Goal: Information Seeking & Learning: Learn about a topic

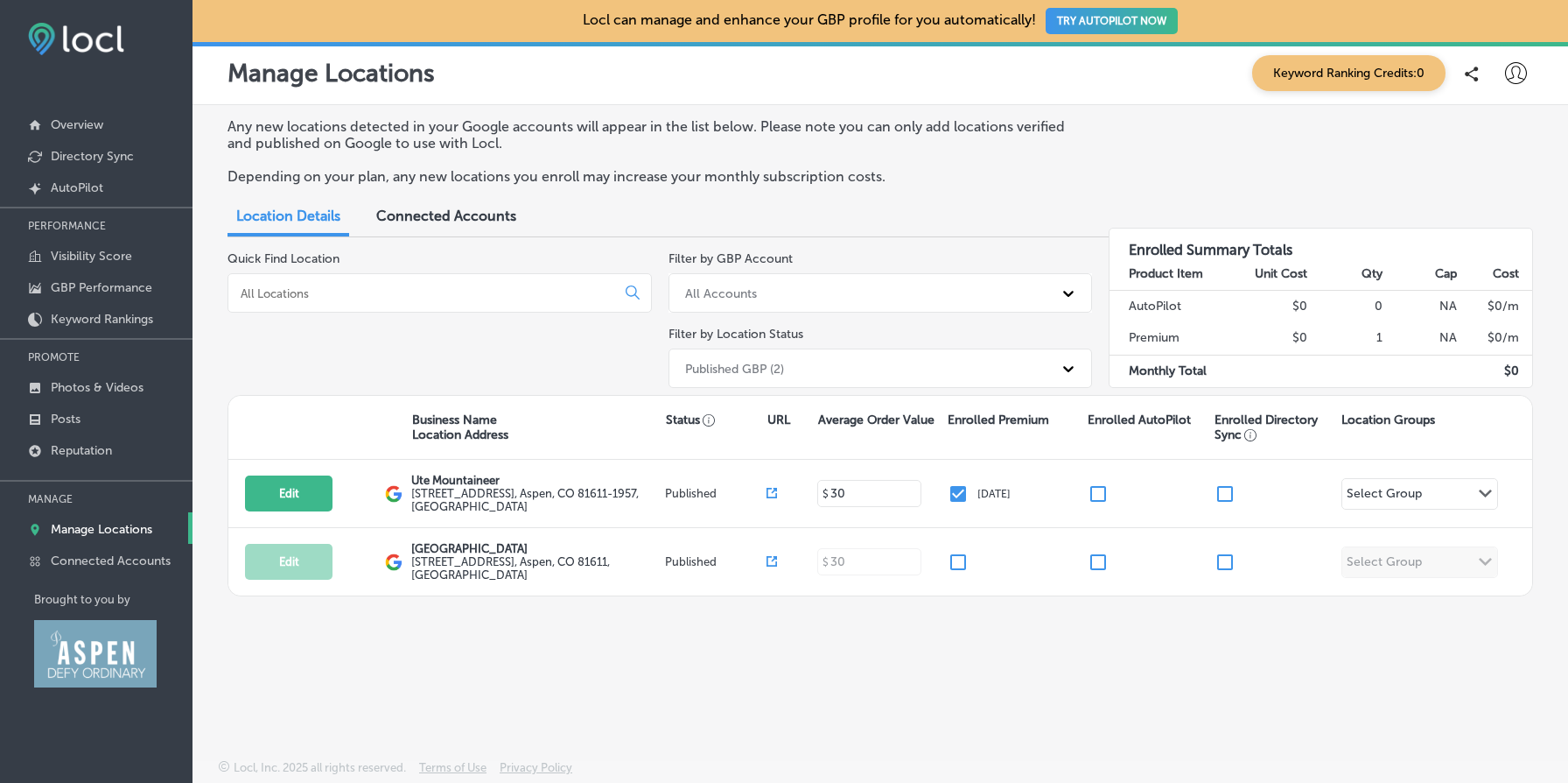
click at [118, 465] on div at bounding box center [96, 470] width 193 height 10
click at [116, 452] on link "Reputation" at bounding box center [96, 449] width 193 height 31
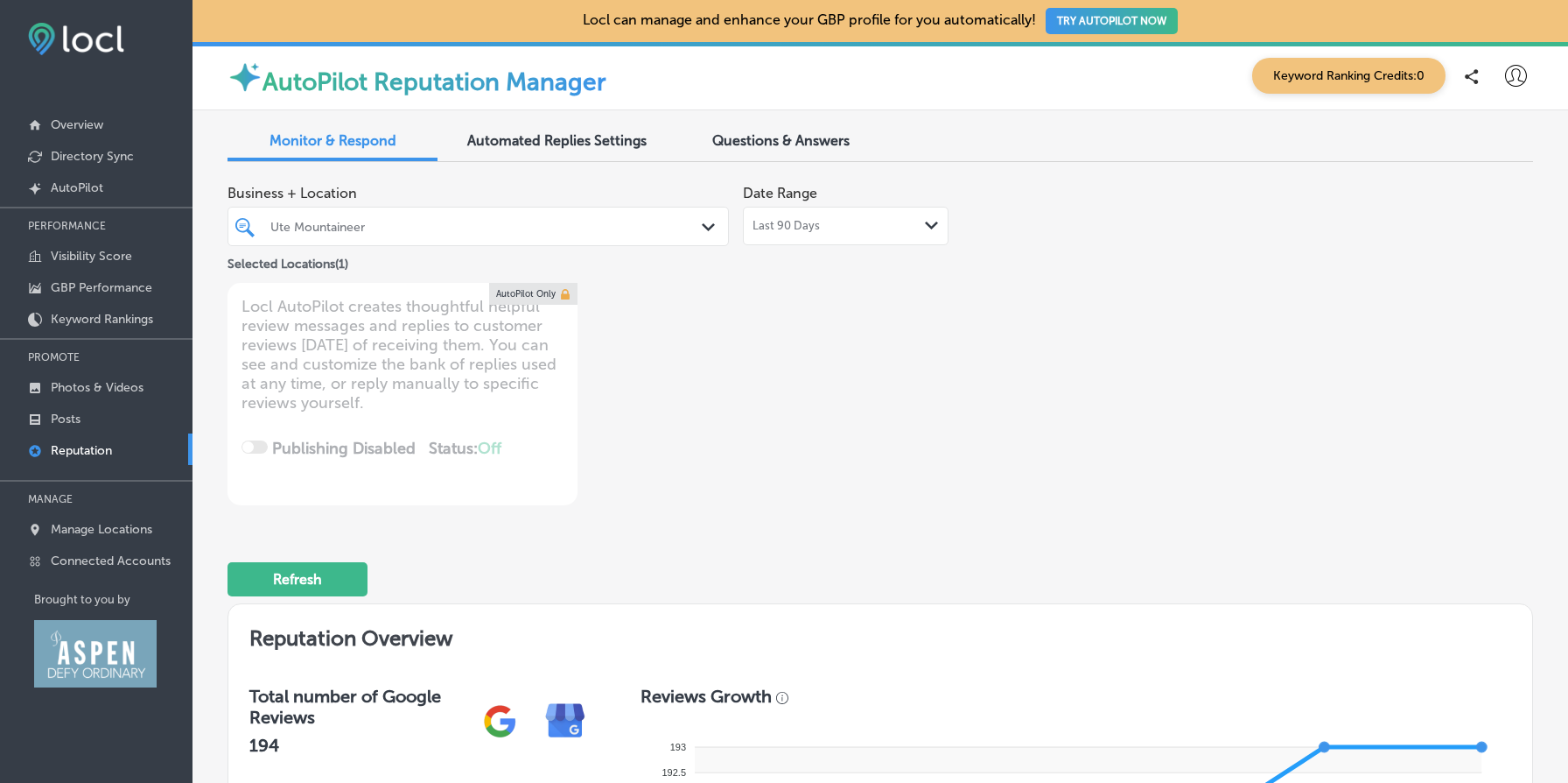
click at [858, 217] on div "Last 90 Days Path Created with Sketch." at bounding box center [845, 226] width 206 height 39
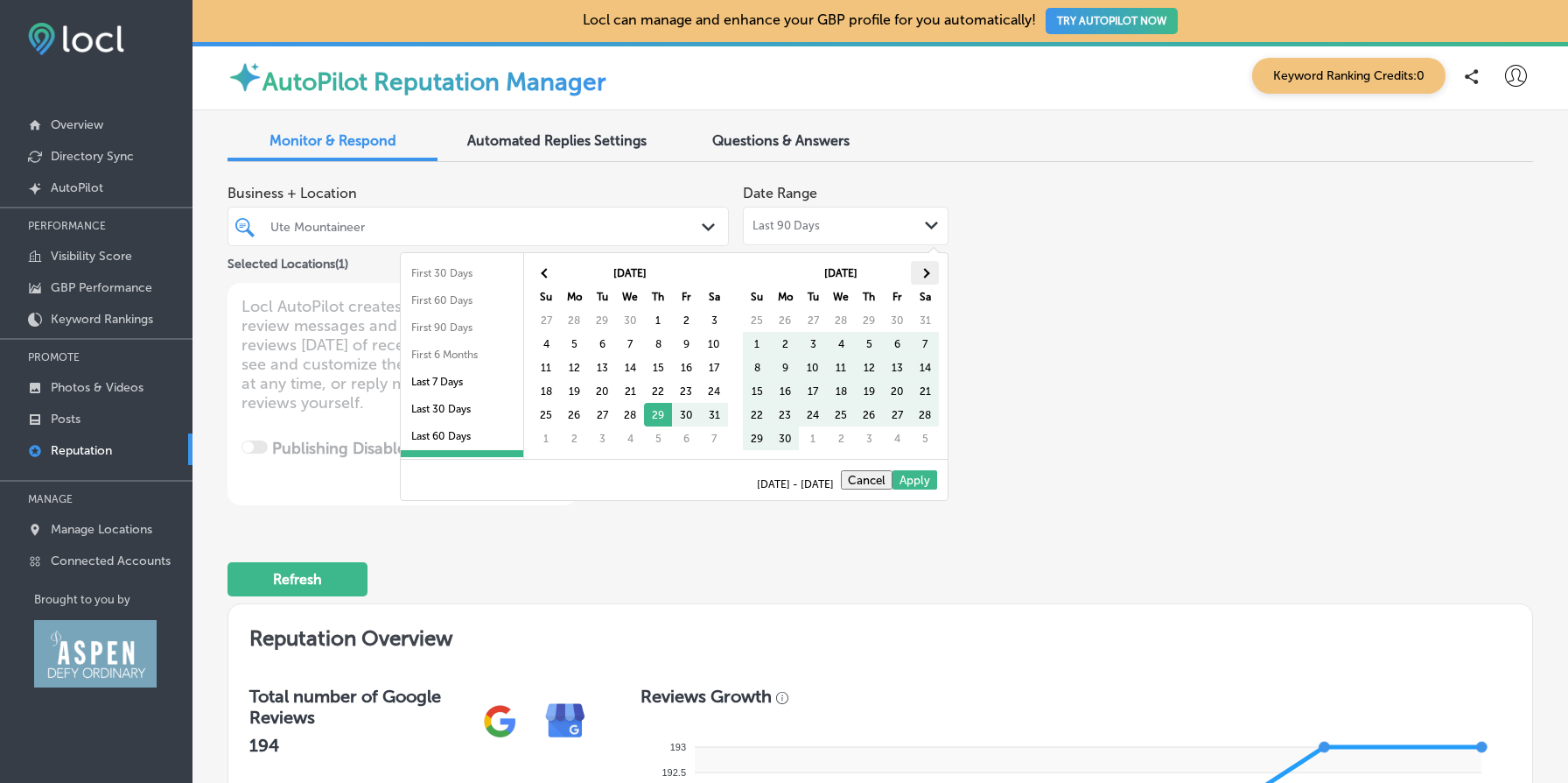
click at [930, 270] on th at bounding box center [925, 272] width 28 height 24
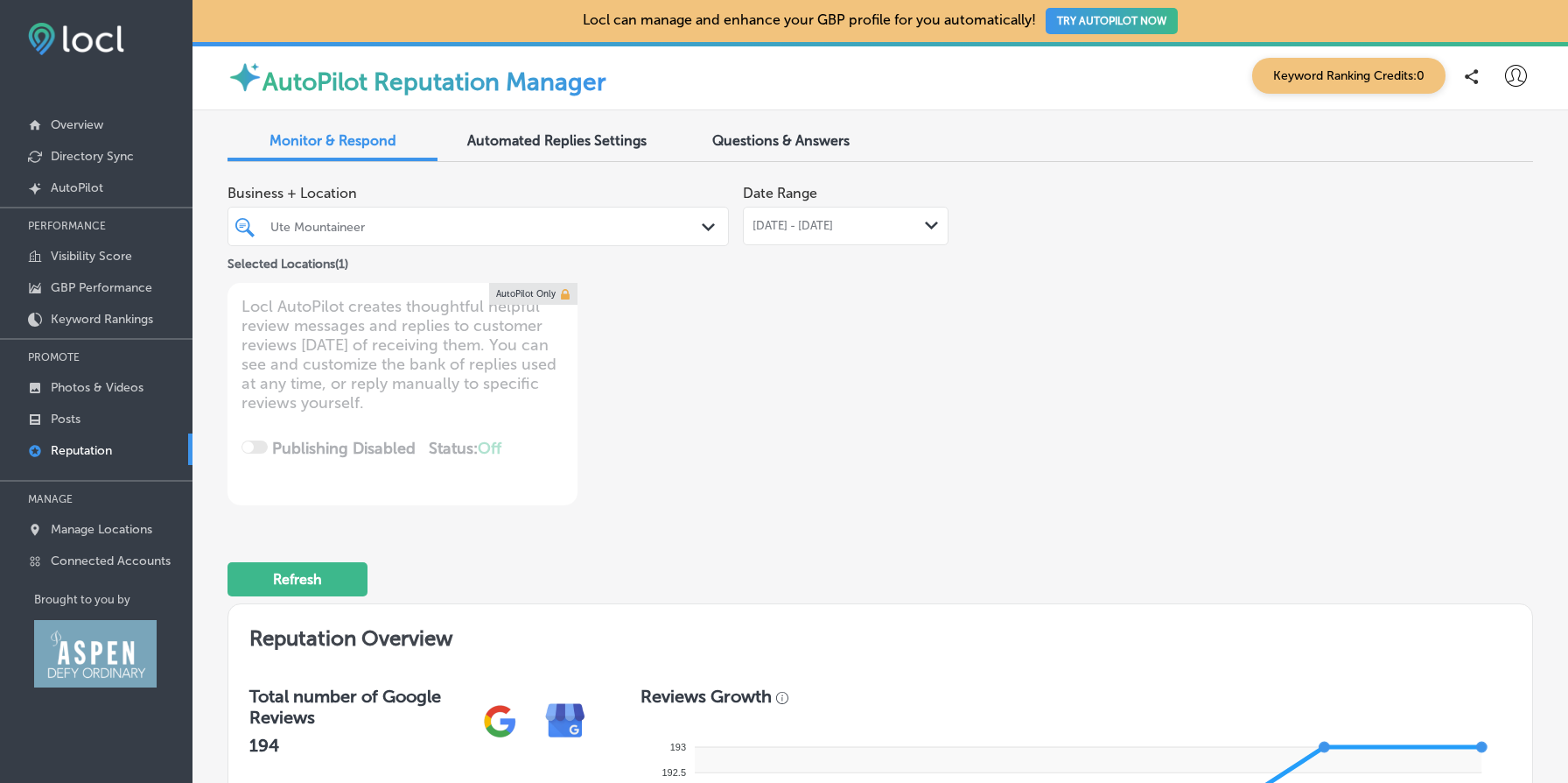
click at [840, 233] on div "[DATE] - [DATE] Path Created with Sketch." at bounding box center [845, 226] width 206 height 39
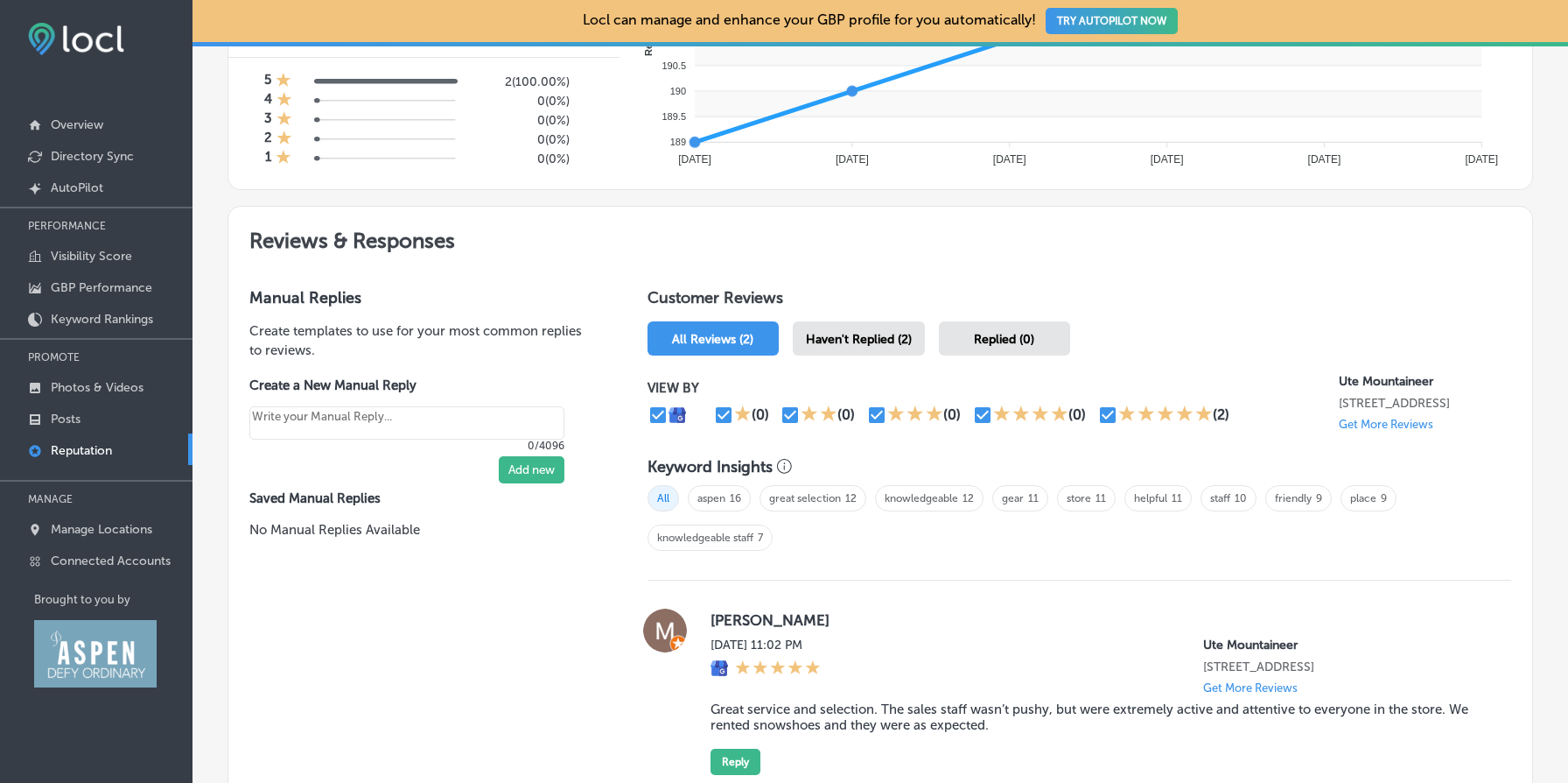
scroll to position [1219, 0]
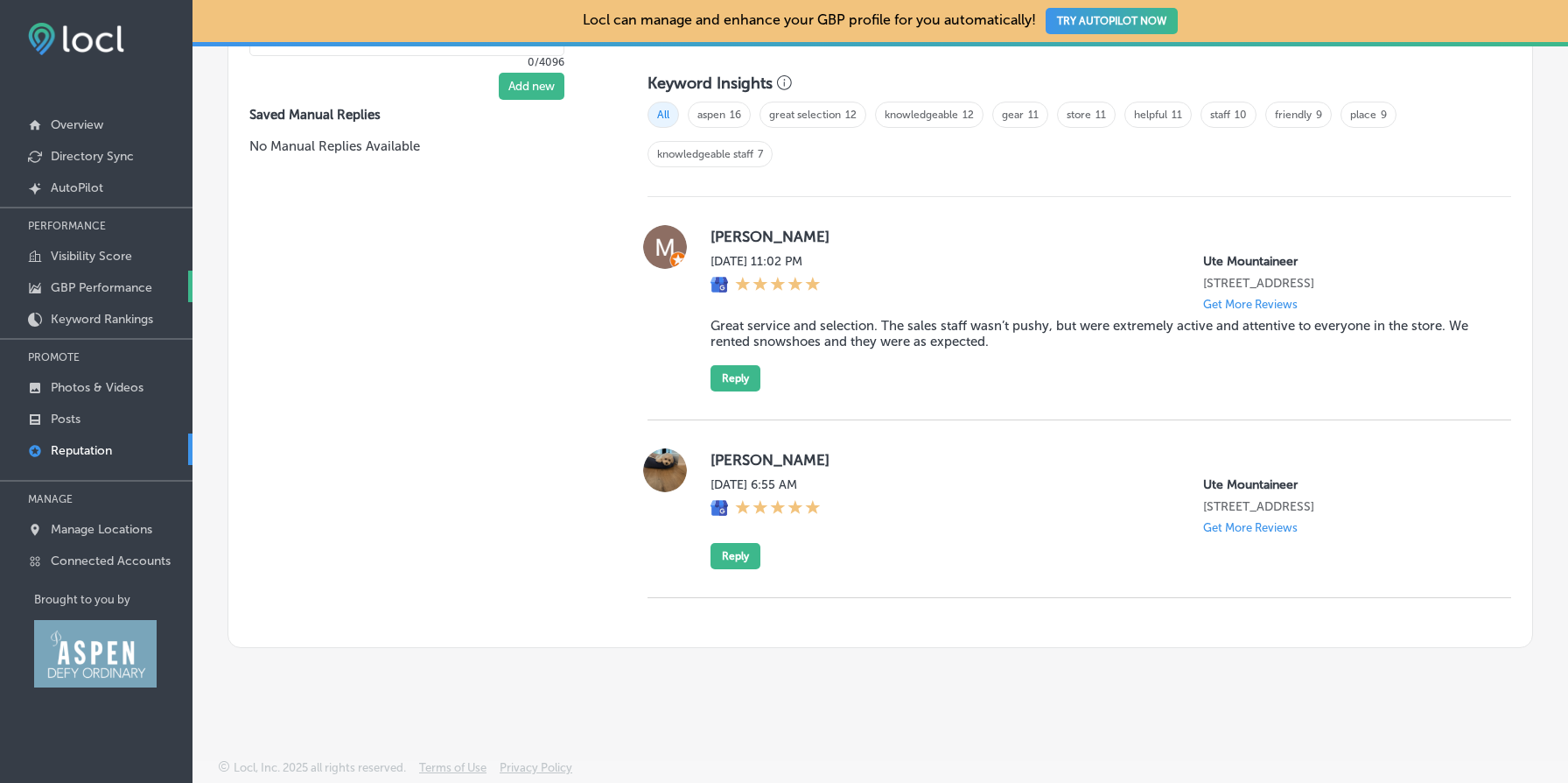
click at [117, 284] on p "GBP Performance" at bounding box center [101, 288] width 101 height 15
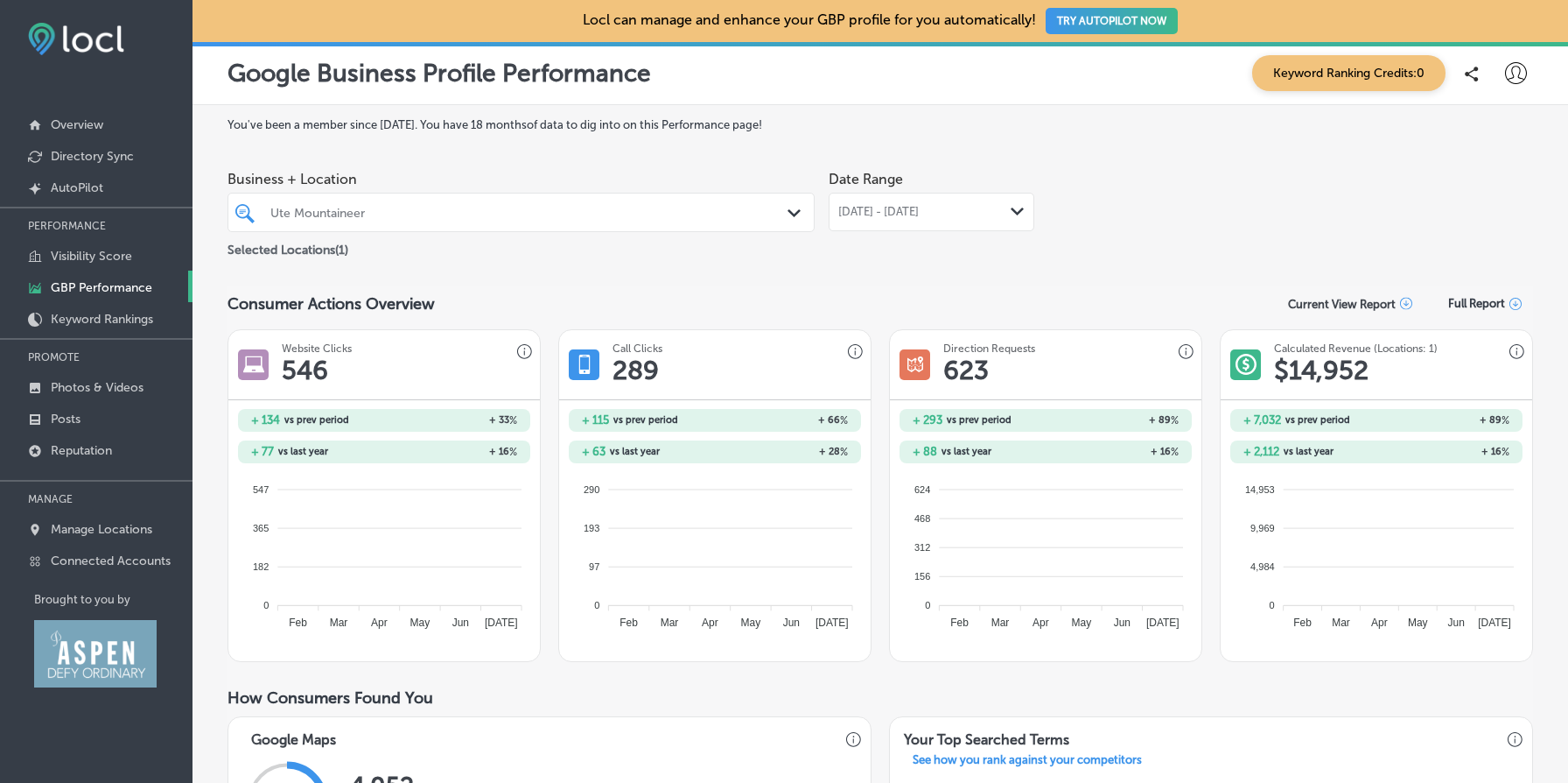
click at [919, 216] on span "[DATE] - [DATE]" at bounding box center [878, 212] width 81 height 14
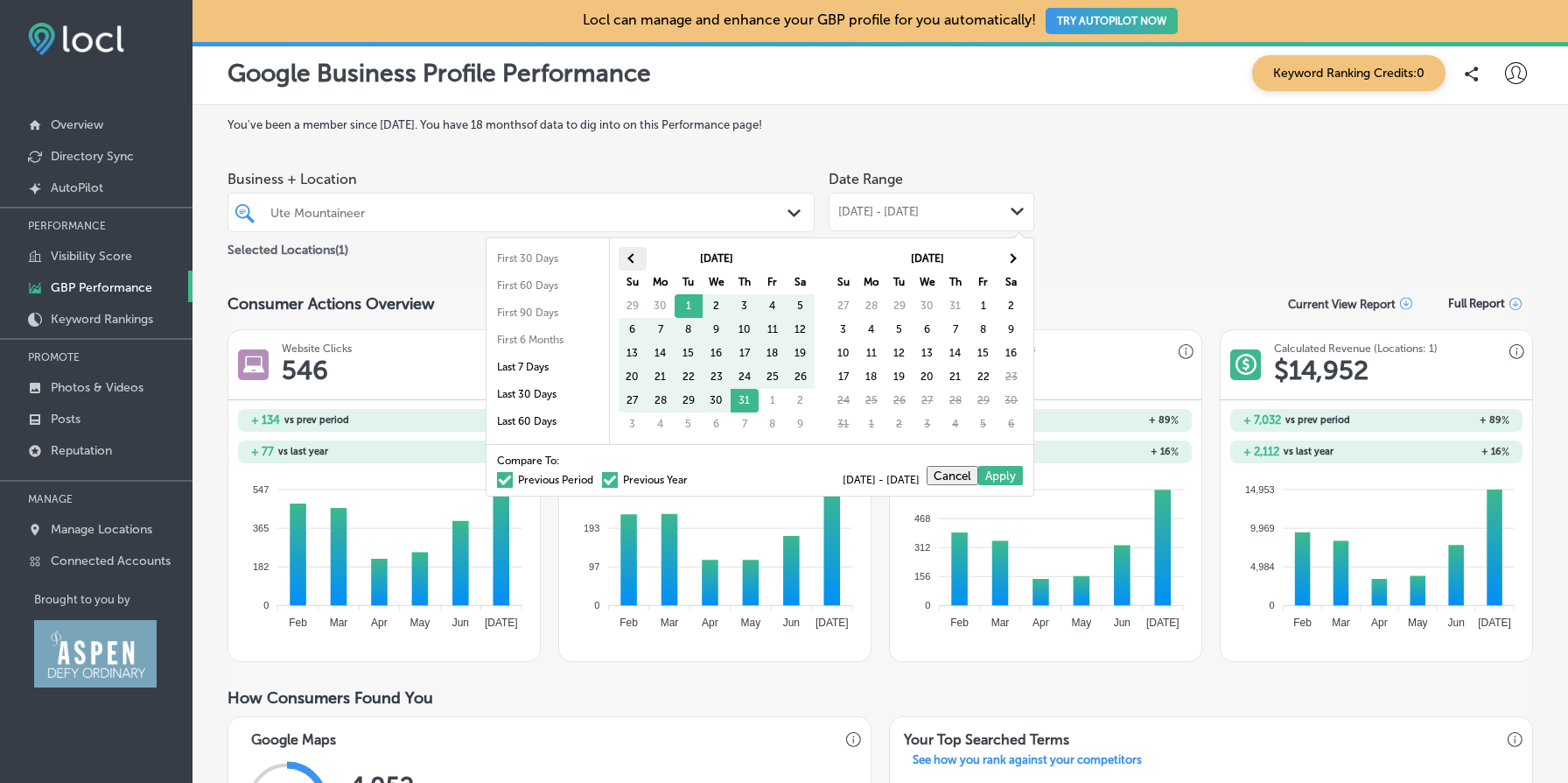
click at [635, 258] on span at bounding box center [632, 258] width 9 height 9
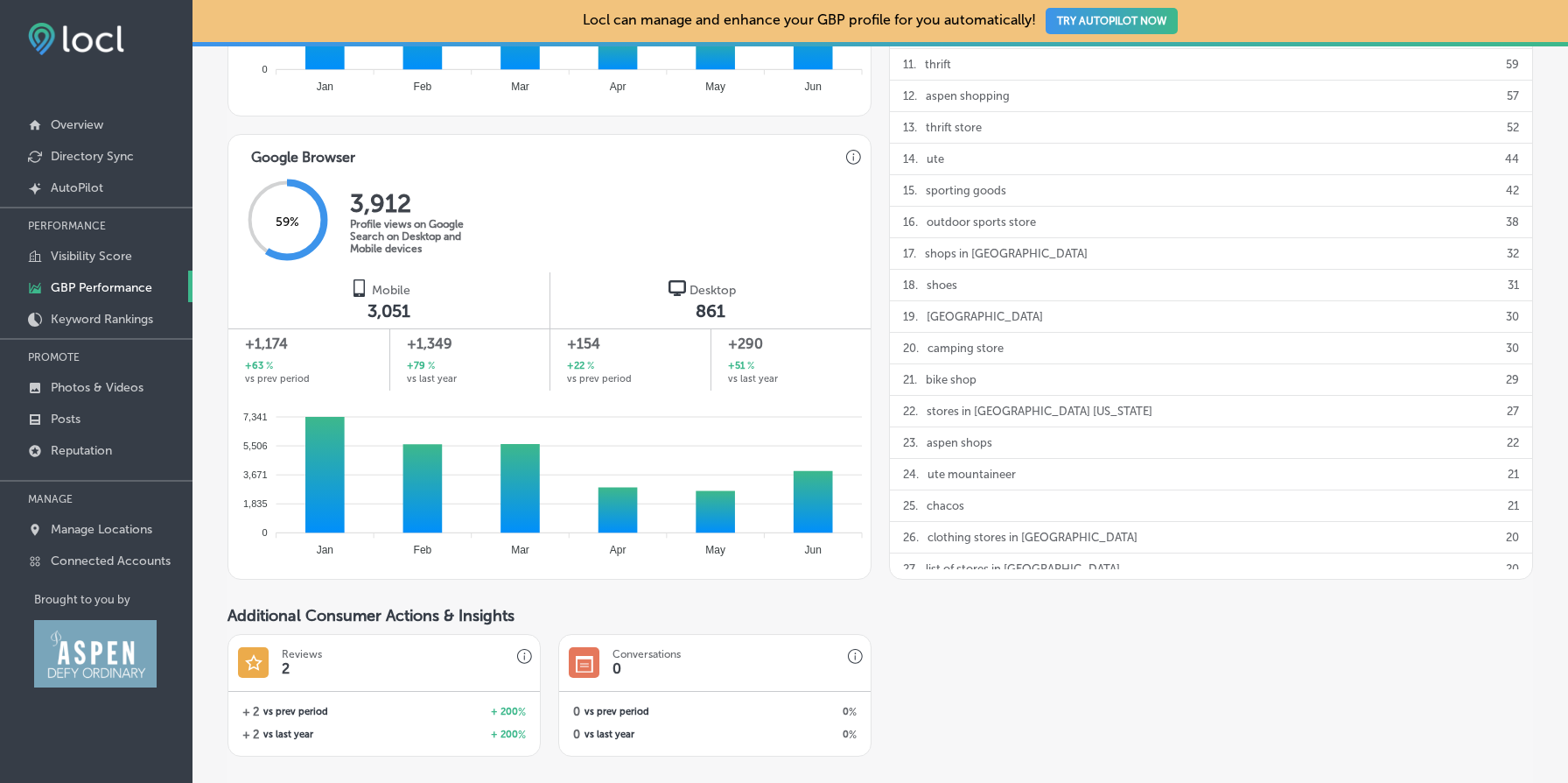
scroll to position [1164, 0]
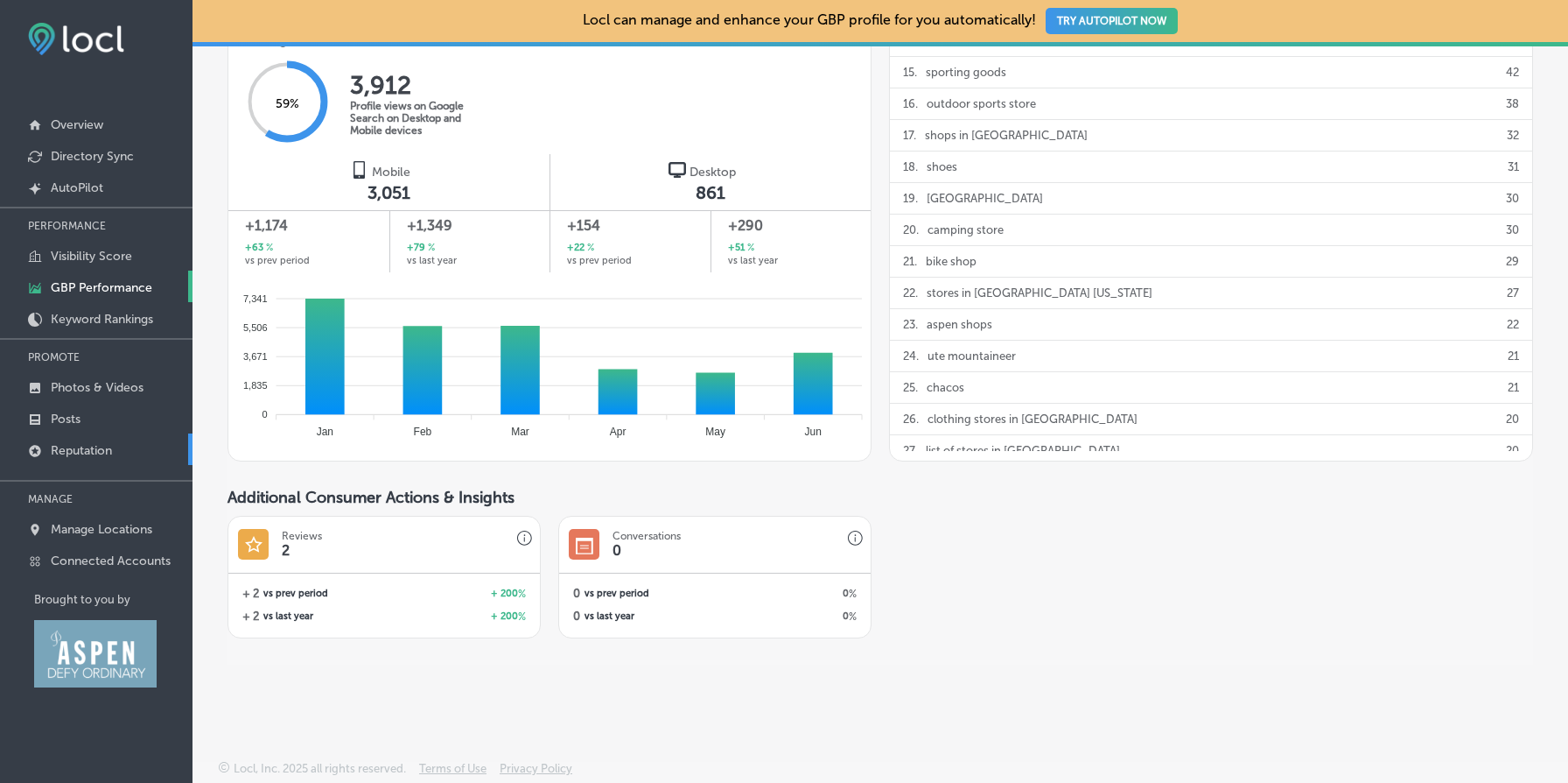
click at [124, 440] on link "Reputation" at bounding box center [96, 449] width 193 height 31
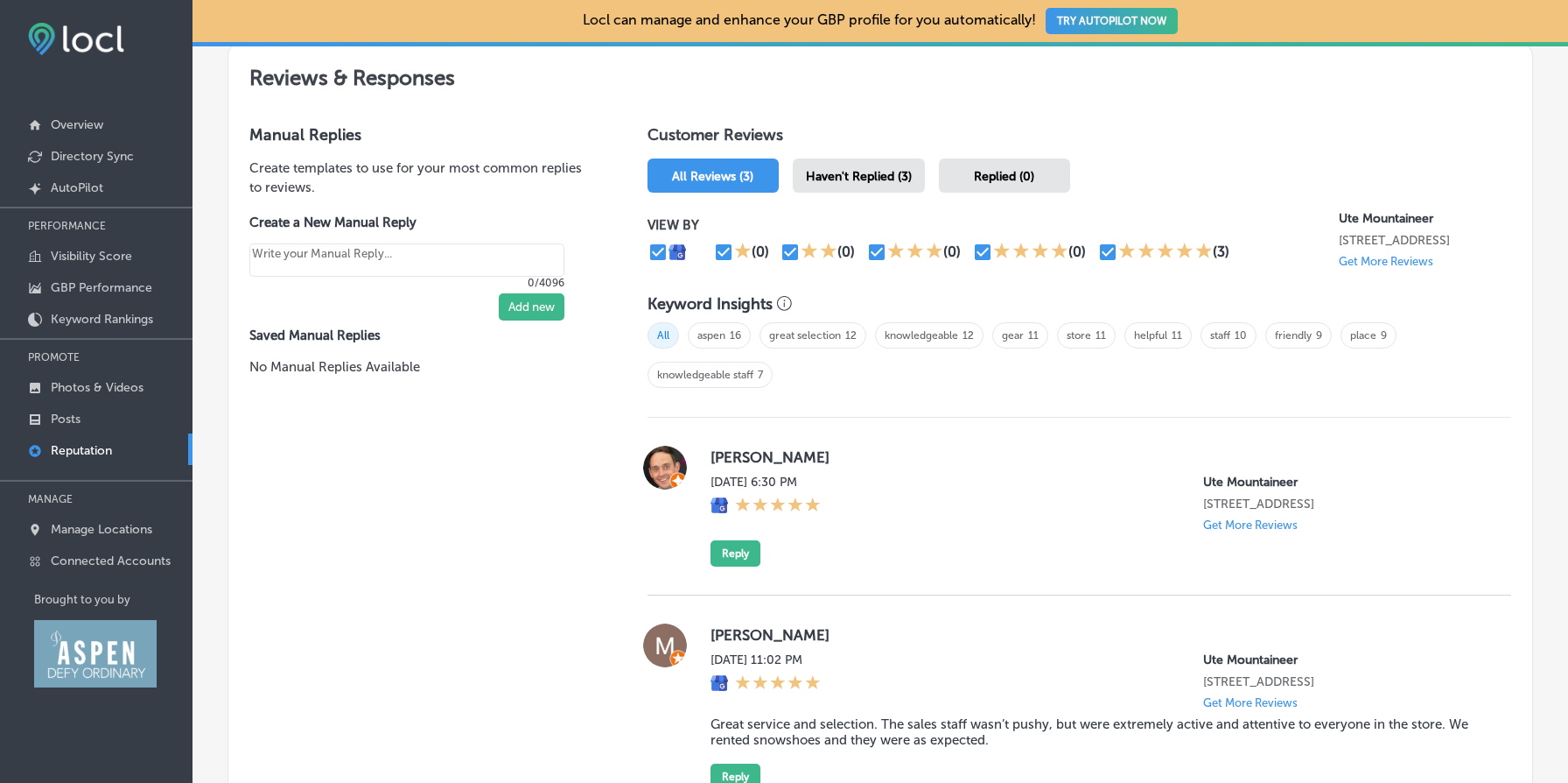
scroll to position [982, 0]
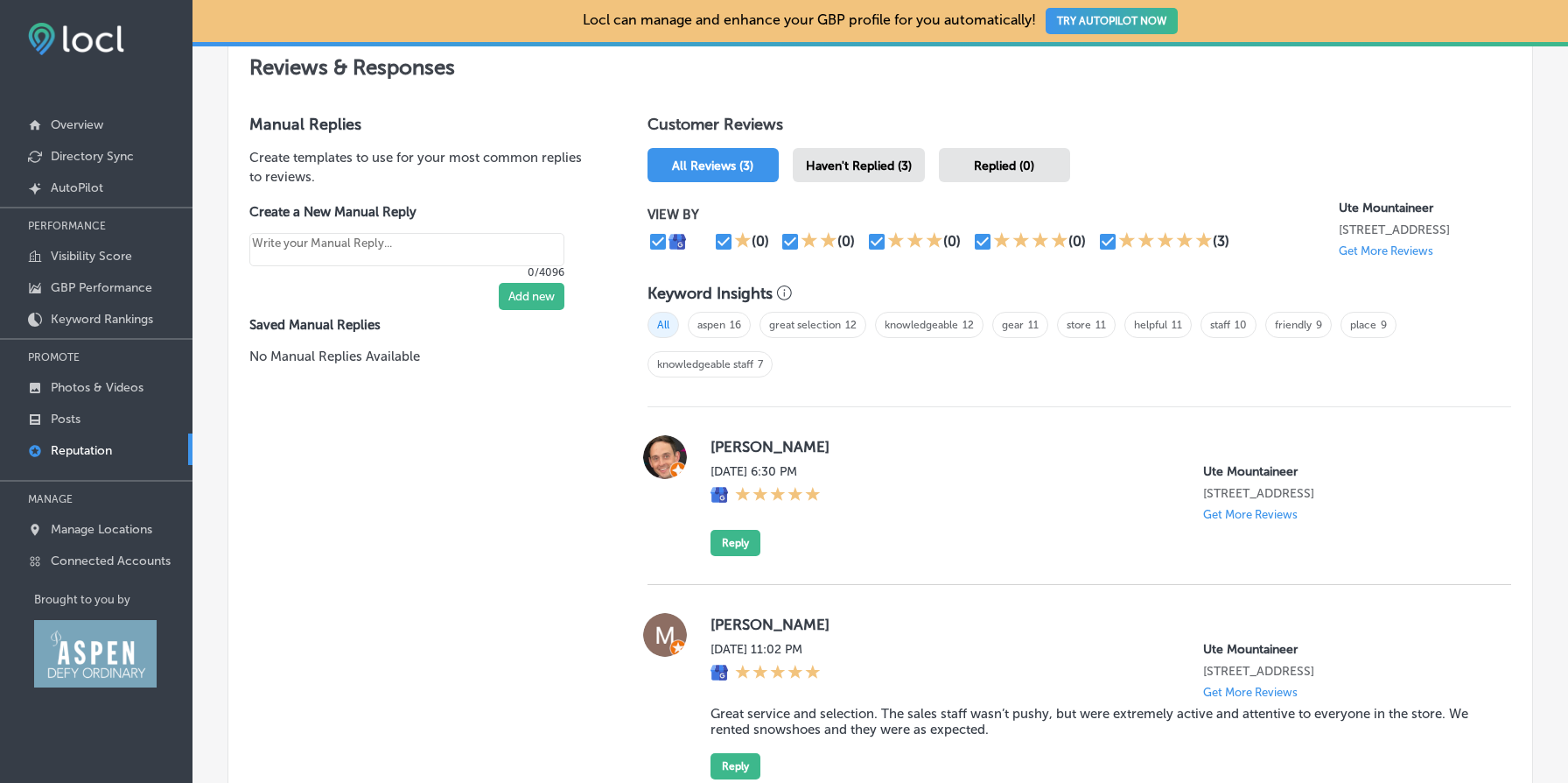
click at [821, 464] on label "Sat, Aug 16, 2025 6:30 PM" at bounding box center [766, 472] width 110 height 15
click at [887, 467] on div "Sat, Aug 16, 2025 6:30 PM Ute Mountaineer 210 South Galena Street Aspen, CO 816…" at bounding box center [1097, 493] width 773 height 57
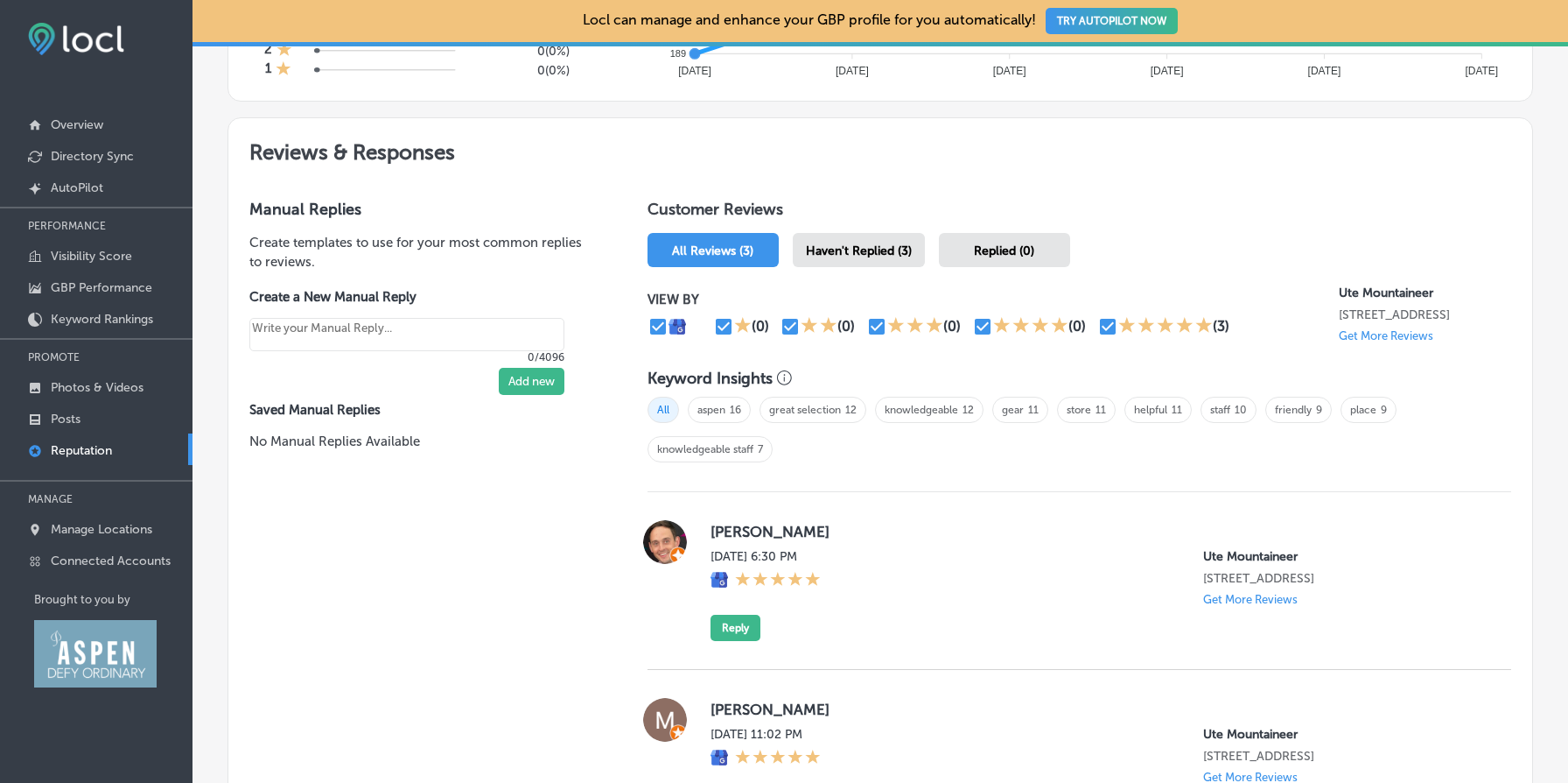
scroll to position [894, 0]
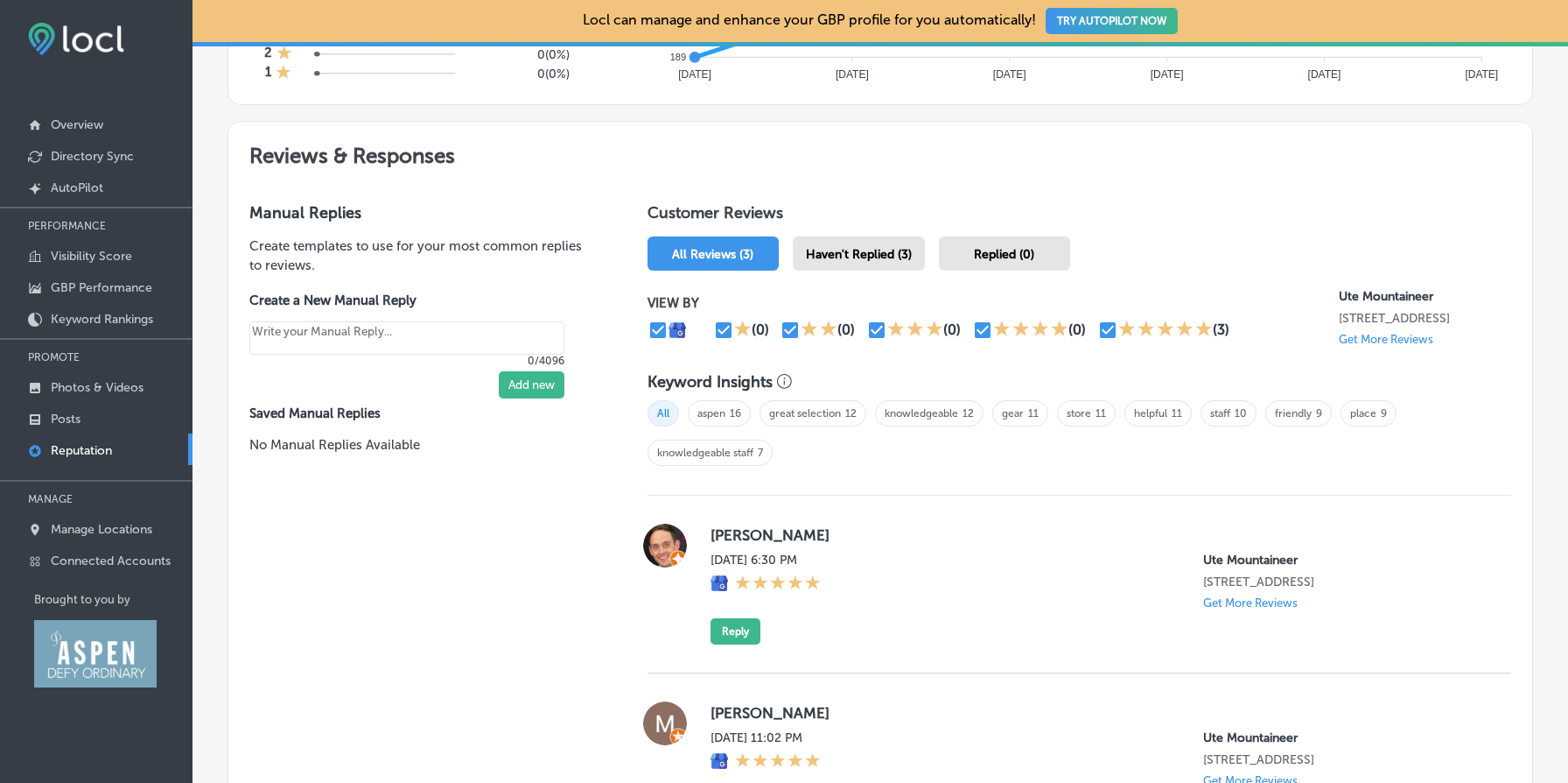
click at [716, 206] on h1 "Customer Reviews" at bounding box center [1079, 216] width 864 height 27
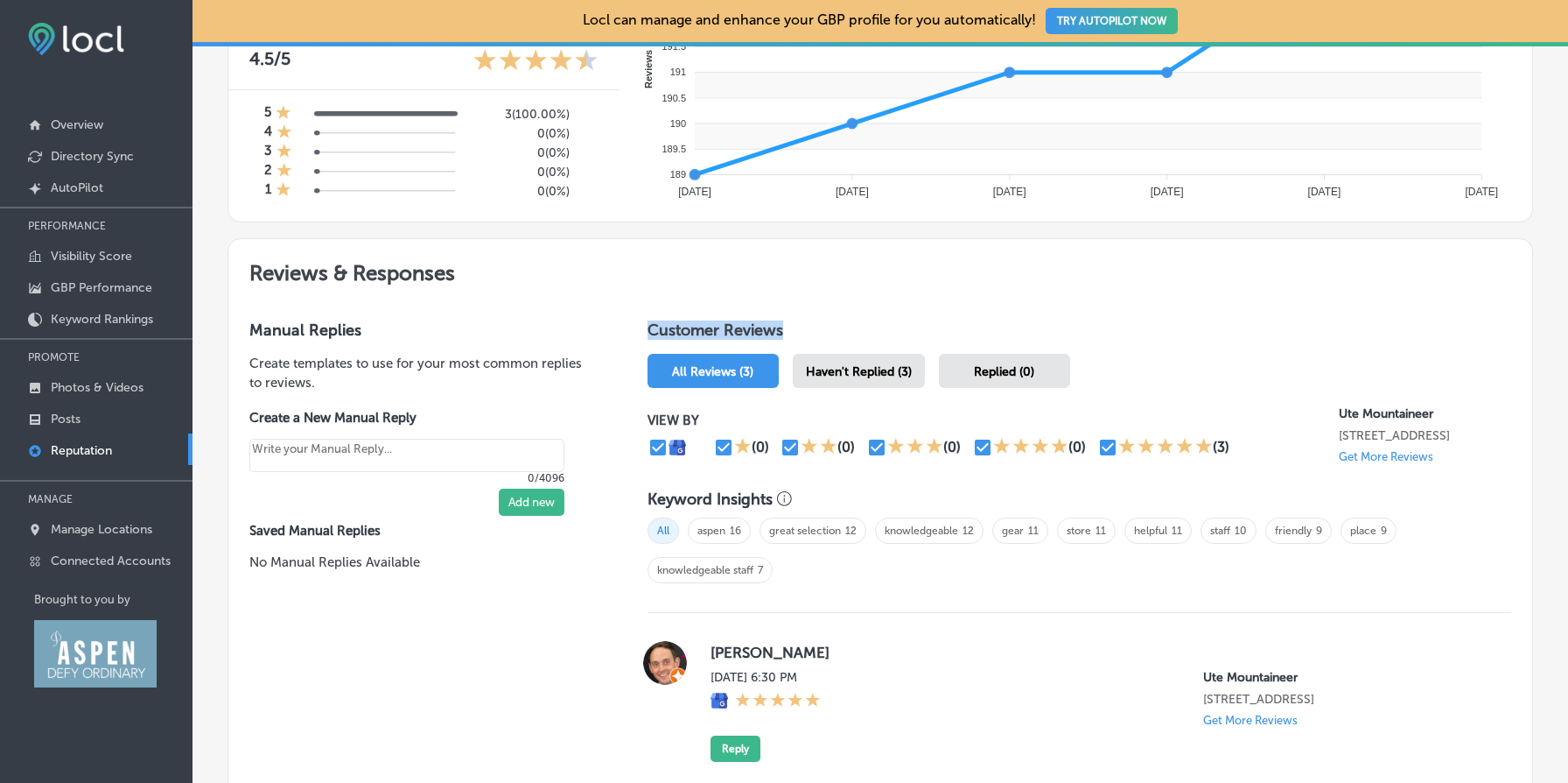
scroll to position [0, 0]
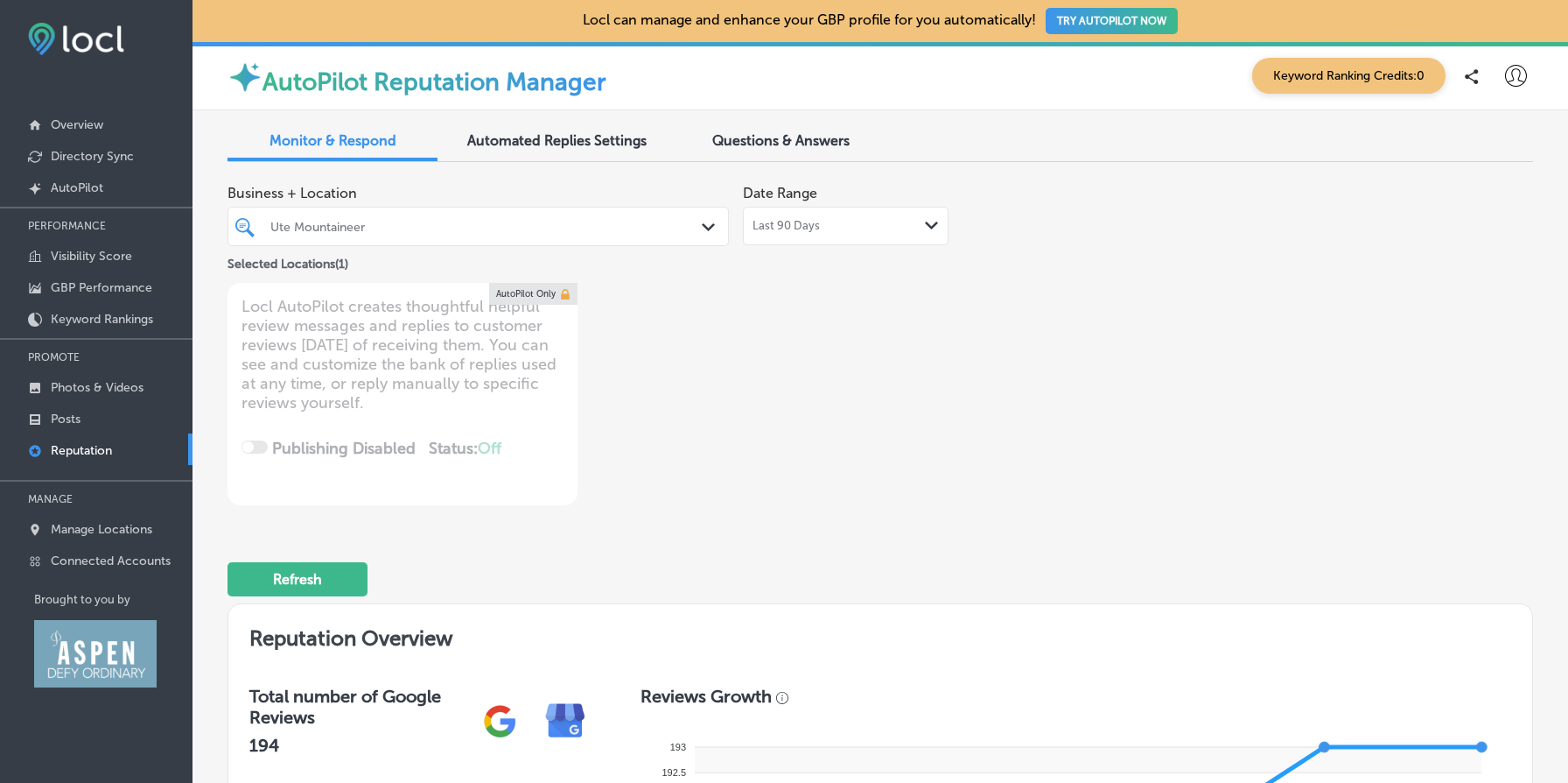
click at [804, 233] on div "Last 90 Days Path Created with Sketch." at bounding box center [845, 226] width 206 height 39
type textarea "x"
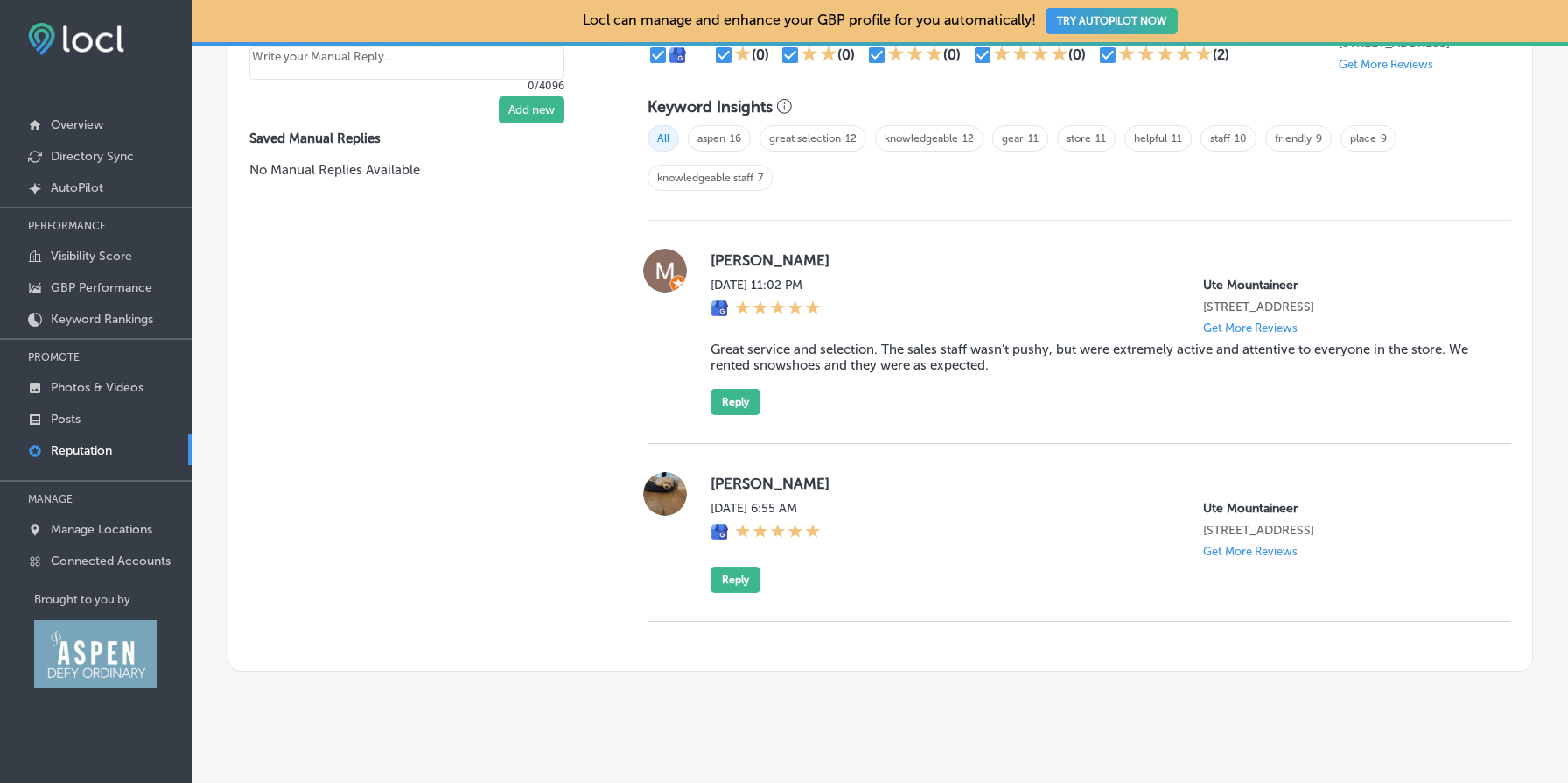
scroll to position [1174, 0]
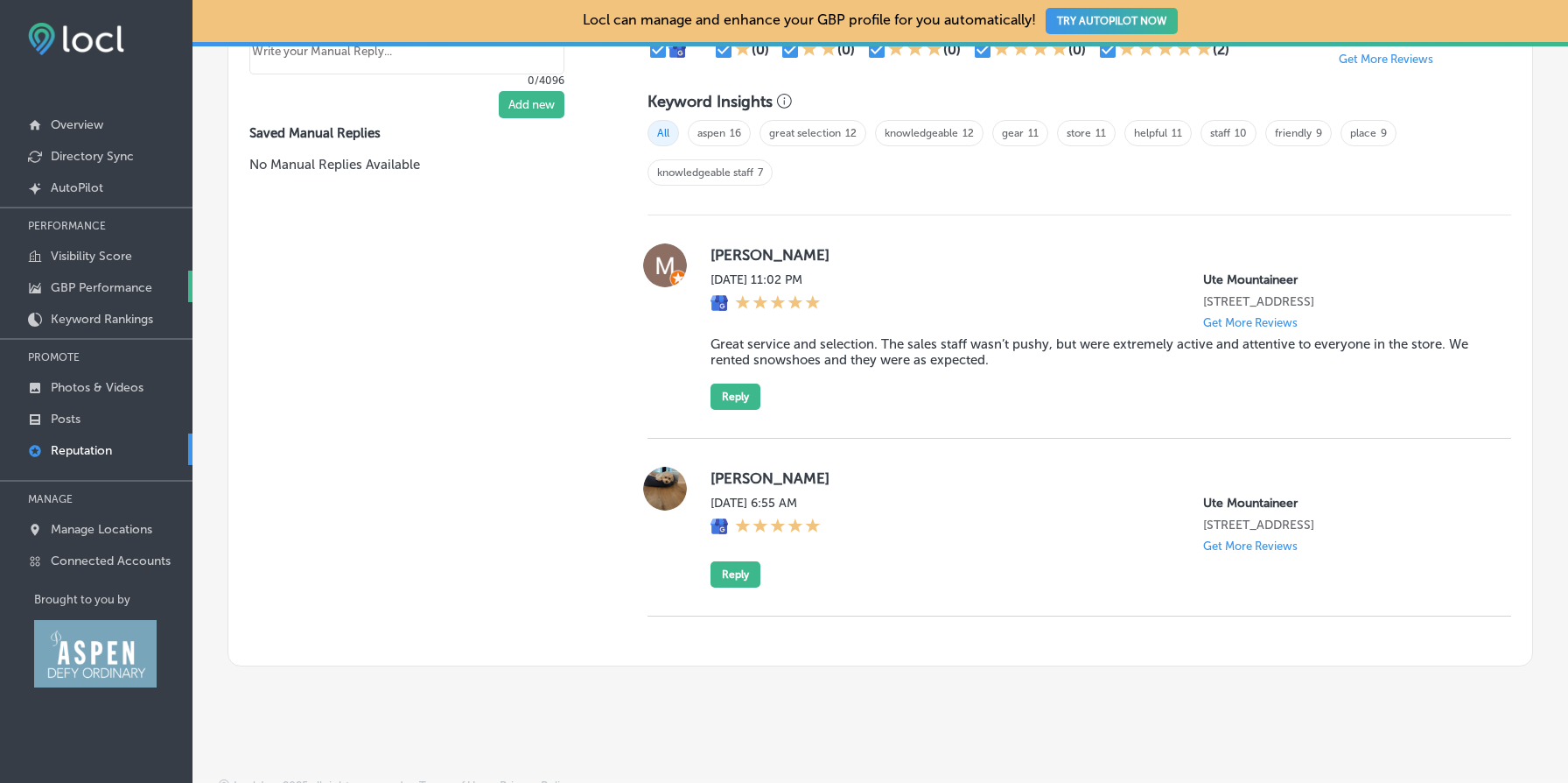
click at [84, 289] on p "GBP Performance" at bounding box center [101, 288] width 101 height 15
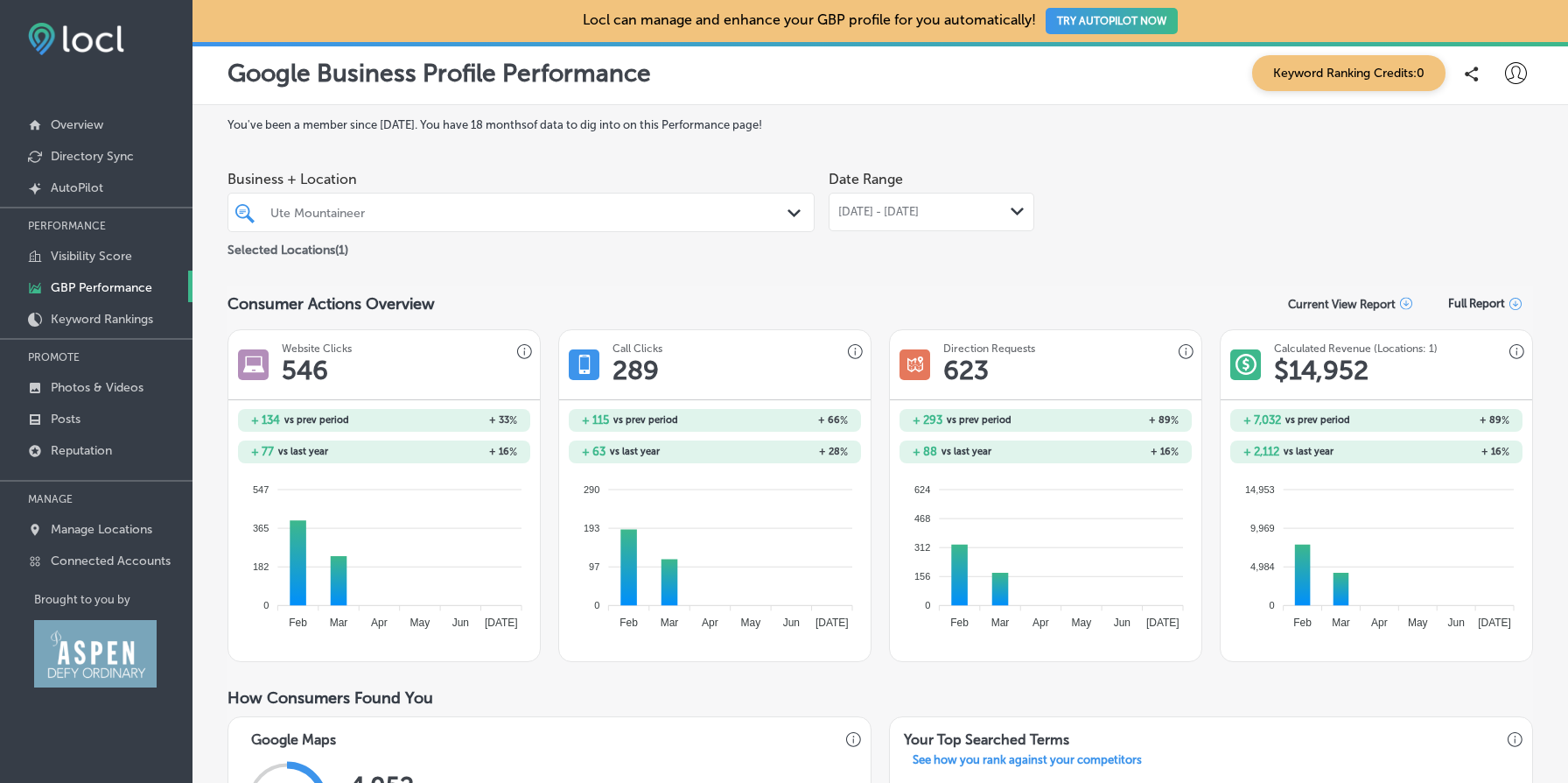
click at [919, 214] on span "[DATE] - [DATE]" at bounding box center [878, 212] width 81 height 14
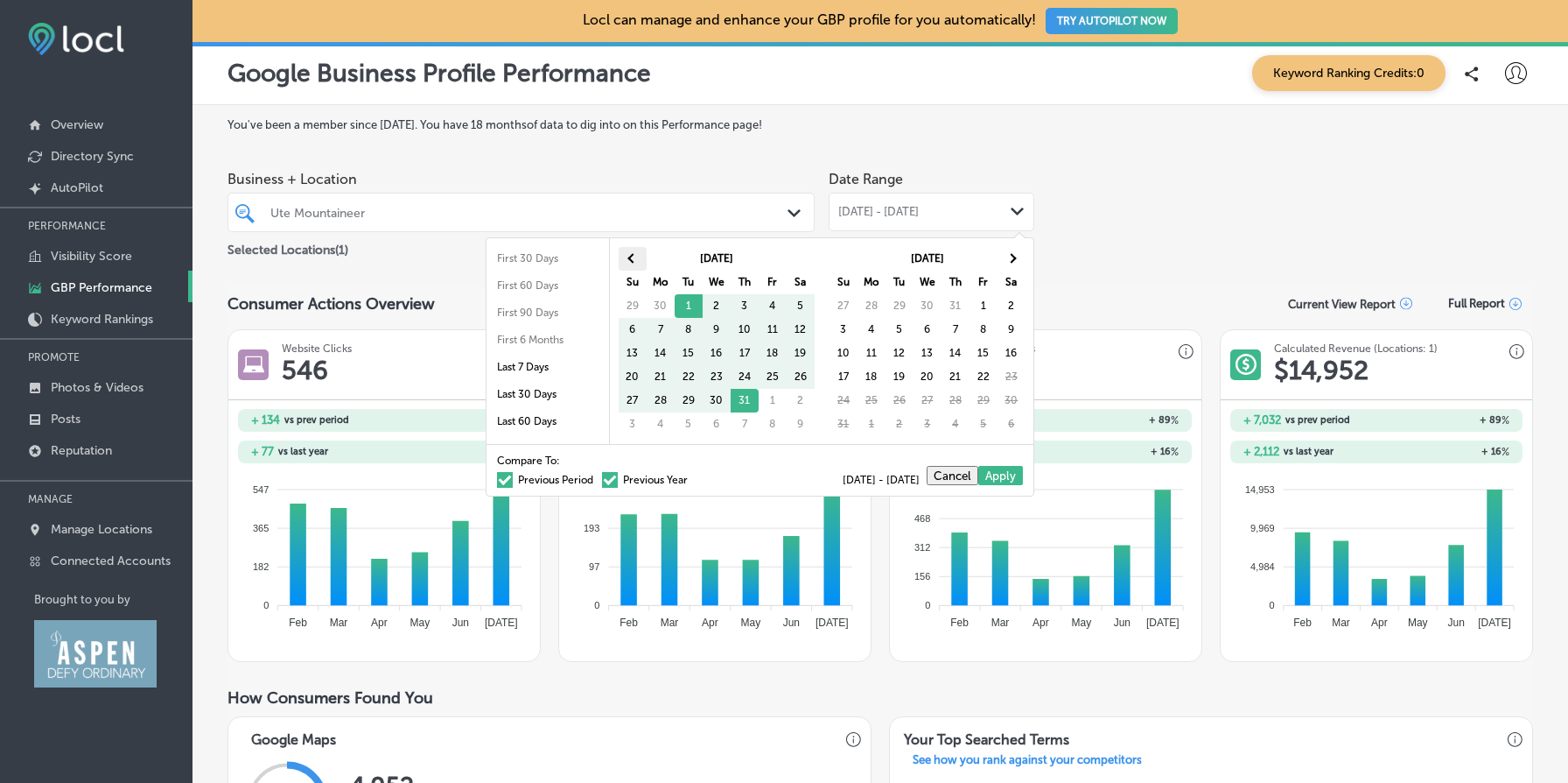
click at [633, 256] on span at bounding box center [632, 258] width 9 height 9
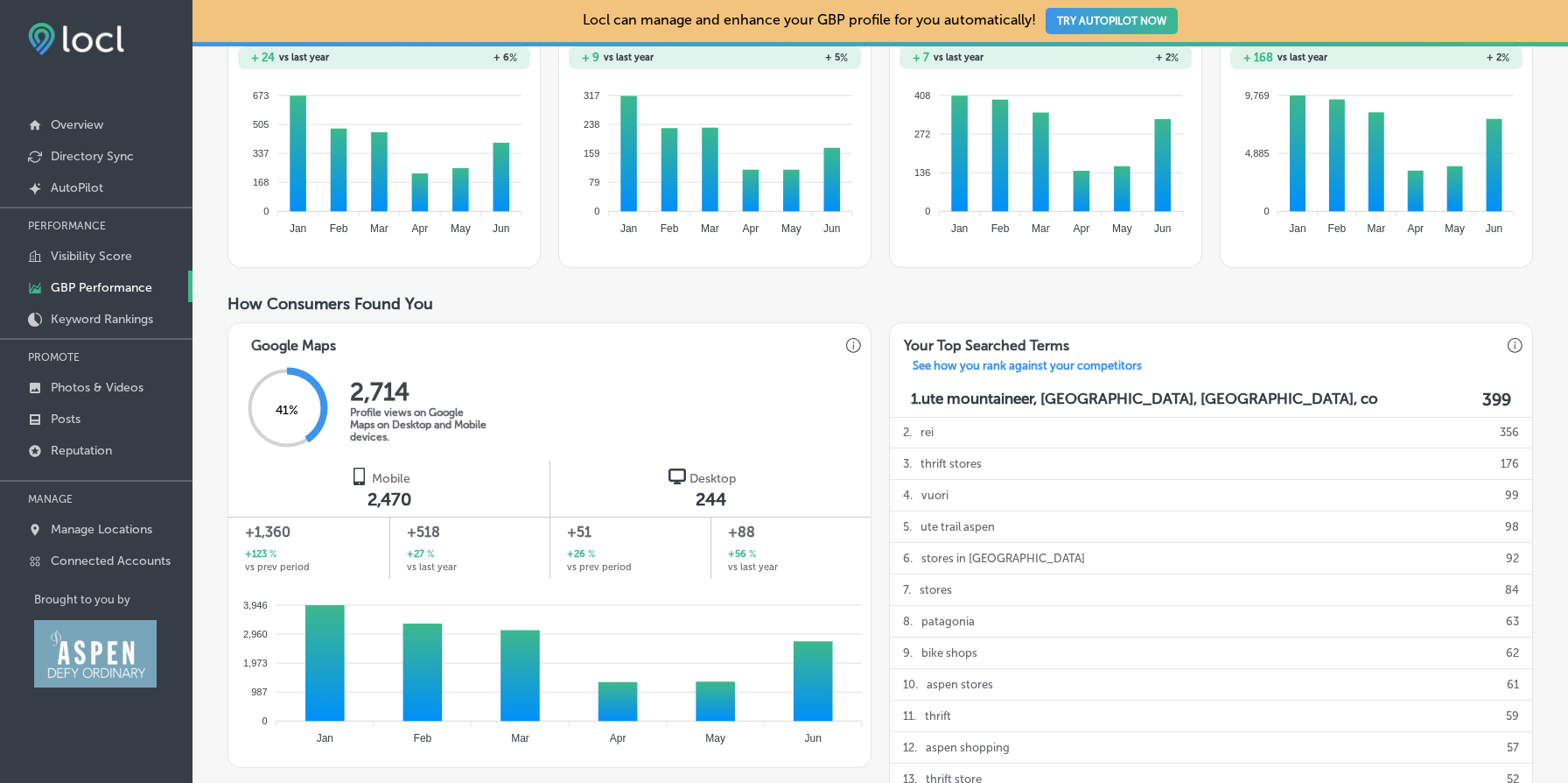
scroll to position [1164, 0]
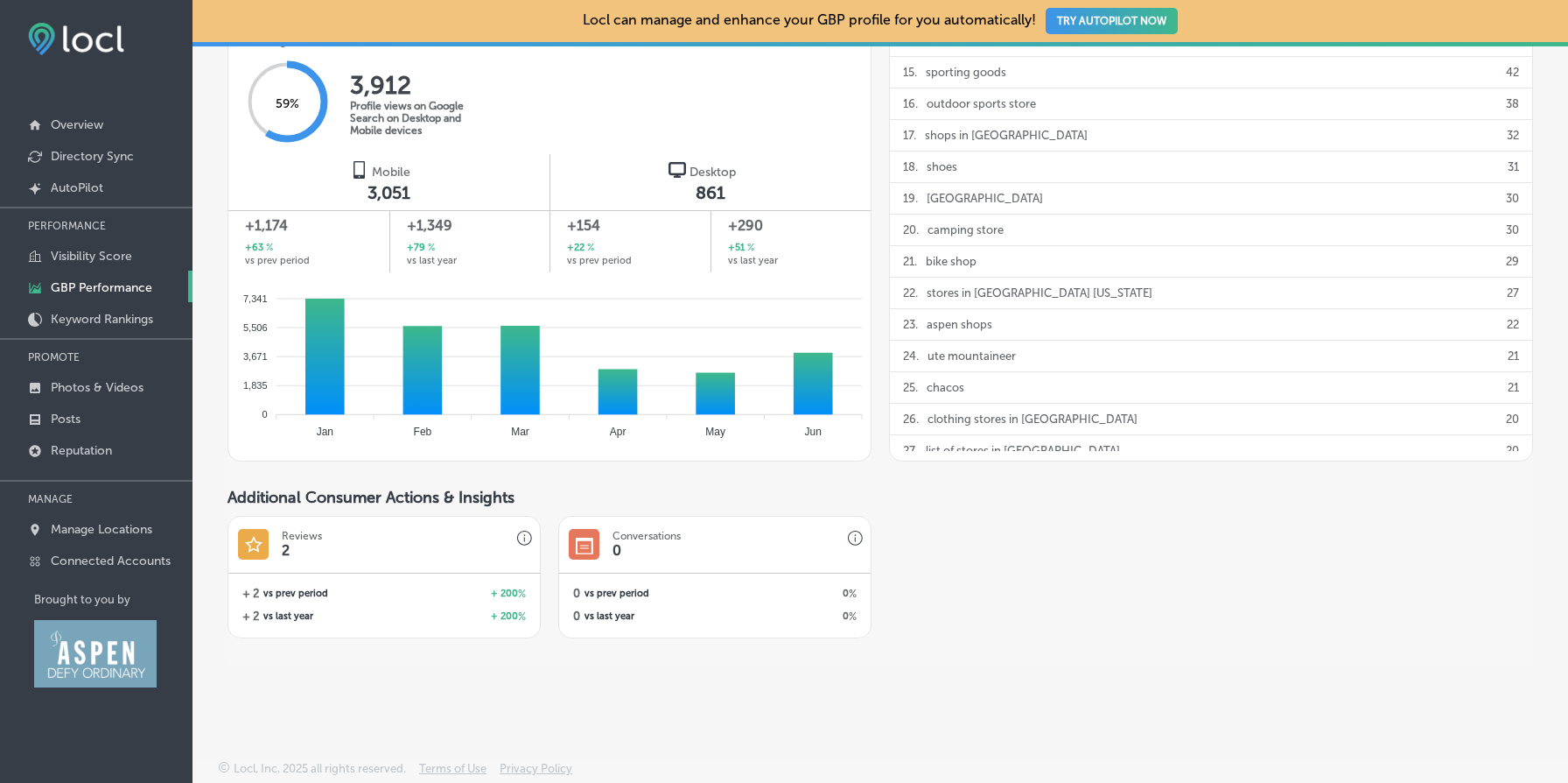
click at [437, 499] on span "Additional Consumer Actions & Insights" at bounding box center [371, 497] width 287 height 19
click at [902, 499] on div "Additional Consumer Actions & Insights" at bounding box center [880, 497] width 1305 height 19
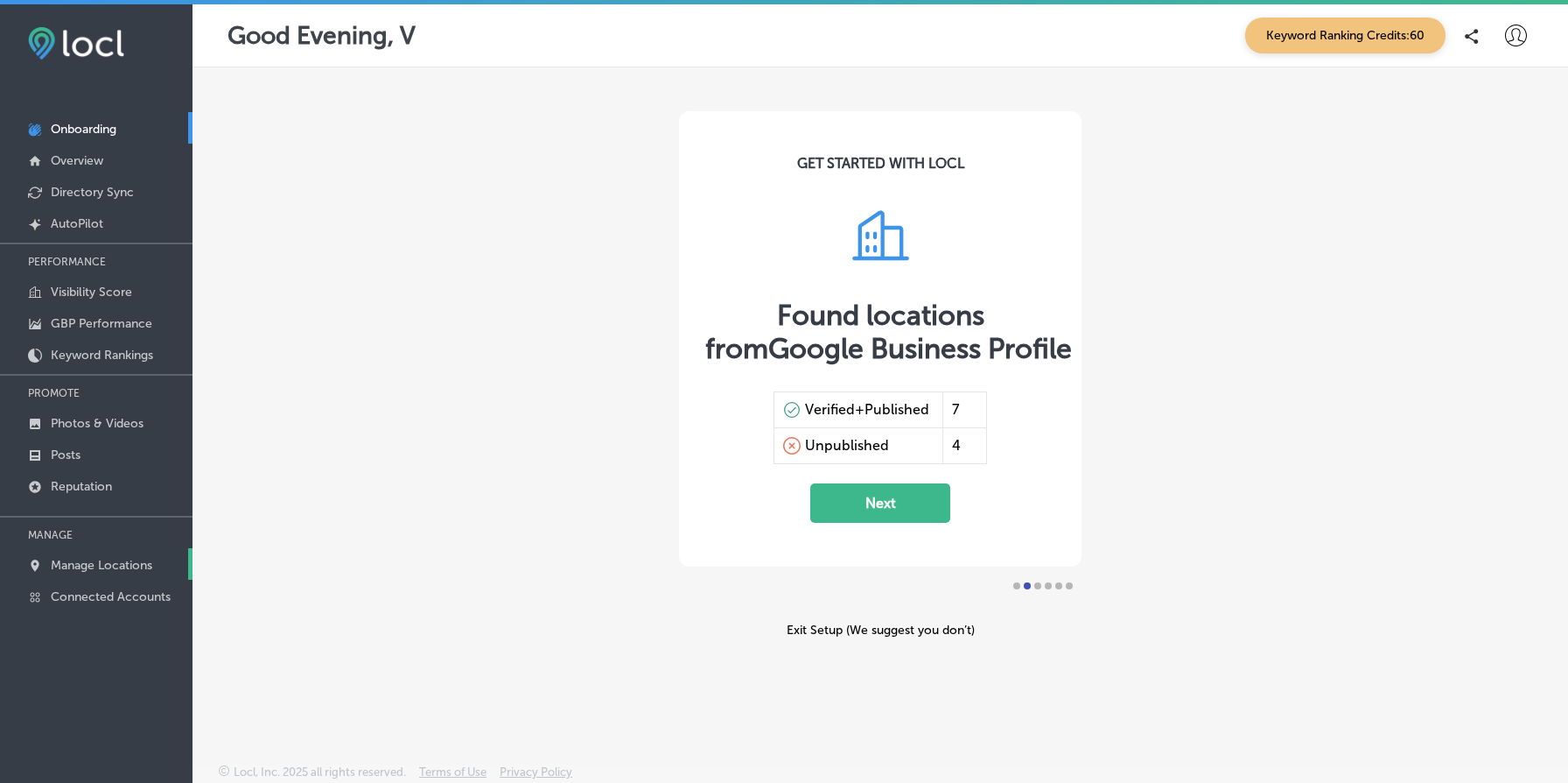
click at [98, 567] on p "Manage Locations" at bounding box center [101, 566] width 101 height 15
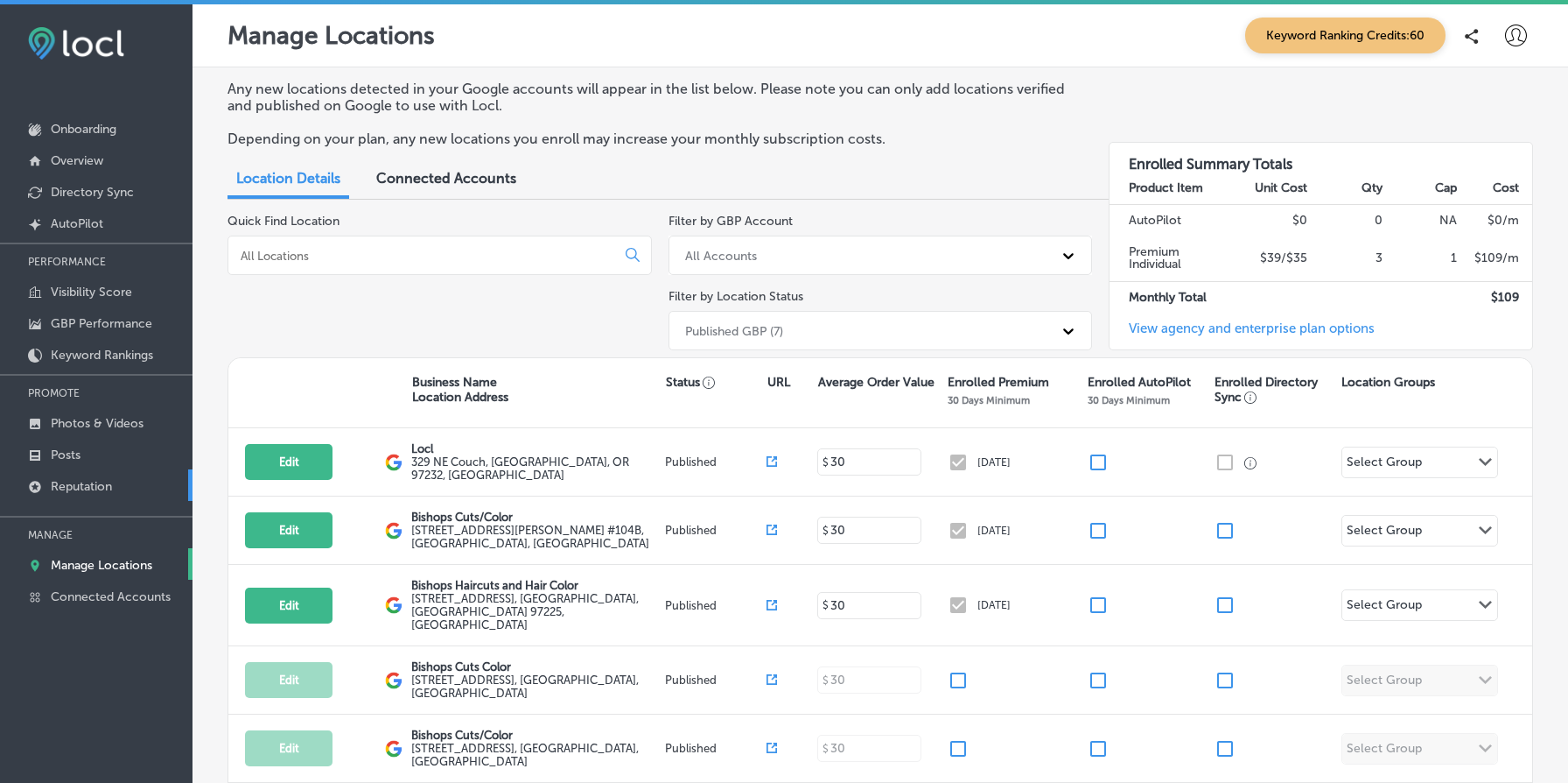
click at [135, 483] on link "Reputation" at bounding box center [96, 484] width 193 height 31
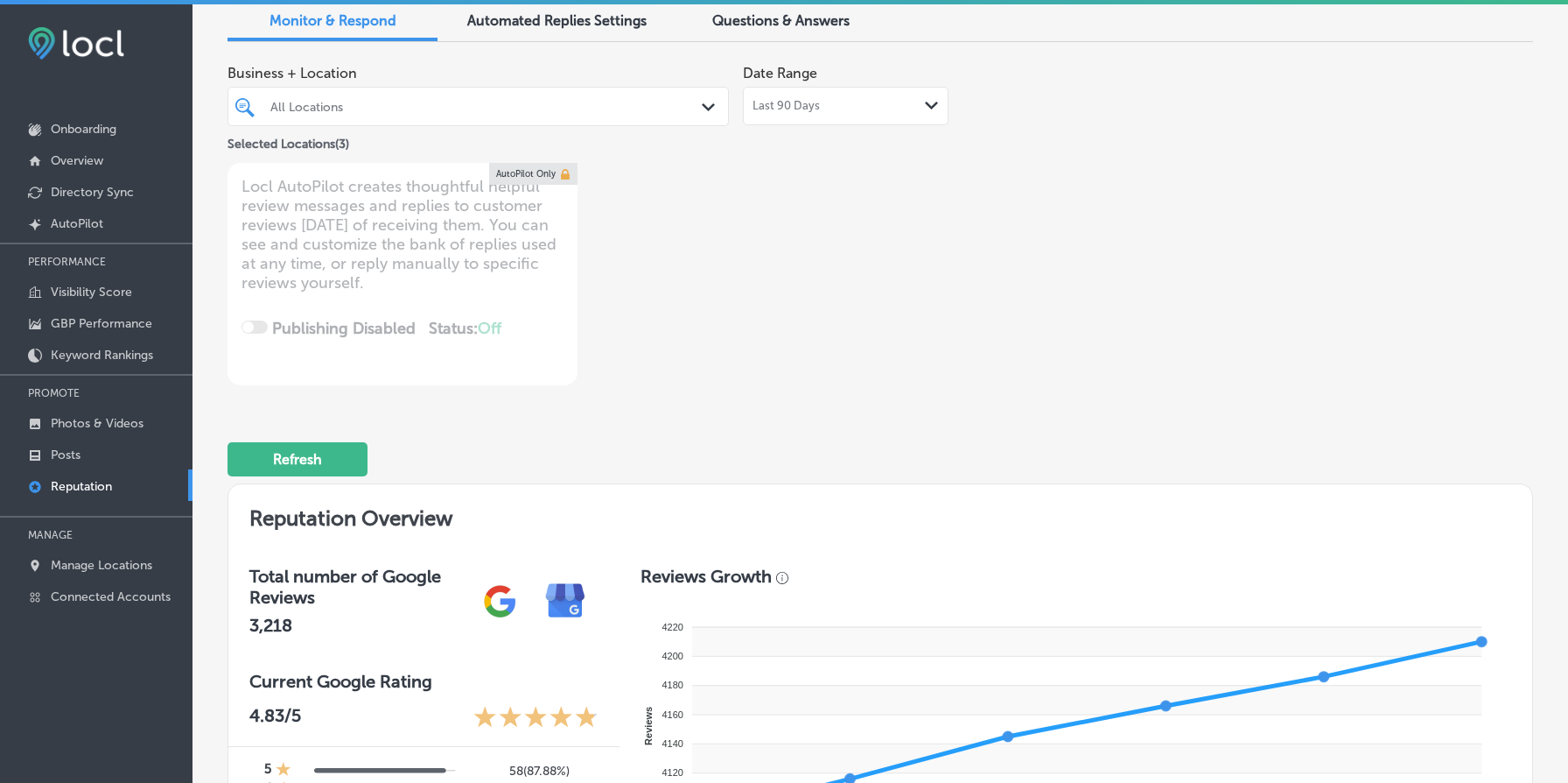
scroll to position [73, 0]
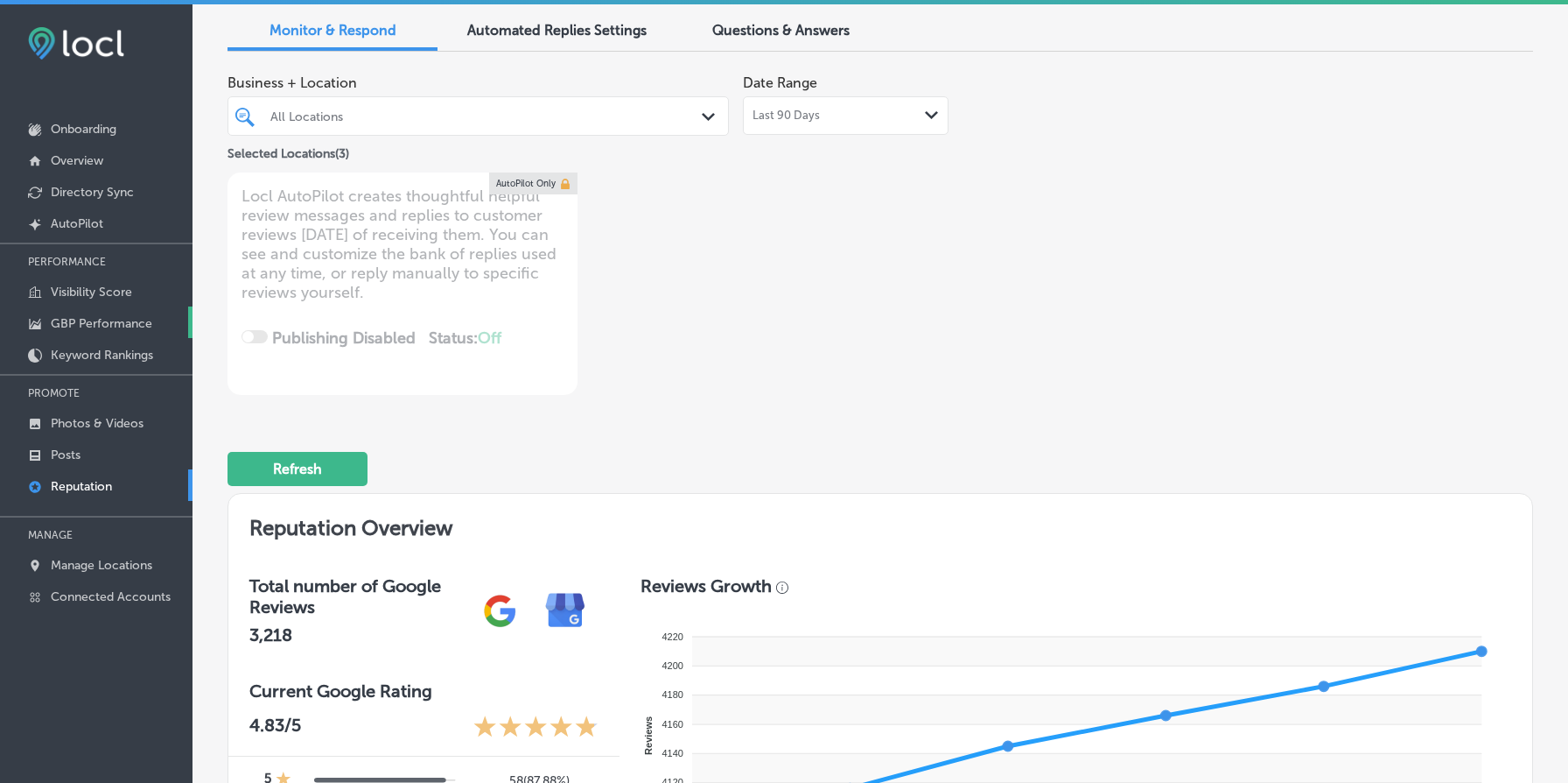
click at [84, 323] on p "GBP Performance" at bounding box center [101, 324] width 101 height 15
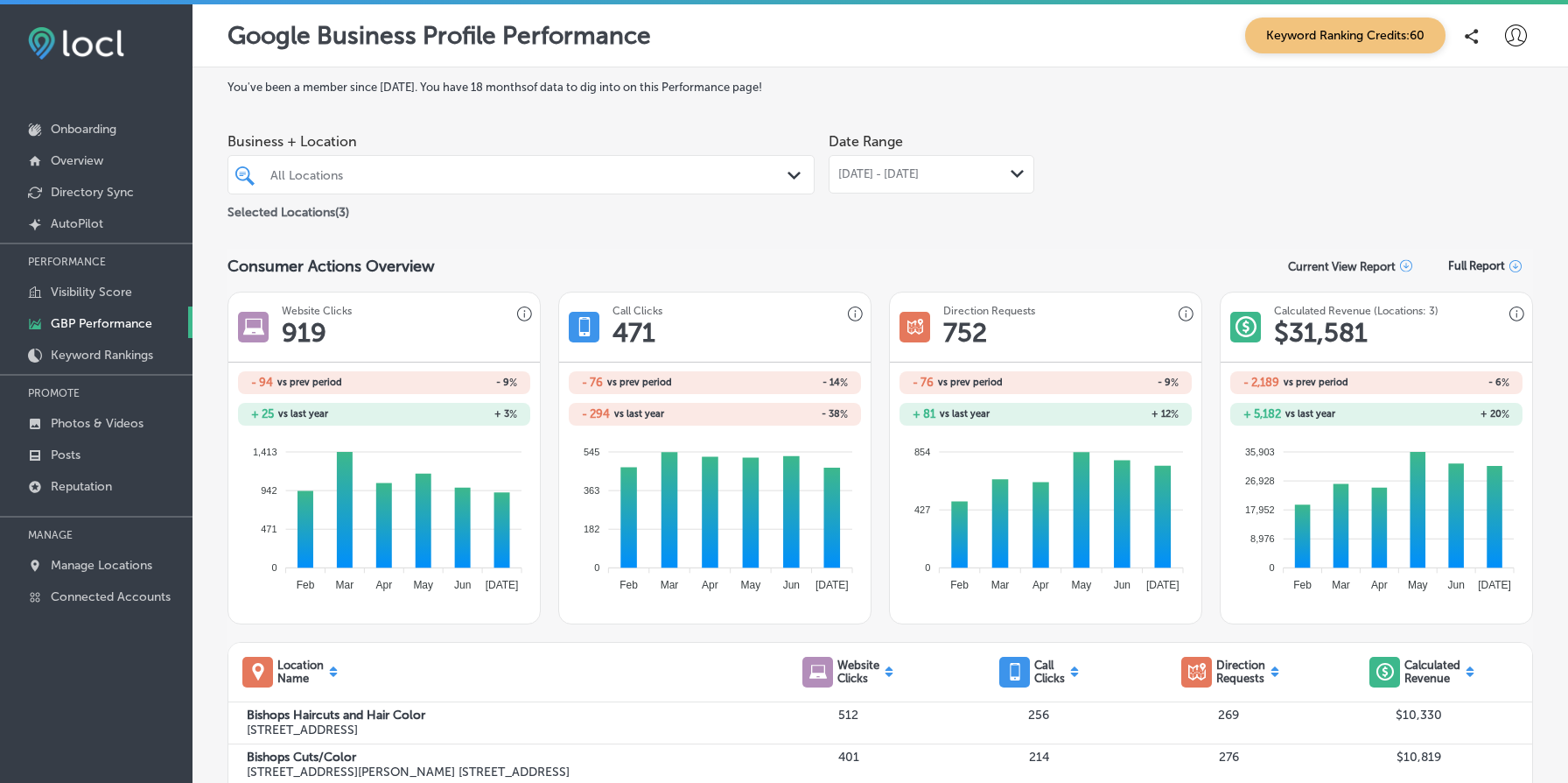
click at [888, 175] on span "[DATE] - [DATE]" at bounding box center [878, 174] width 81 height 14
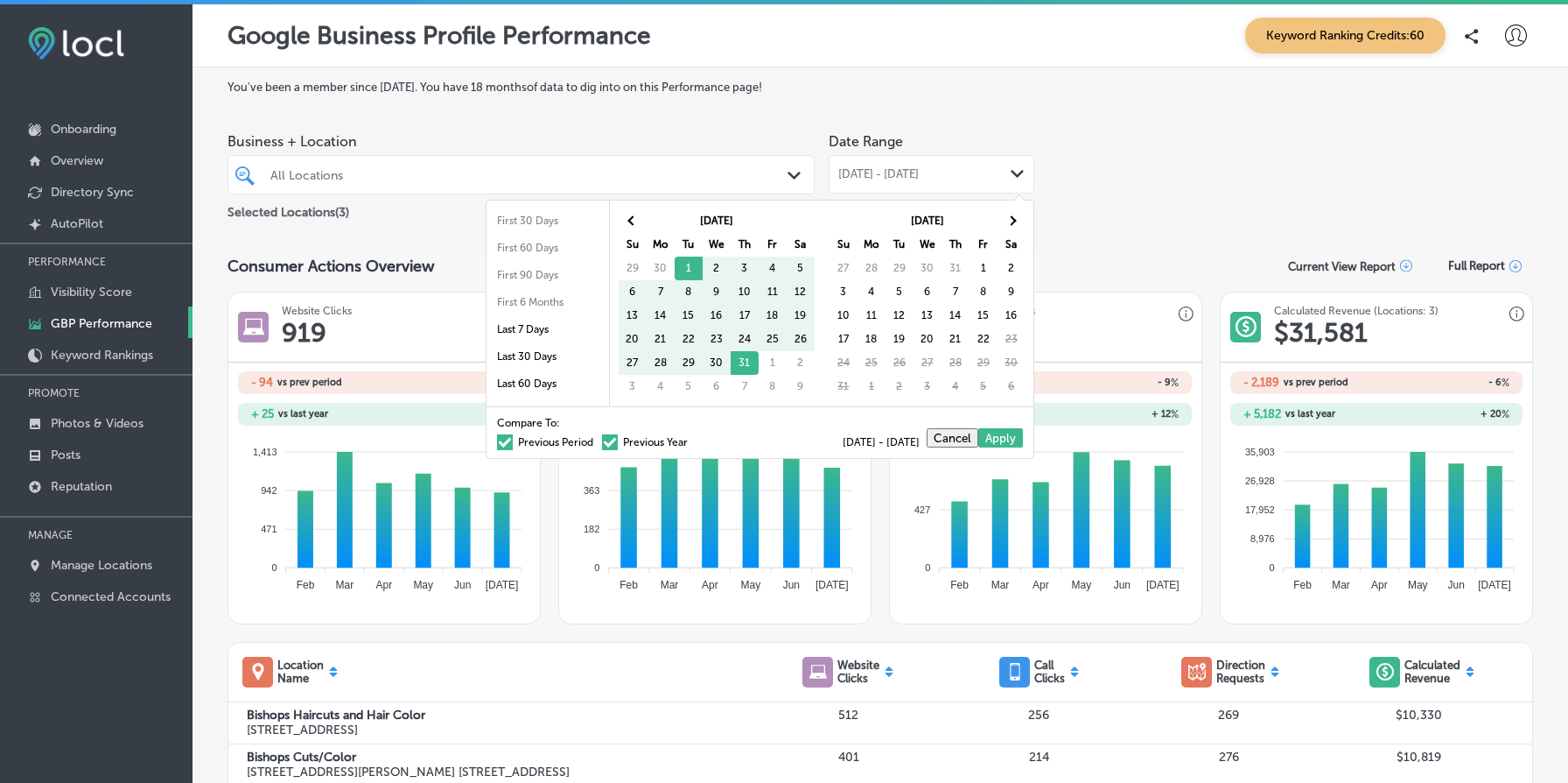
click at [1161, 152] on div "Business + Location All Locations Path Created with Sketch. Selected Locations …" at bounding box center [880, 173] width 1305 height 98
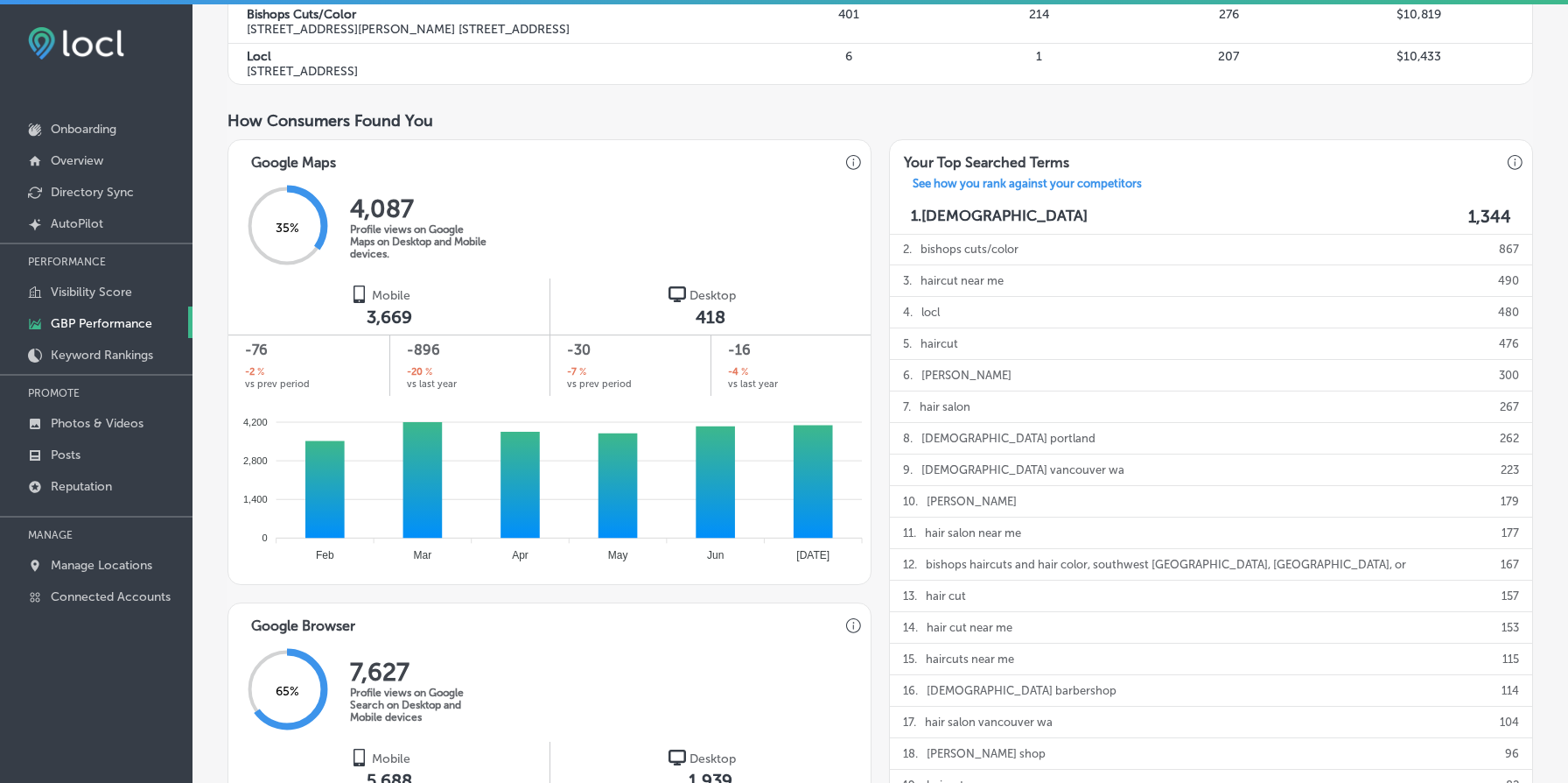
scroll to position [1322, 0]
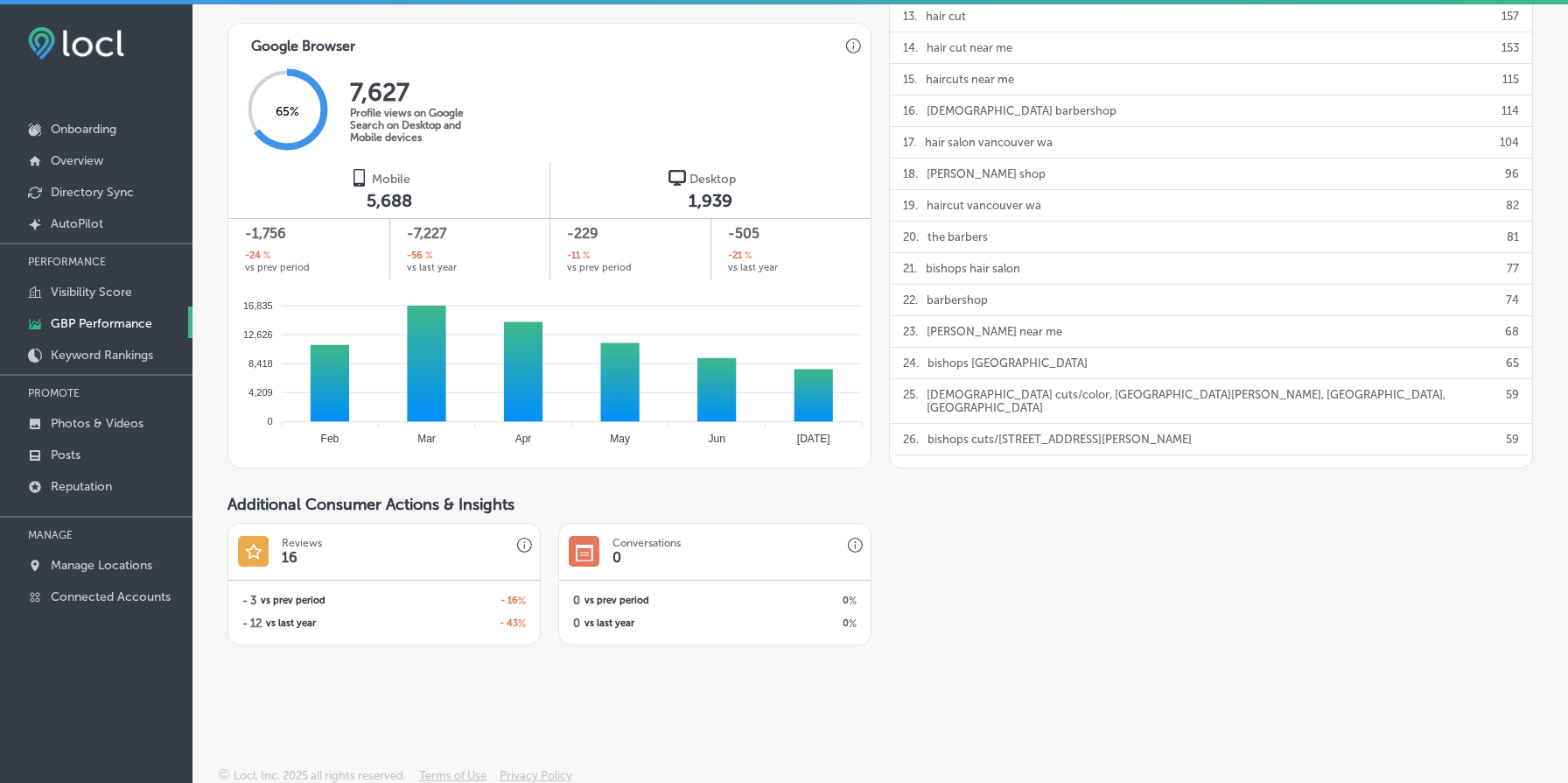
click at [298, 537] on h3 "Reviews" at bounding box center [302, 542] width 40 height 12
click at [119, 480] on link "Reputation" at bounding box center [96, 484] width 193 height 31
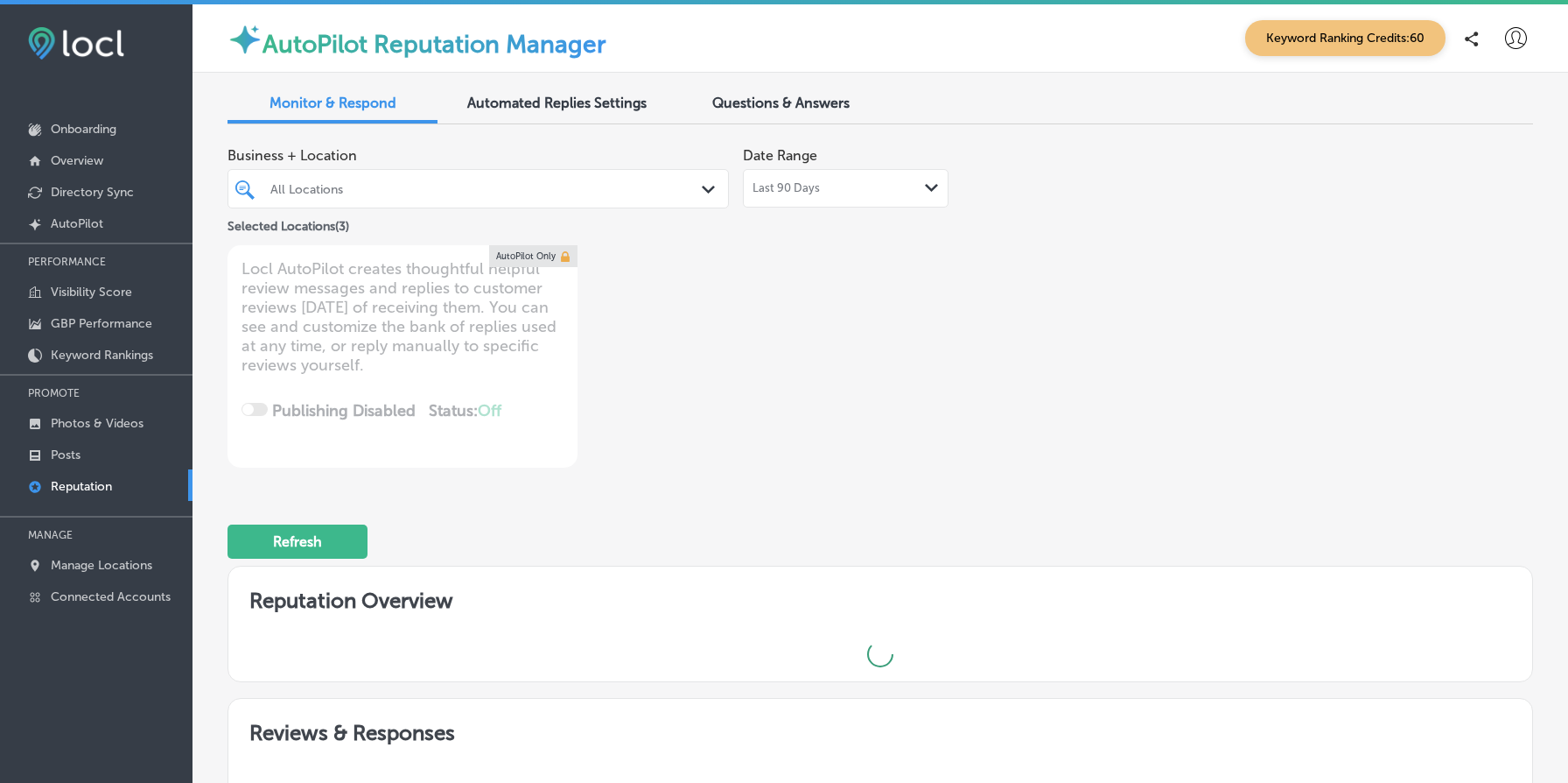
type textarea "x"
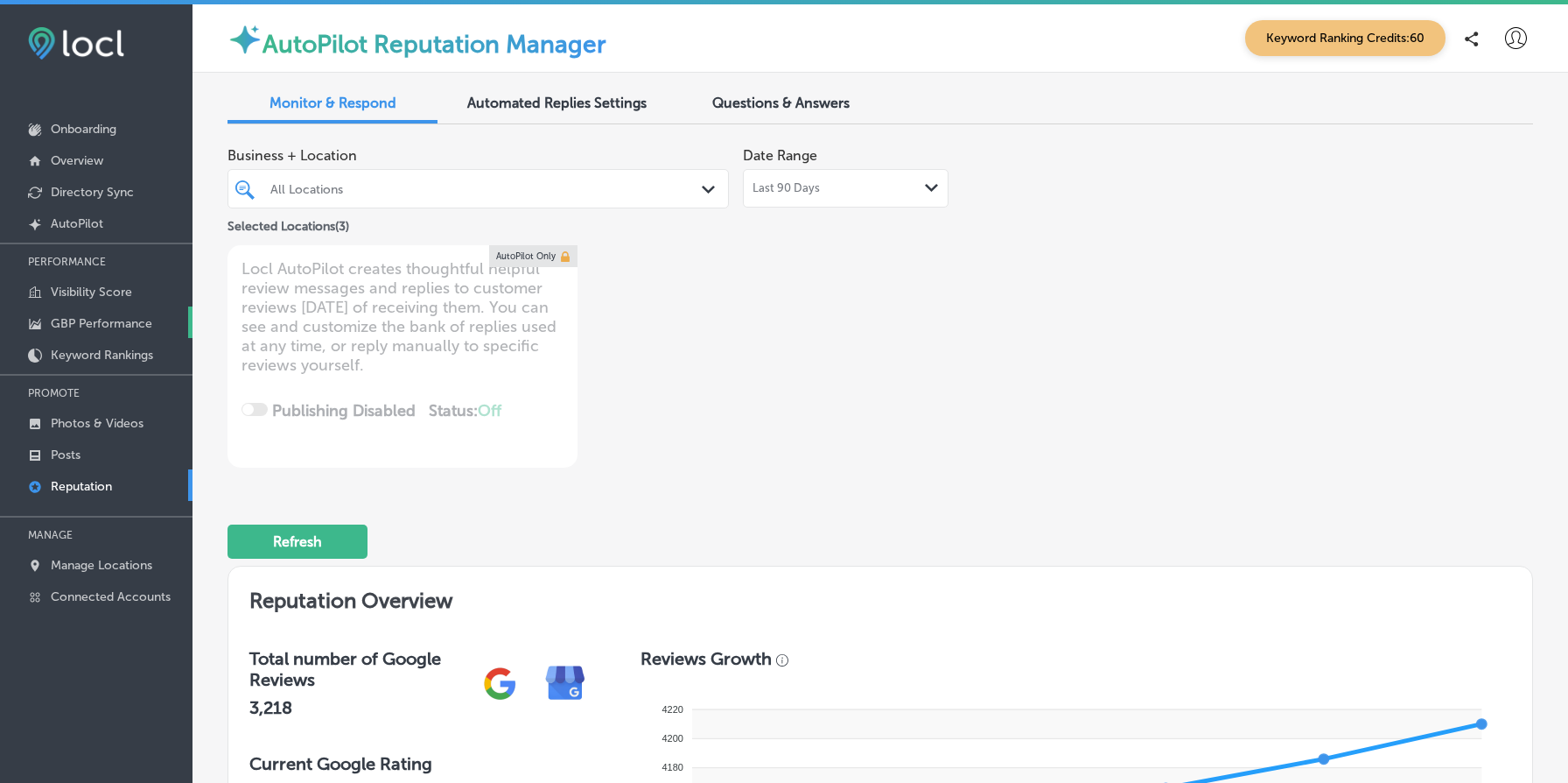
click at [114, 319] on p "GBP Performance" at bounding box center [101, 324] width 101 height 15
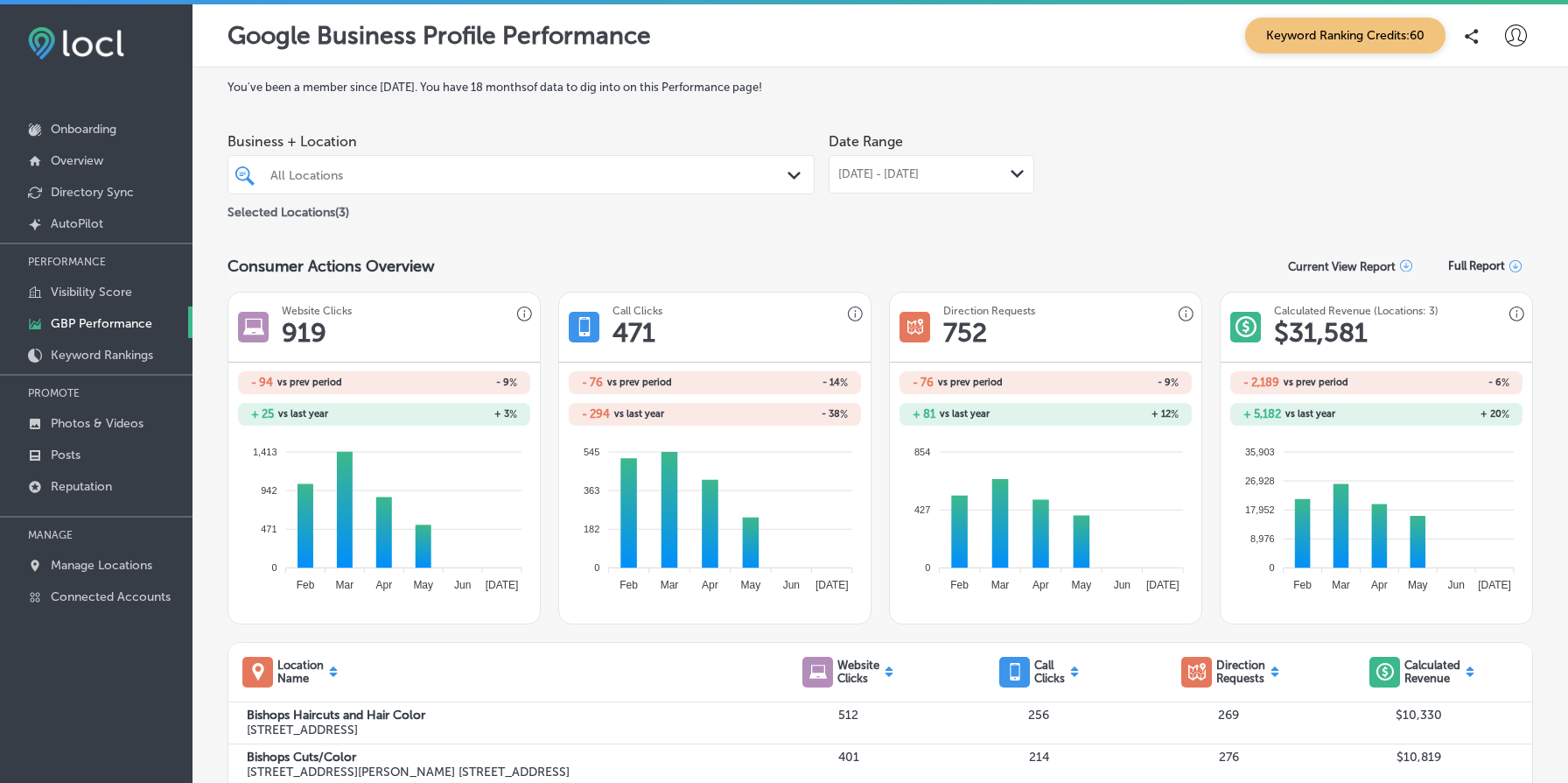
click at [638, 181] on div "All Locations" at bounding box center [529, 175] width 519 height 15
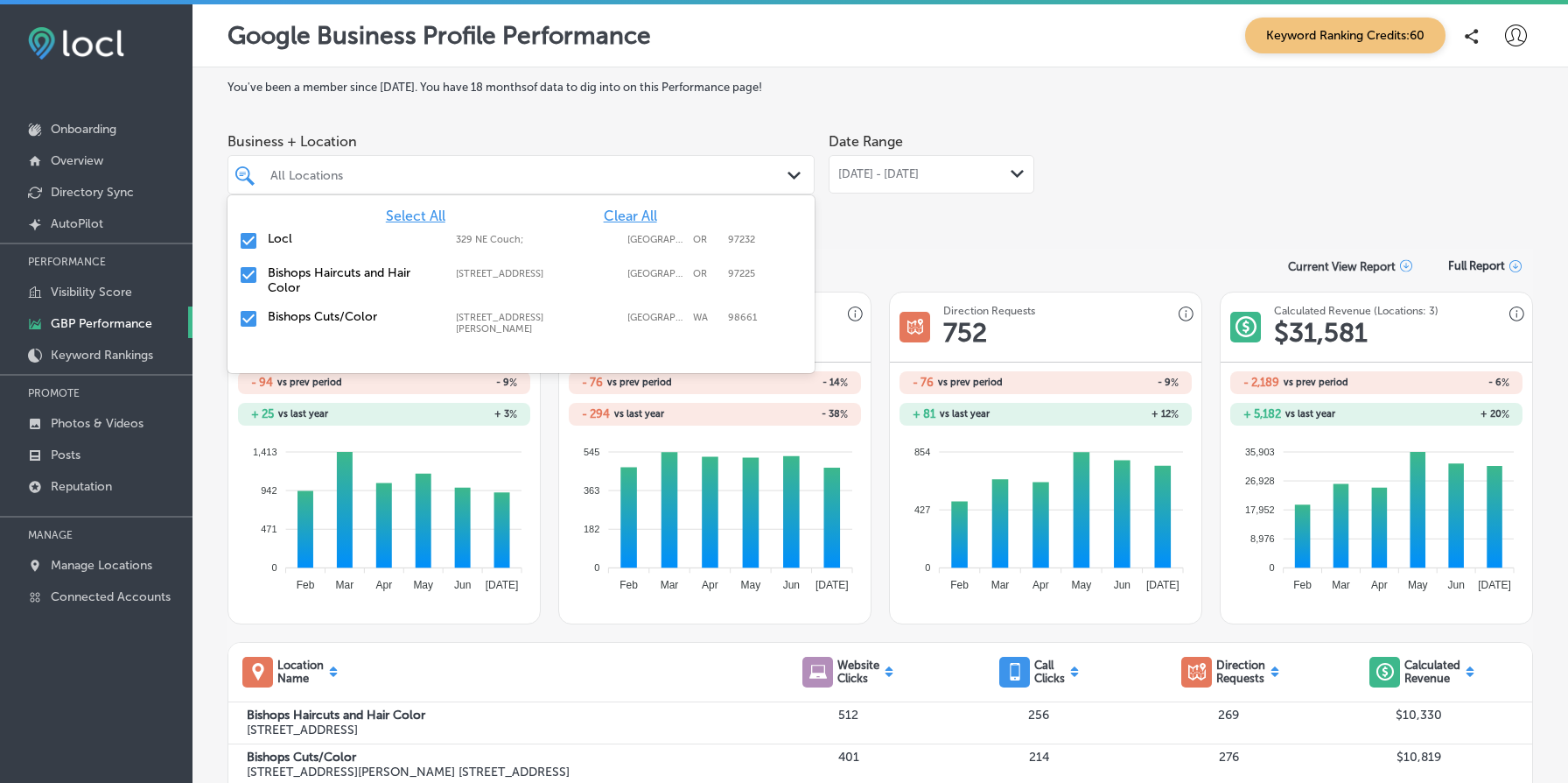
click at [343, 280] on label "Bishops Haircuts and Hair Color" at bounding box center [353, 280] width 171 height 29
click at [615, 218] on span "Clear All" at bounding box center [631, 216] width 53 height 17
click at [316, 277] on label "Bishops Haircuts and Hair Color" at bounding box center [353, 280] width 171 height 29
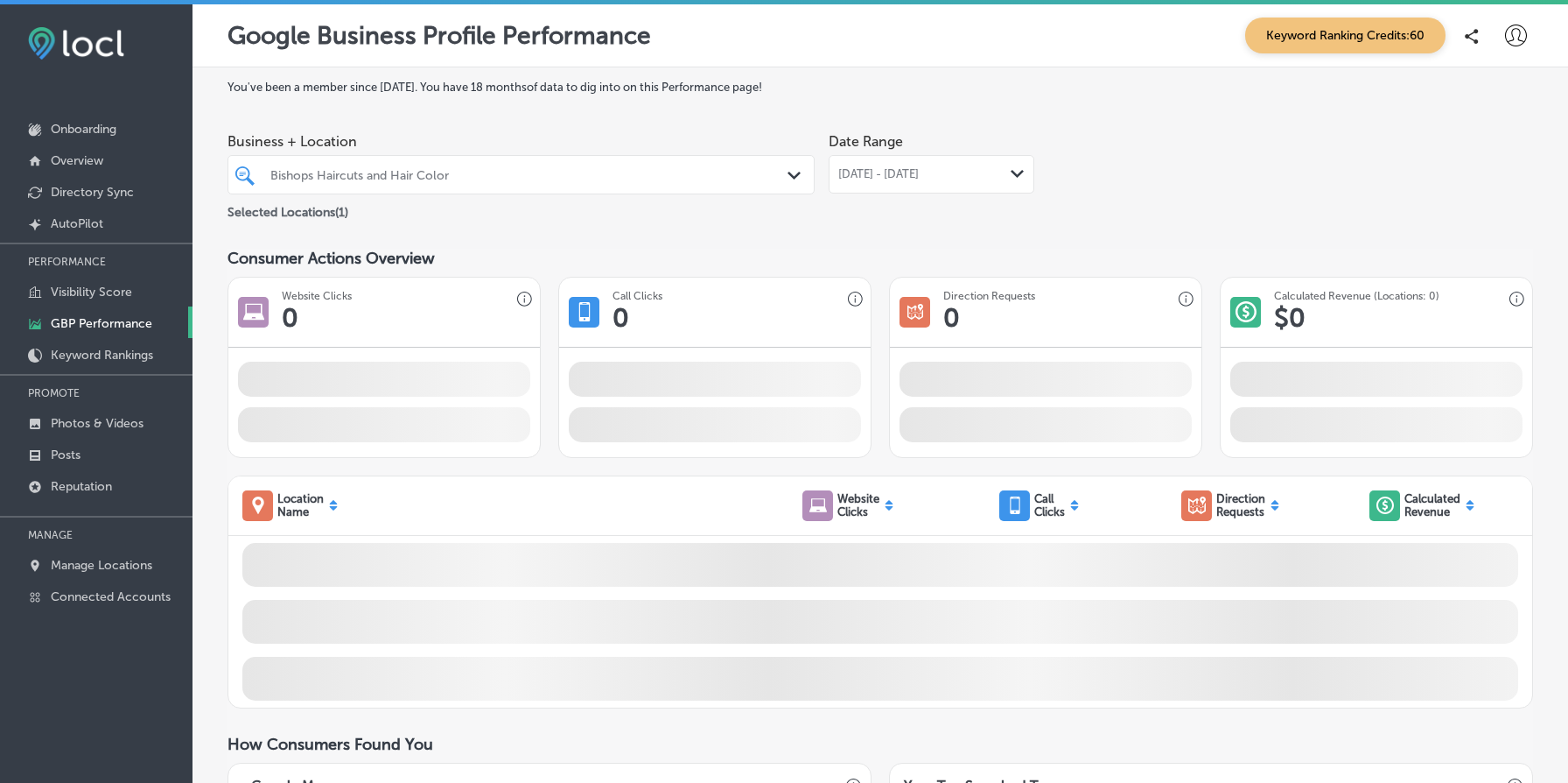
click at [941, 269] on section "Consumer Actions Overview Website Clicks 0 Call Clicks 0 iconmonstr-map-5 copy …" at bounding box center [880, 353] width 1305 height 209
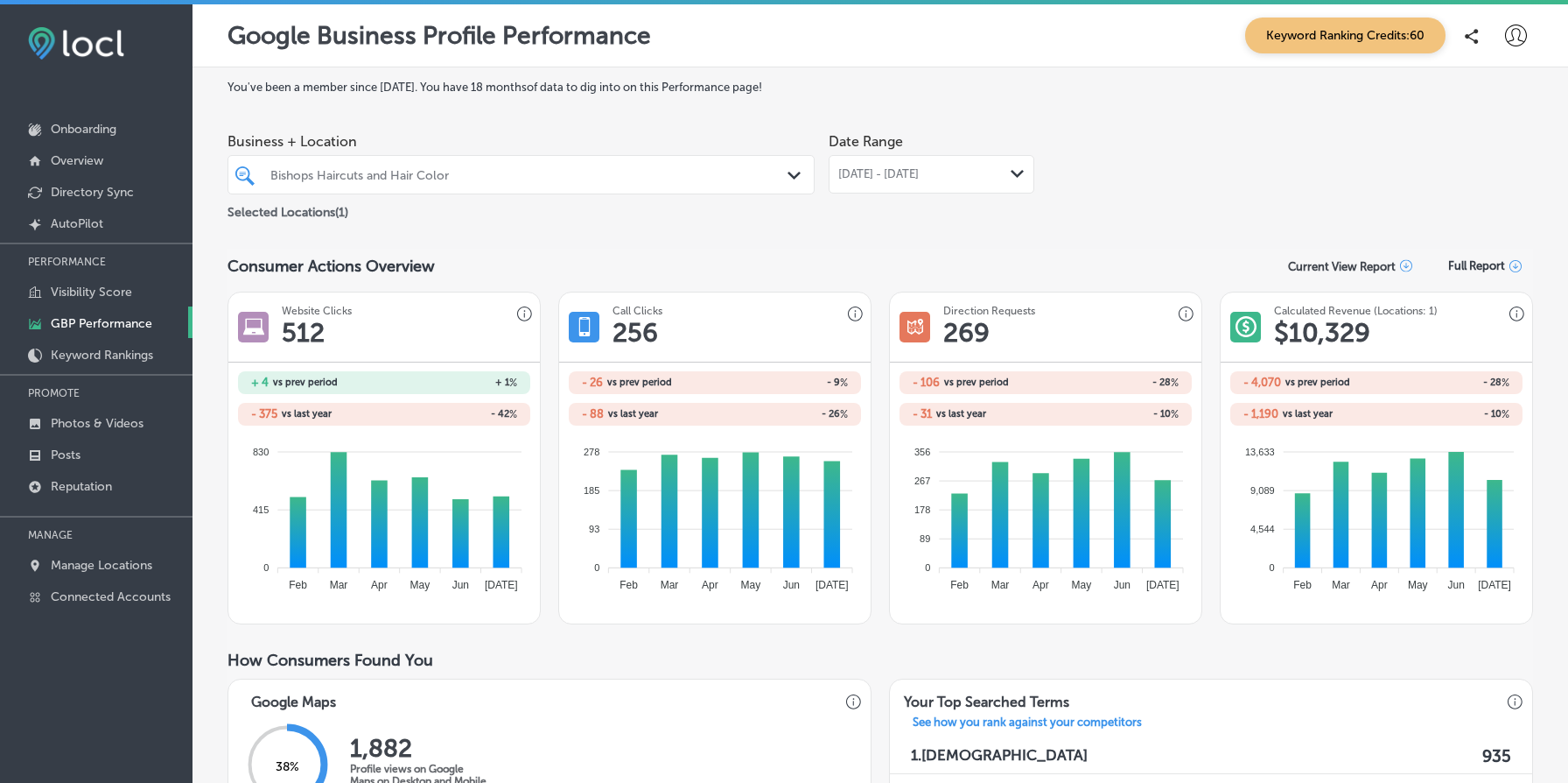
click at [928, 185] on div "[DATE] - [DATE] Path Created with Sketch." at bounding box center [932, 174] width 206 height 39
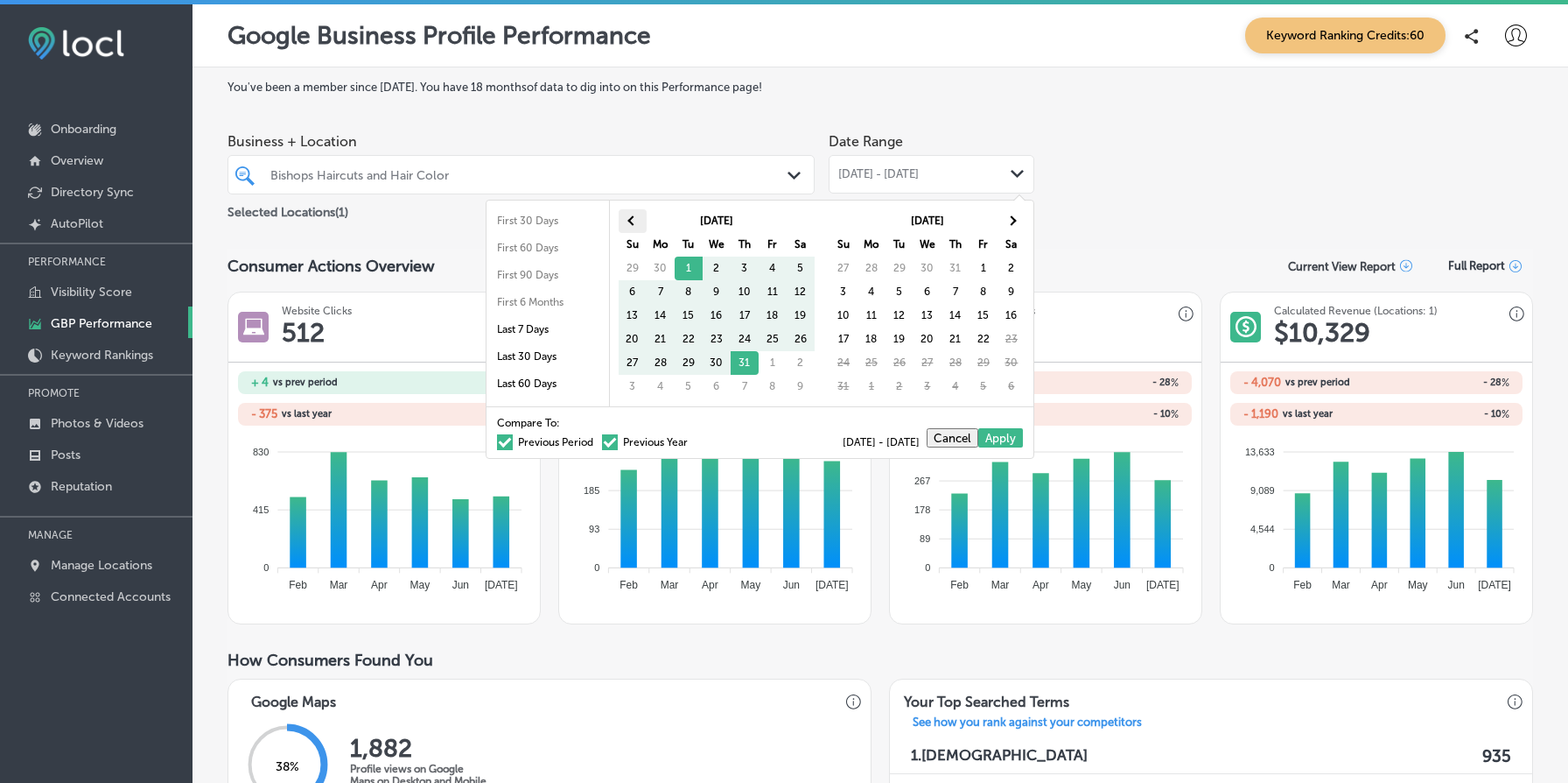
click at [635, 213] on th at bounding box center [633, 220] width 28 height 24
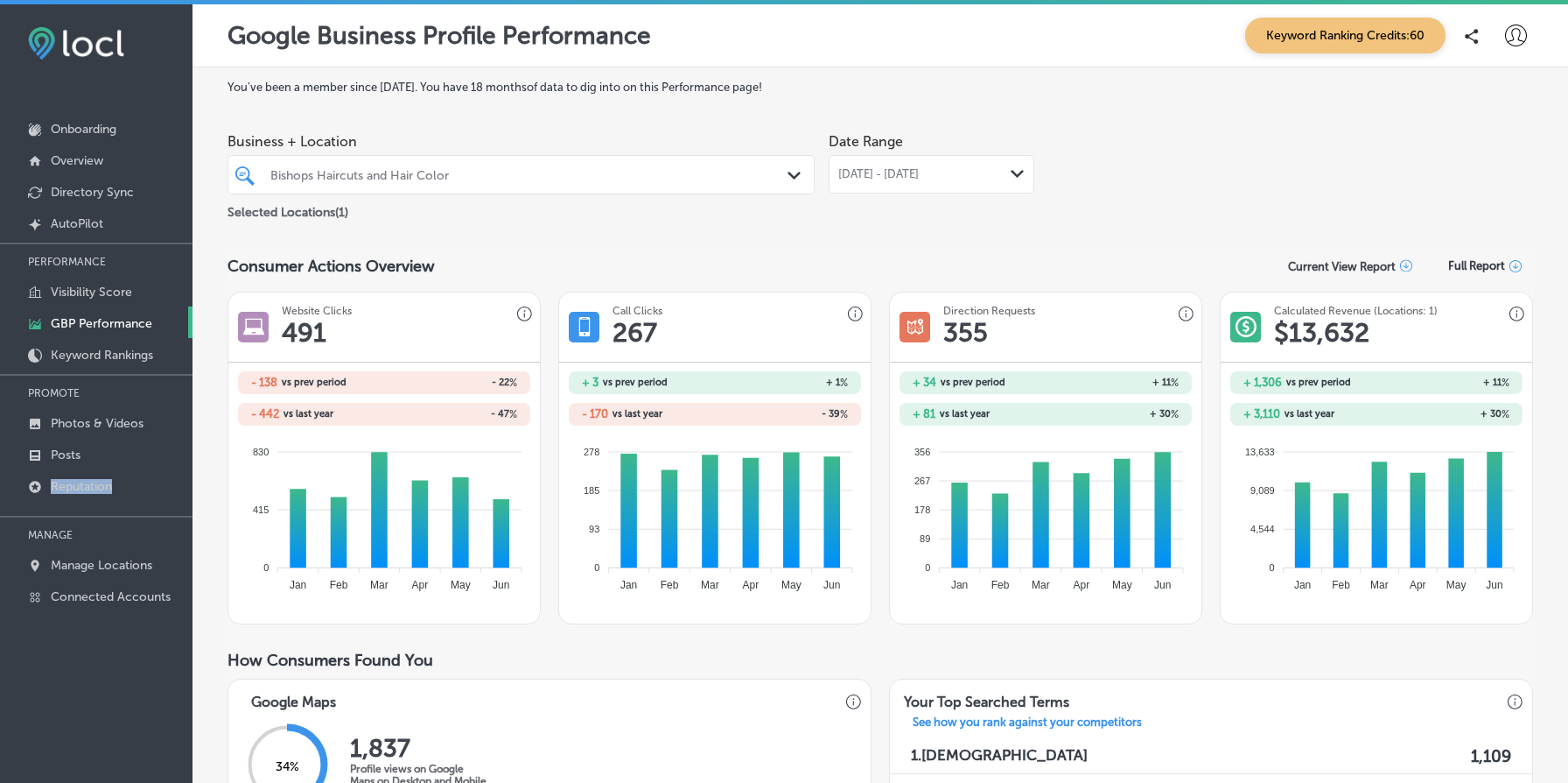
click at [657, 186] on div "Bishops Haircuts and Hair Color" at bounding box center [521, 175] width 519 height 28
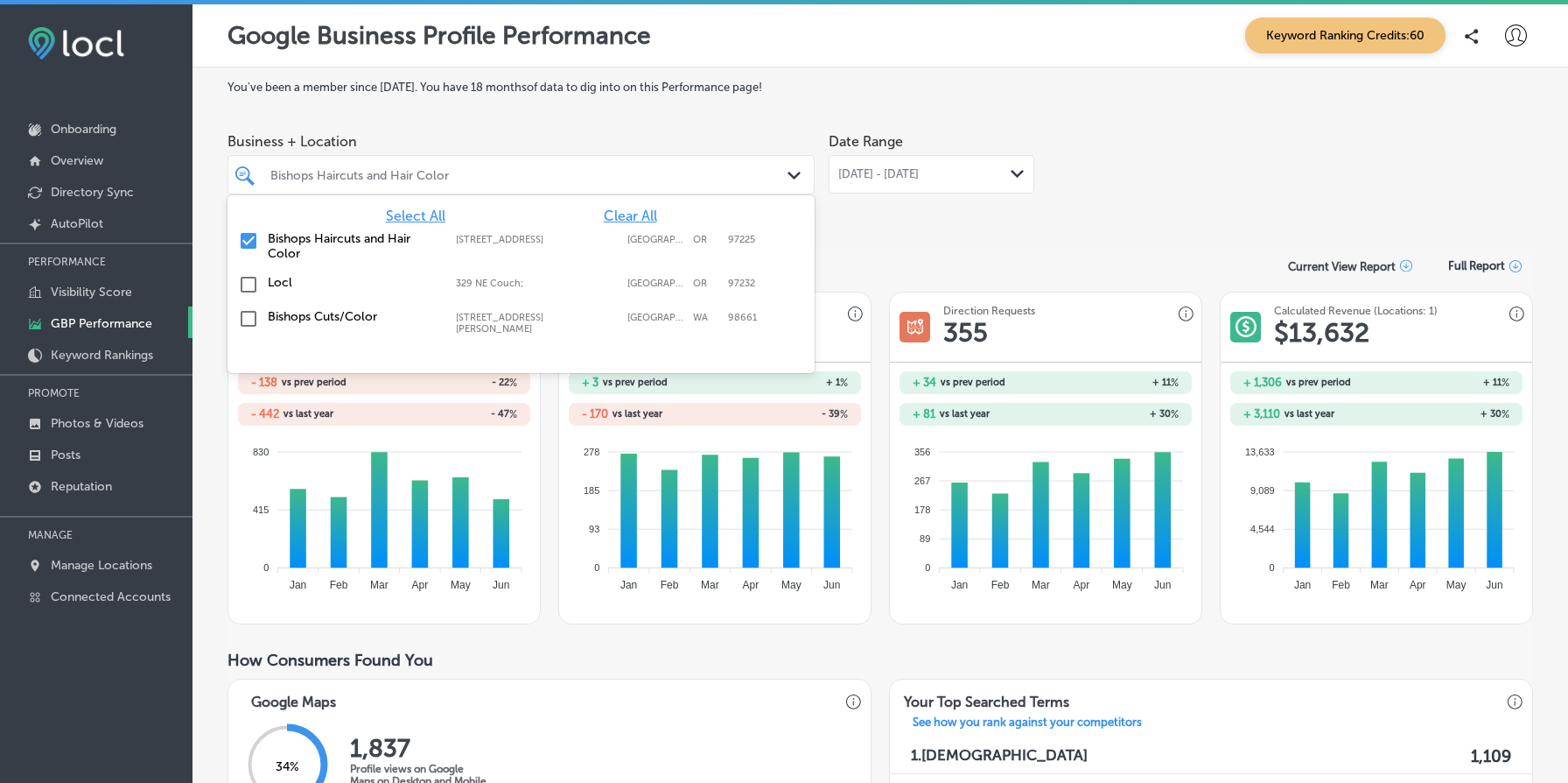
click at [769, 178] on div "Bishops Haircuts and Hair Color" at bounding box center [529, 175] width 519 height 15
click at [679, 180] on div "Bishops Haircuts and Hair Color" at bounding box center [529, 175] width 519 height 15
click at [616, 218] on span "Clear All" at bounding box center [631, 216] width 53 height 17
click at [446, 316] on div "Bishops Cuts/Color [STREET_ADDRESS][PERSON_NAME] [STREET_ADDRESS][PERSON_NAME]" at bounding box center [481, 322] width 428 height 26
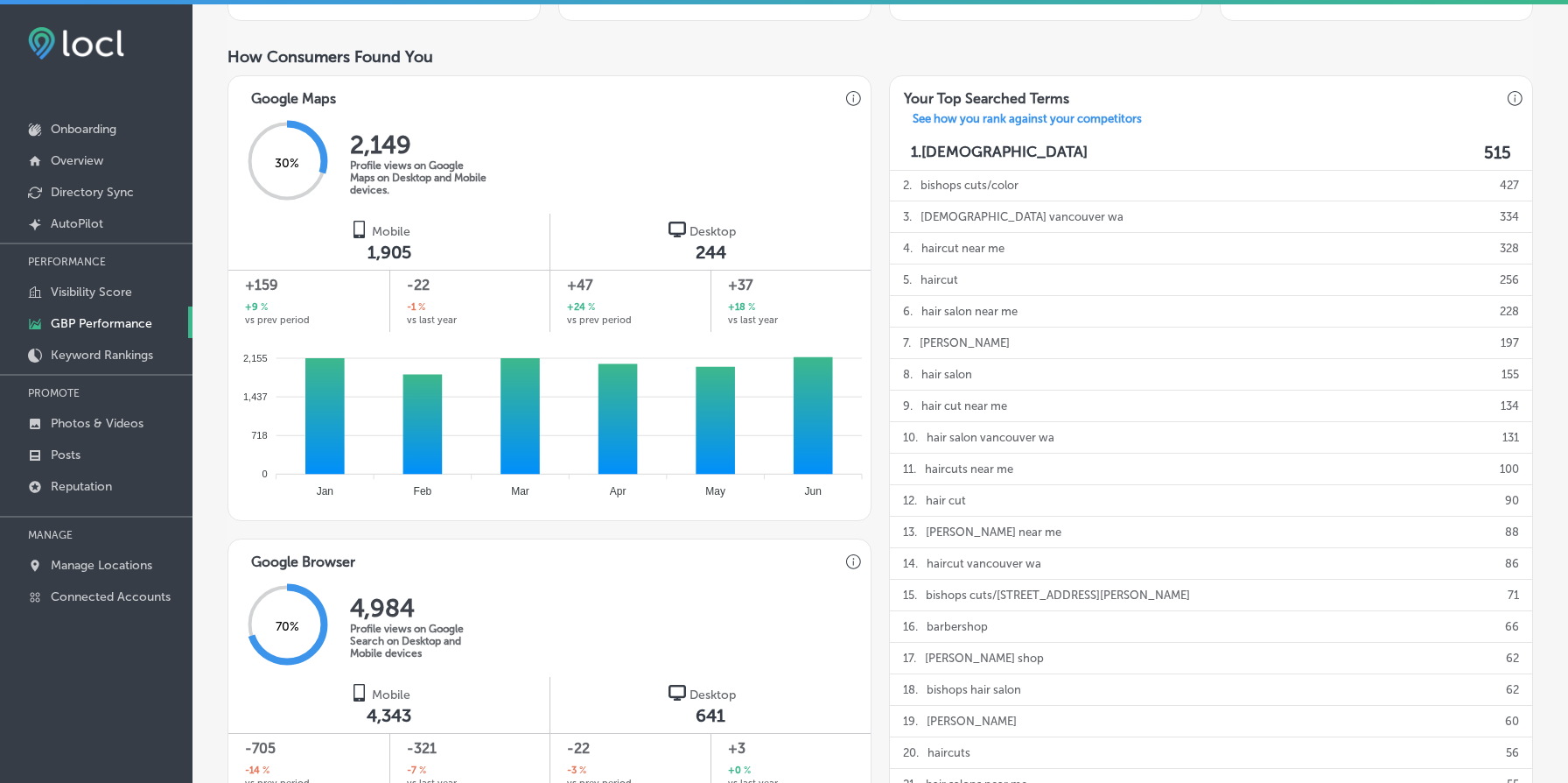
scroll to position [1122, 0]
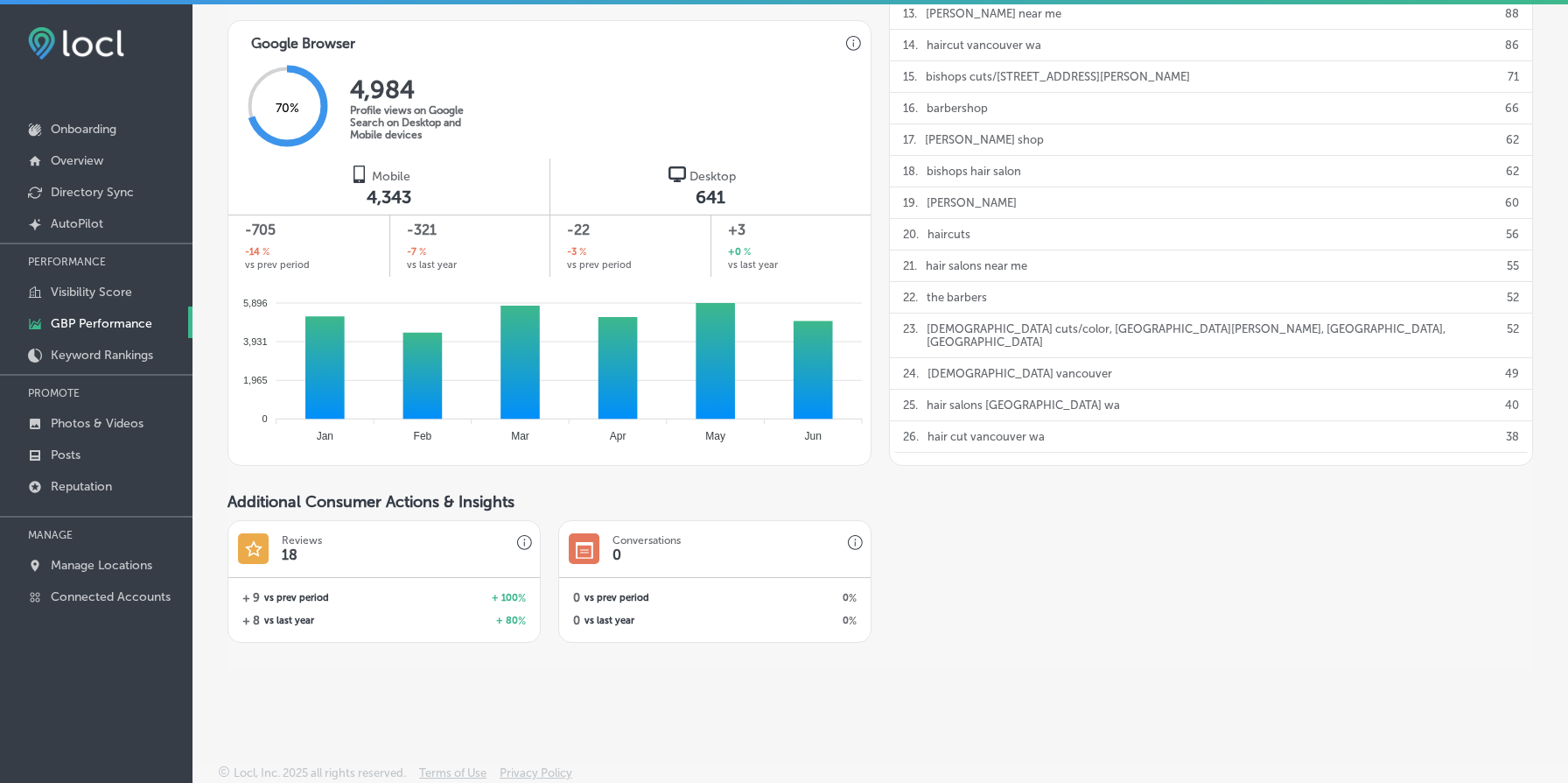
click at [308, 544] on h3 "Reviews" at bounding box center [302, 540] width 40 height 12
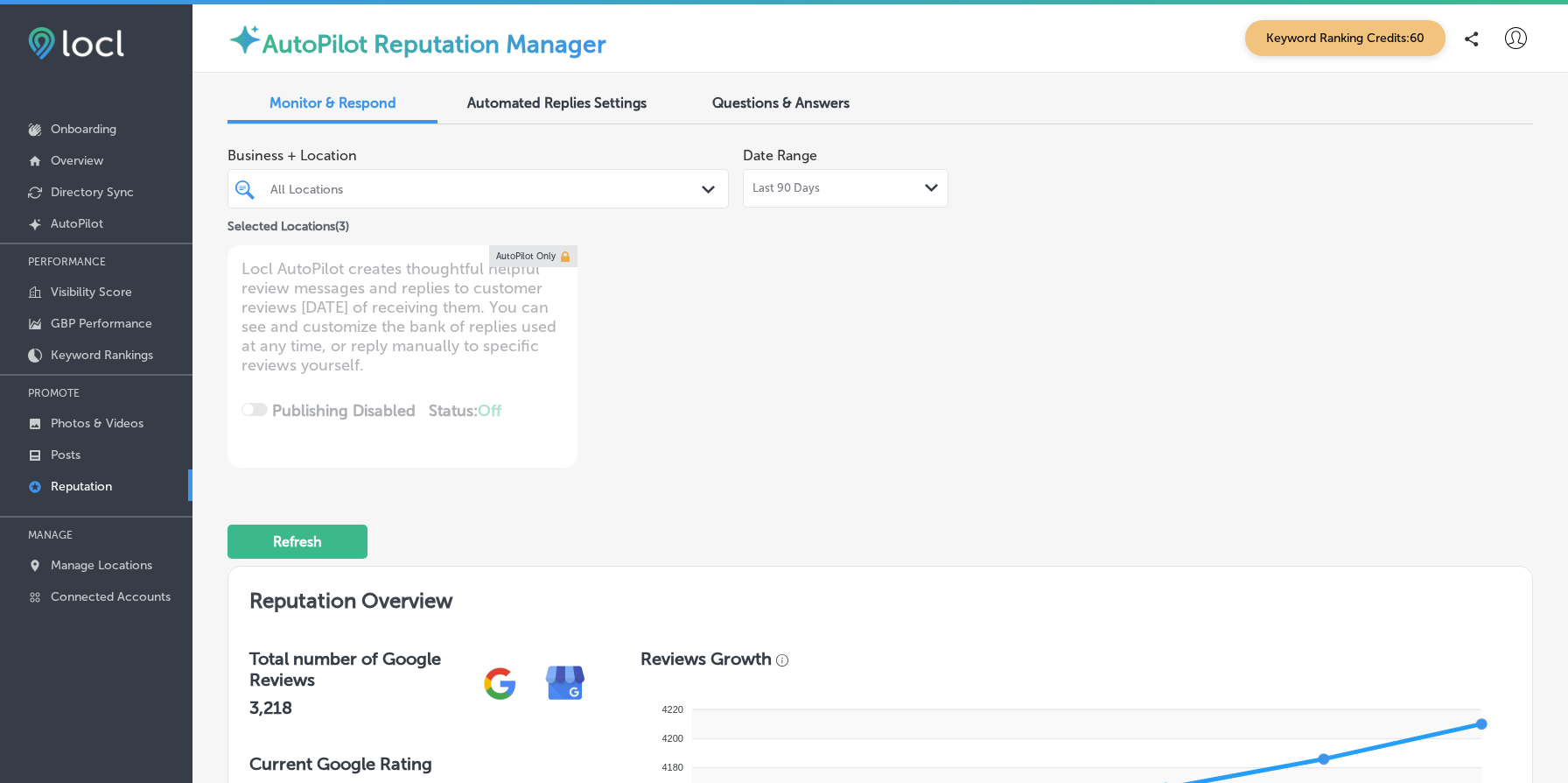
click at [853, 177] on div "Last 90 Days Path Created with Sketch." at bounding box center [845, 188] width 206 height 39
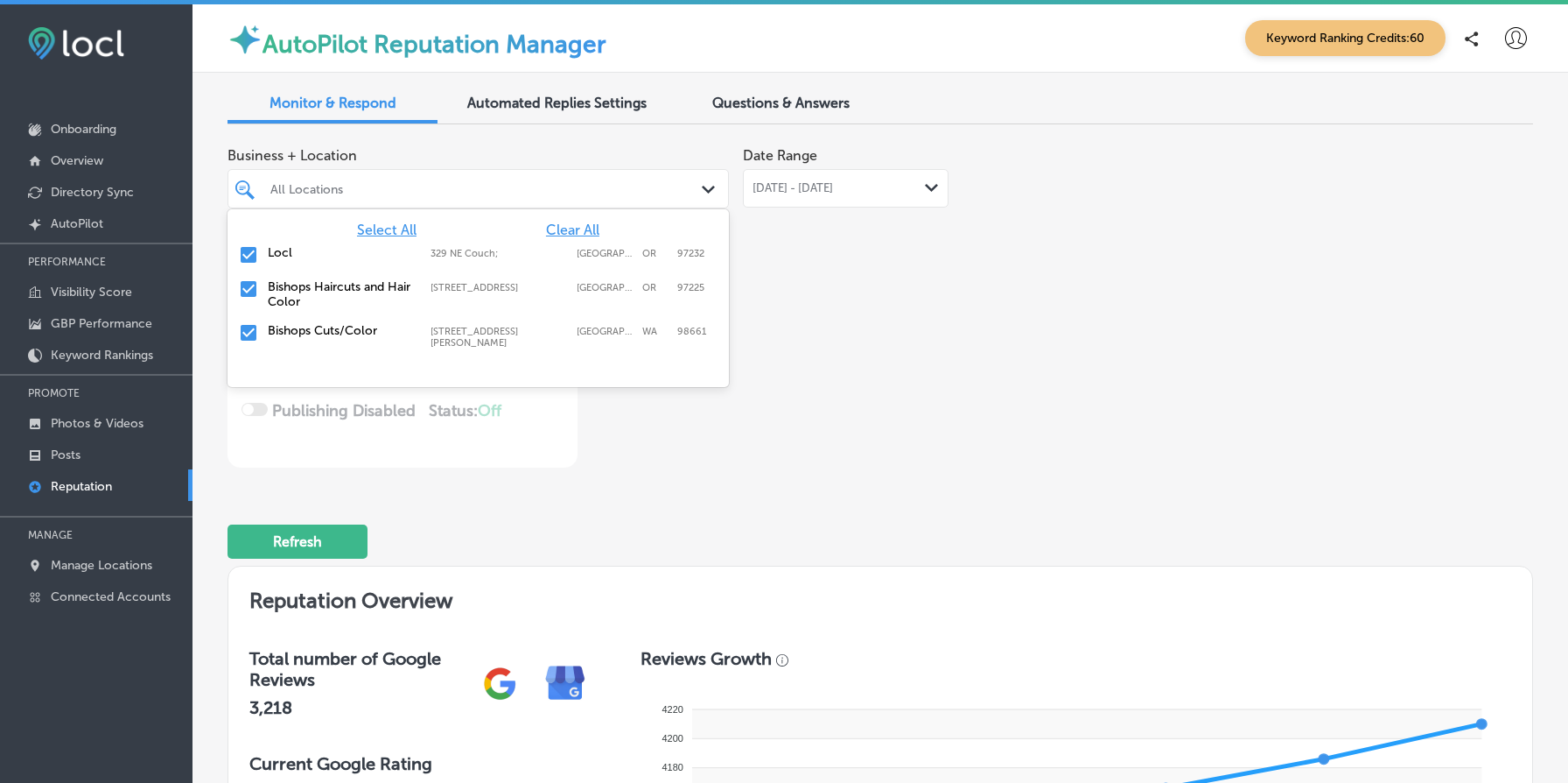
click at [444, 194] on div "All Locations" at bounding box center [487, 189] width 434 height 15
click at [584, 232] on span "Clear All" at bounding box center [573, 230] width 53 height 17
click at [278, 294] on label "Bishops Haircuts and Hair Color" at bounding box center [340, 293] width 145 height 29
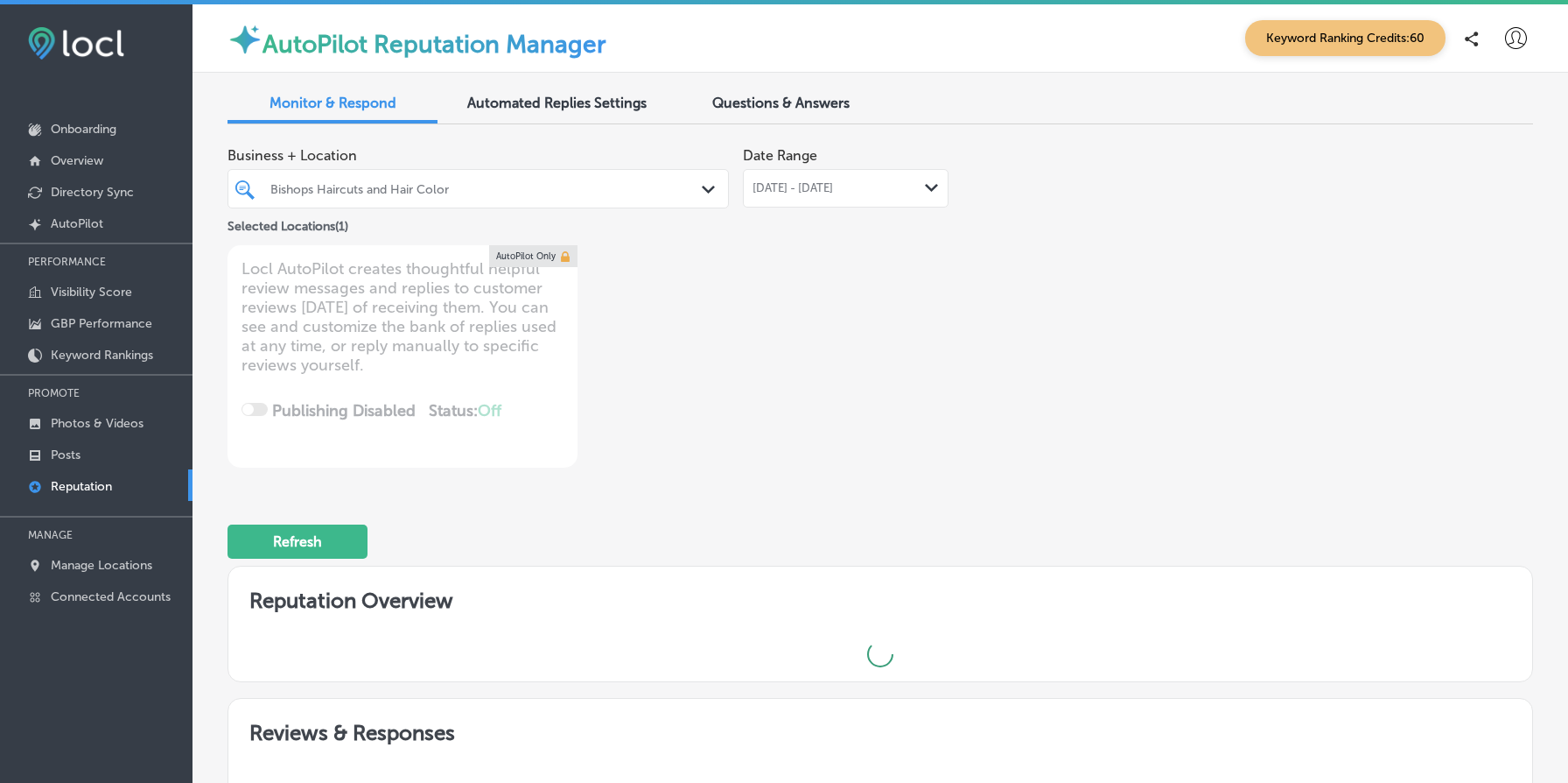
click at [911, 333] on div "Business + Location Bishops Haircuts and Hair Color Path Created with Sketch. S…" at bounding box center [619, 303] width 784 height 329
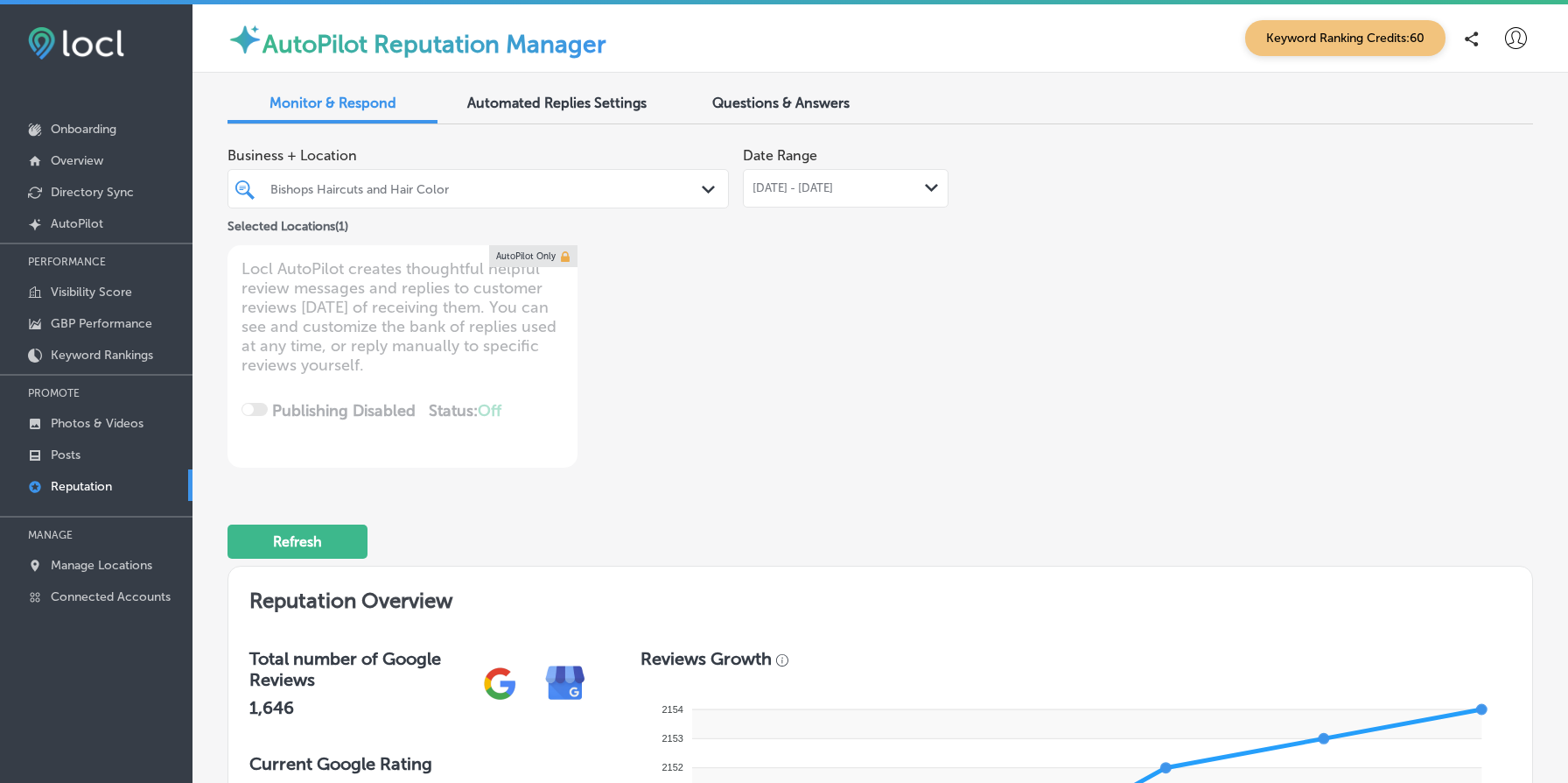
click at [833, 192] on span "[DATE] - [DATE]" at bounding box center [792, 188] width 81 height 14
click at [1062, 203] on div "Business + Location Bishops Haircuts and Hair Color Path Created with Sketch. S…" at bounding box center [880, 303] width 1305 height 329
click at [545, 191] on div "Bishops Haircuts and Hair Color" at bounding box center [487, 189] width 434 height 15
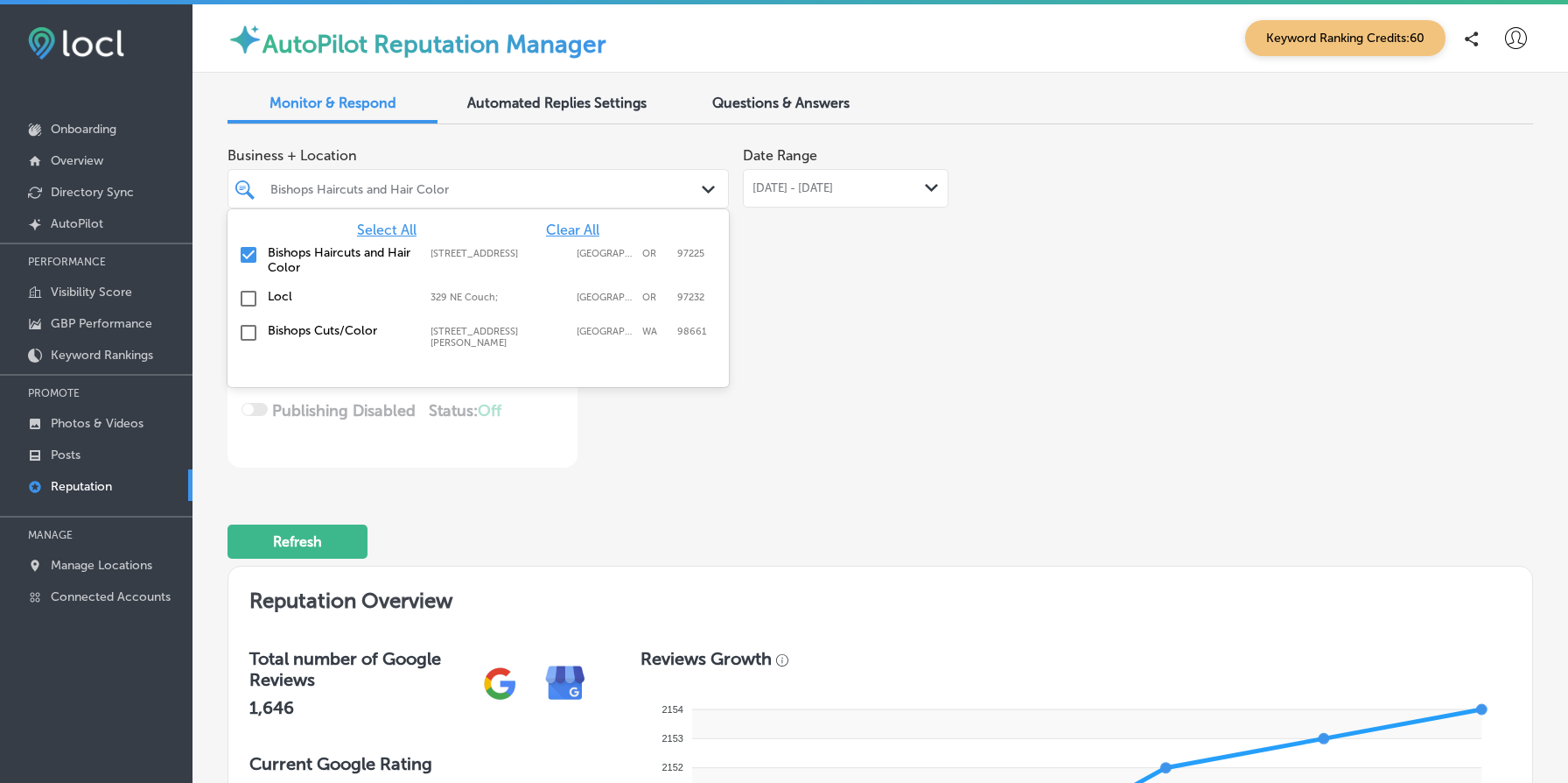
click at [297, 333] on label "Bishops Cuts/Color" at bounding box center [340, 330] width 145 height 15
click at [578, 237] on span "Clear All" at bounding box center [573, 230] width 53 height 17
click at [322, 326] on label "Bishops Cuts/Color" at bounding box center [340, 330] width 145 height 15
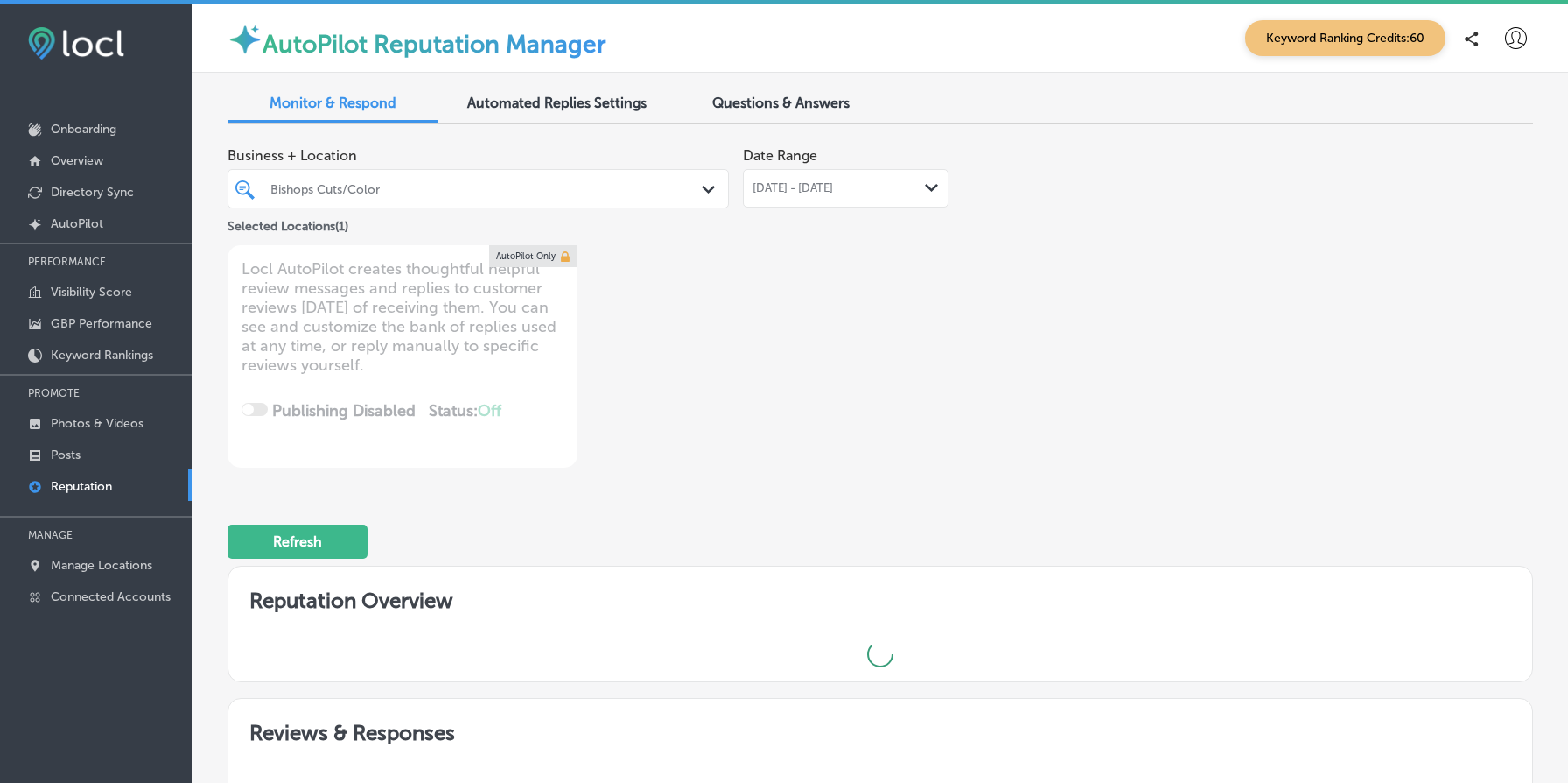
click at [989, 454] on div "Business + Location Bishops Cuts/Color Path Created with Sketch. Selected Locat…" at bounding box center [619, 303] width 784 height 329
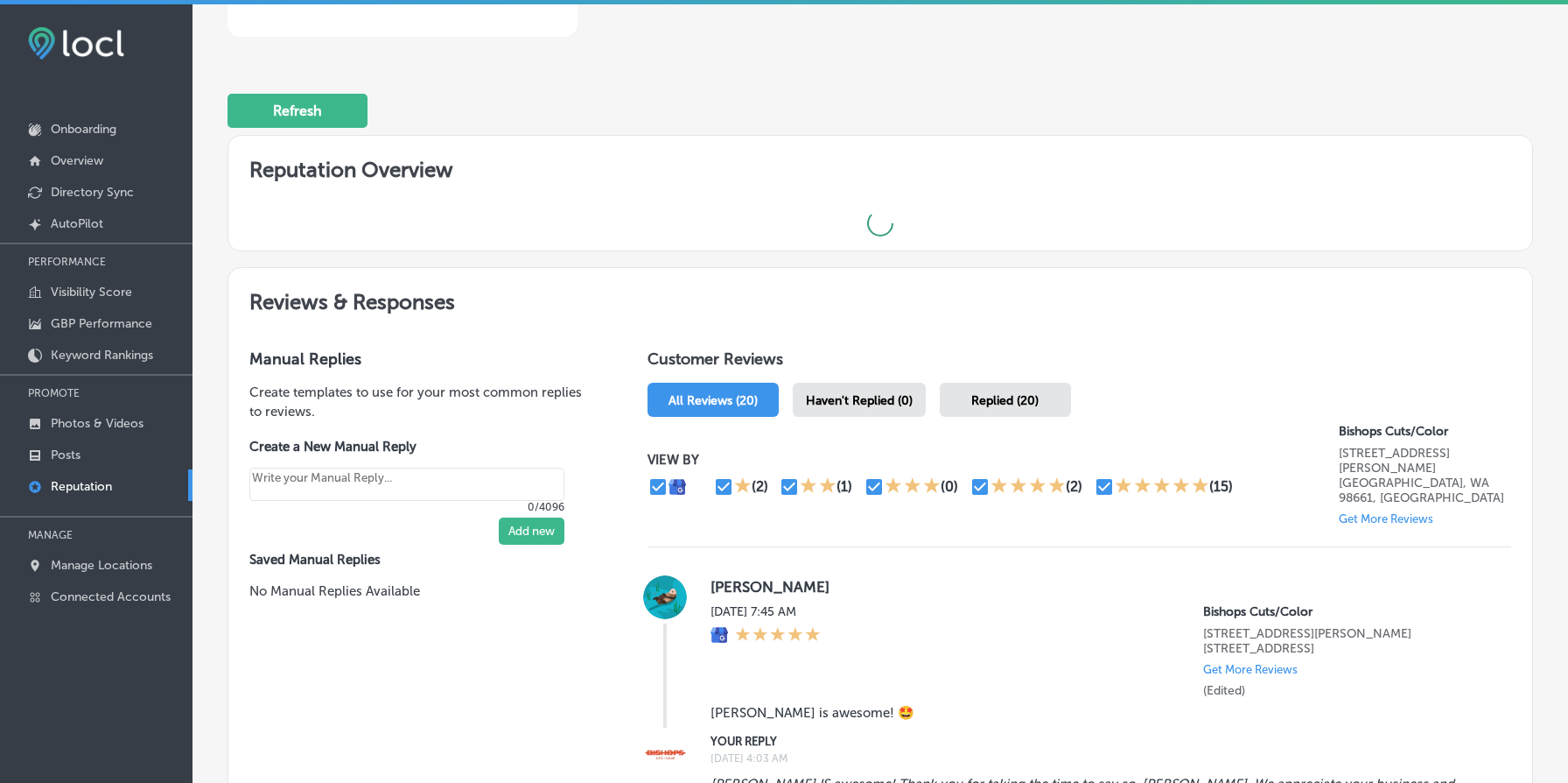
type textarea "x"
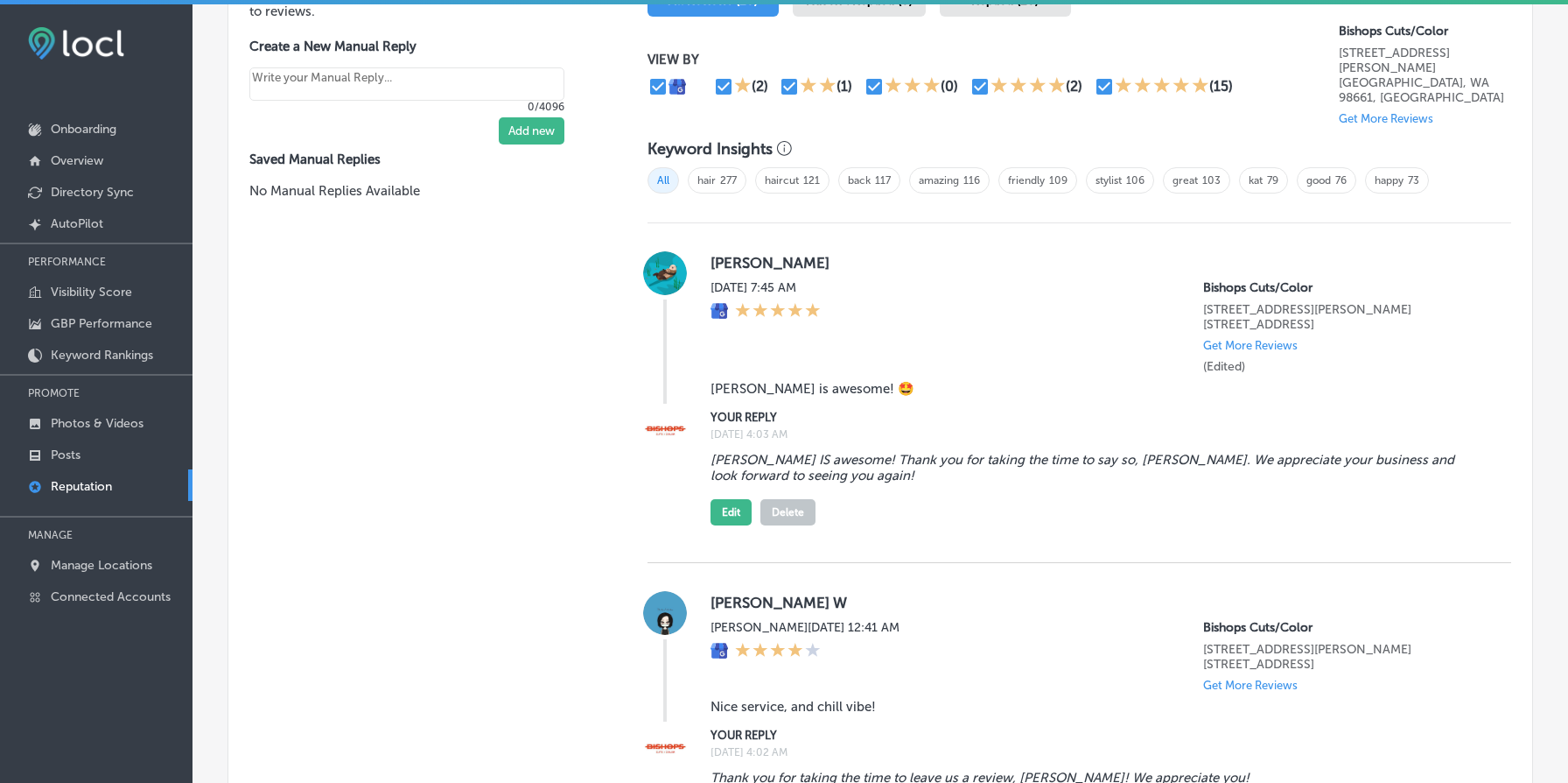
scroll to position [1128, 0]
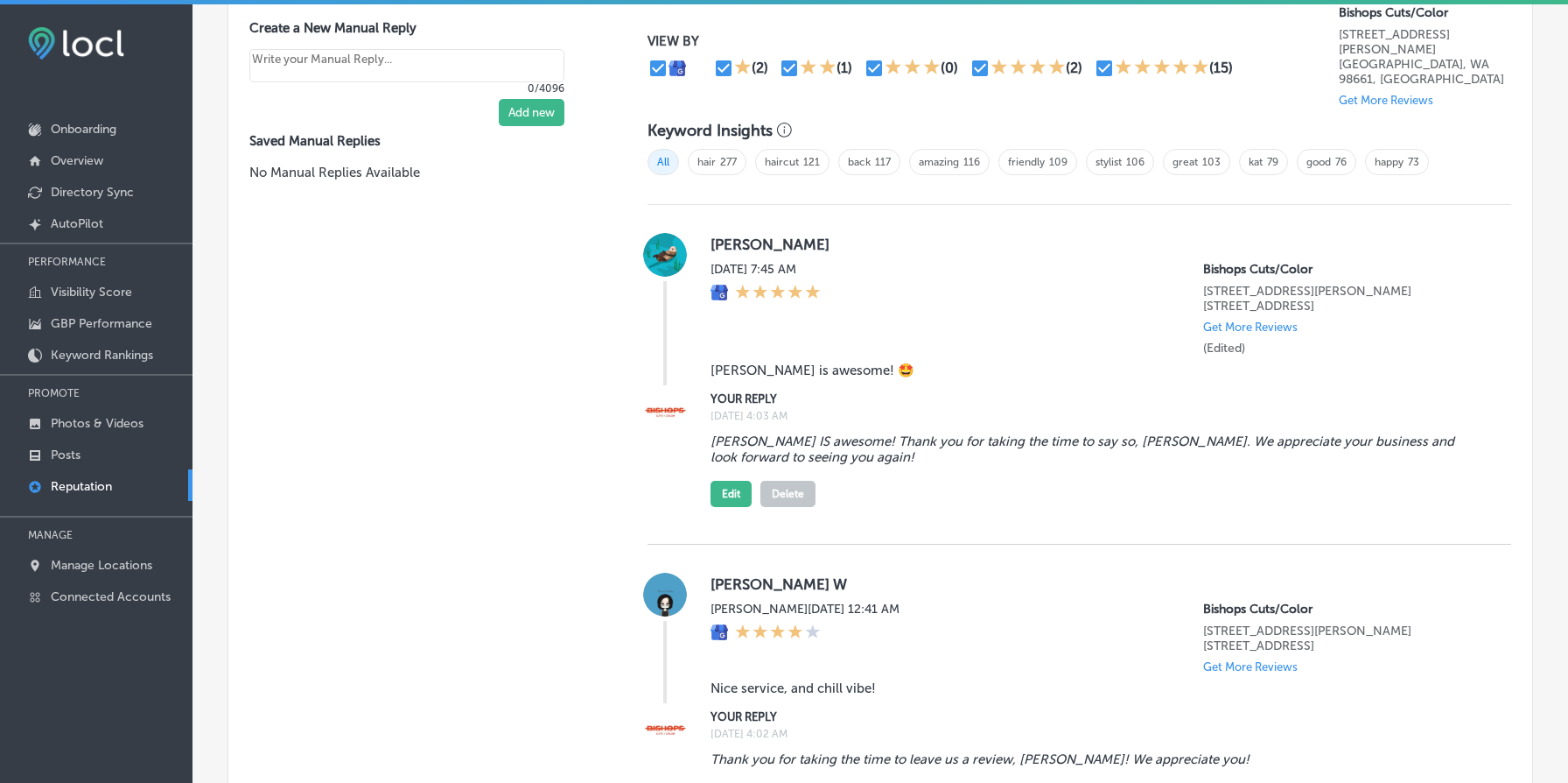
click at [1218, 341] on label "(Edited)" at bounding box center [1224, 348] width 42 height 15
click at [1244, 363] on blockquote "Ryan is awesome! 🤩" at bounding box center [1097, 370] width 773 height 16
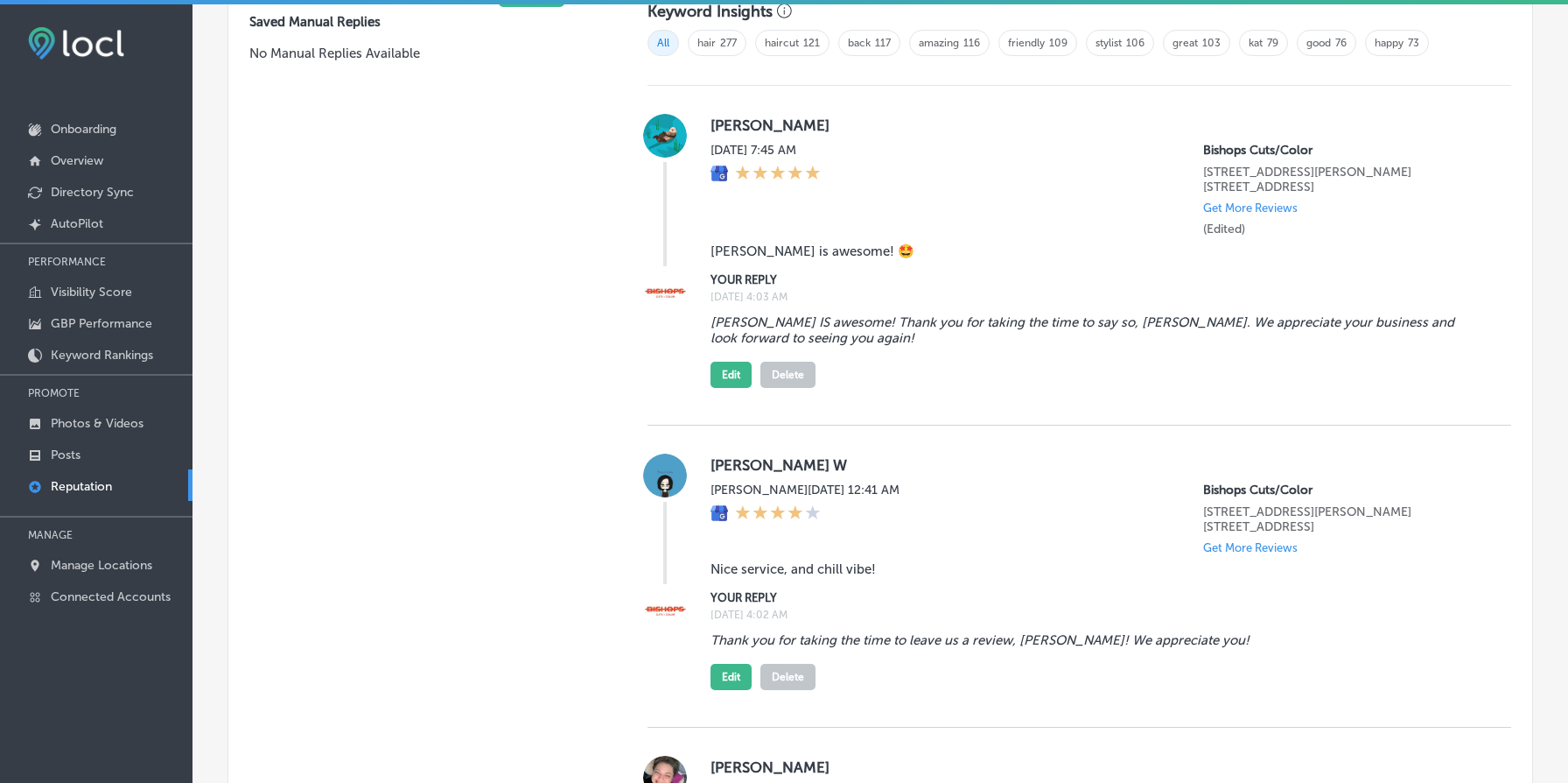
scroll to position [1258, 0]
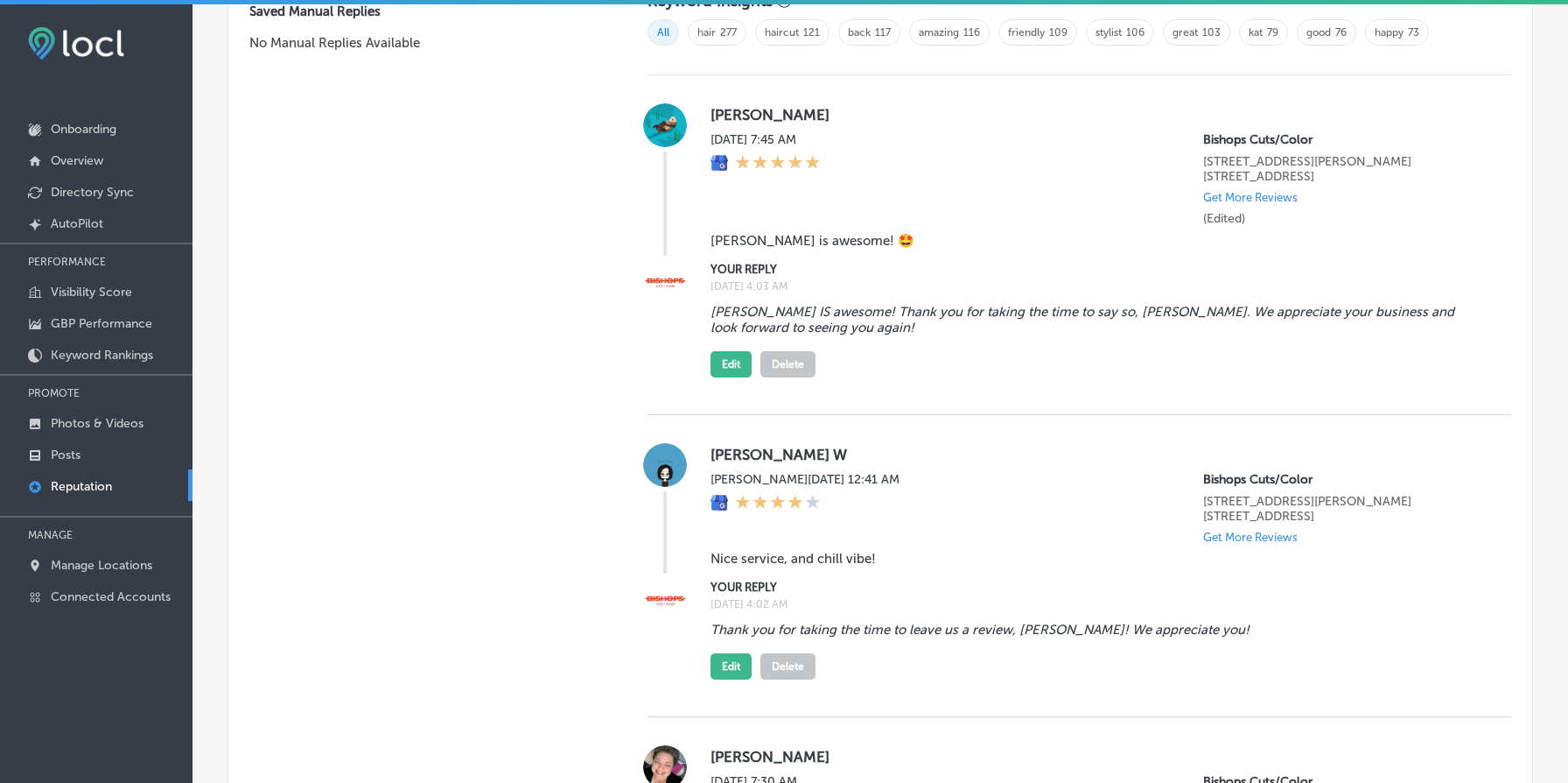
click at [715, 132] on label "Mon, Jun 30, 2025 7:45 AM" at bounding box center [766, 140] width 110 height 15
click at [729, 132] on label "Mon, Jun 30, 2025 7:45 AM" at bounding box center [766, 140] width 110 height 15
click at [871, 132] on div "Mon, Jun 30, 2025 7:45 AM Bishops Cuts/Color 3000 NE ANDRESEN RD. #104B Vancouv…" at bounding box center [1097, 178] width 773 height 94
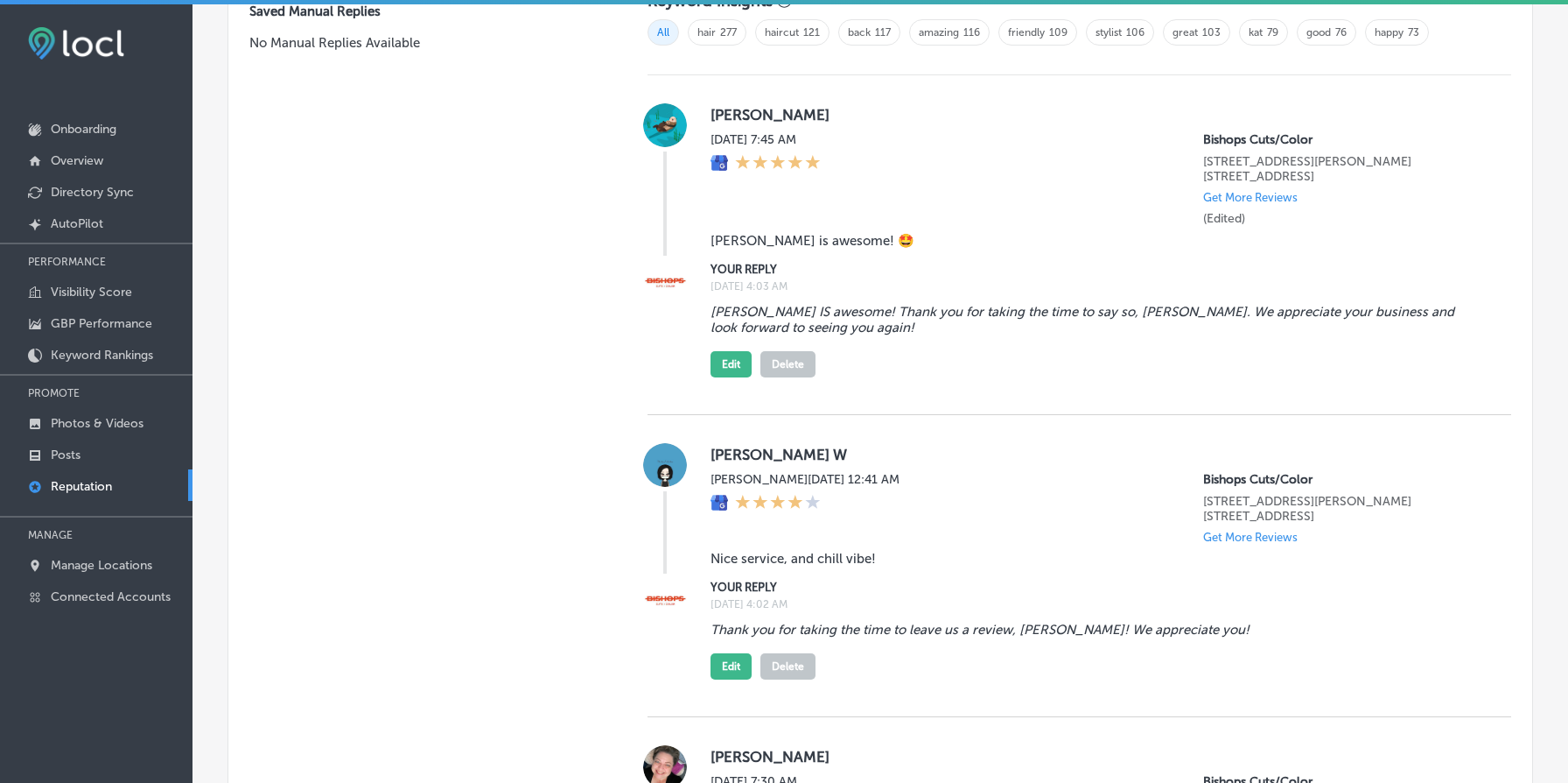
click at [871, 132] on div "Mon, Jun 30, 2025 7:45 AM Bishops Cuts/Color 3000 NE ANDRESEN RD. #104B Vancouv…" at bounding box center [1097, 178] width 773 height 94
click at [895, 132] on div "Mon, Jun 30, 2025 7:45 AM Bishops Cuts/Color 3000 NE ANDRESEN RD. #104B Vancouv…" at bounding box center [1097, 178] width 773 height 94
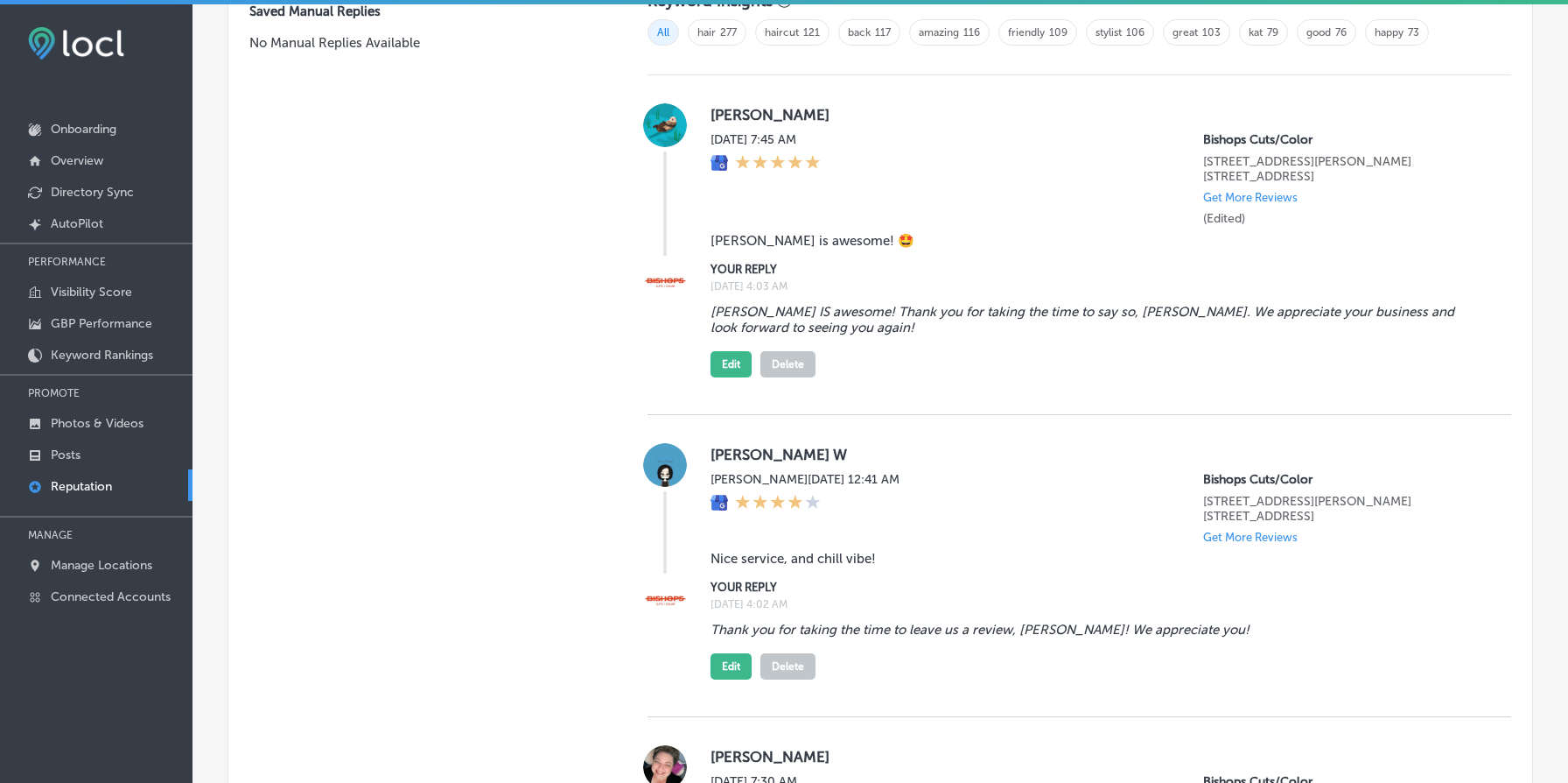
click at [895, 132] on div "Mon, Jun 30, 2025 7:45 AM Bishops Cuts/Color 3000 NE ANDRESEN RD. #104B Vancouv…" at bounding box center [1097, 178] width 773 height 94
click at [943, 233] on blockquote "Ryan is awesome! 🤩" at bounding box center [1097, 240] width 773 height 16
click at [925, 132] on div "Mon, Jun 30, 2025 7:45 AM Bishops Cuts/Color 3000 NE ANDRESEN RD. #104B Vancouv…" at bounding box center [1097, 178] width 773 height 94
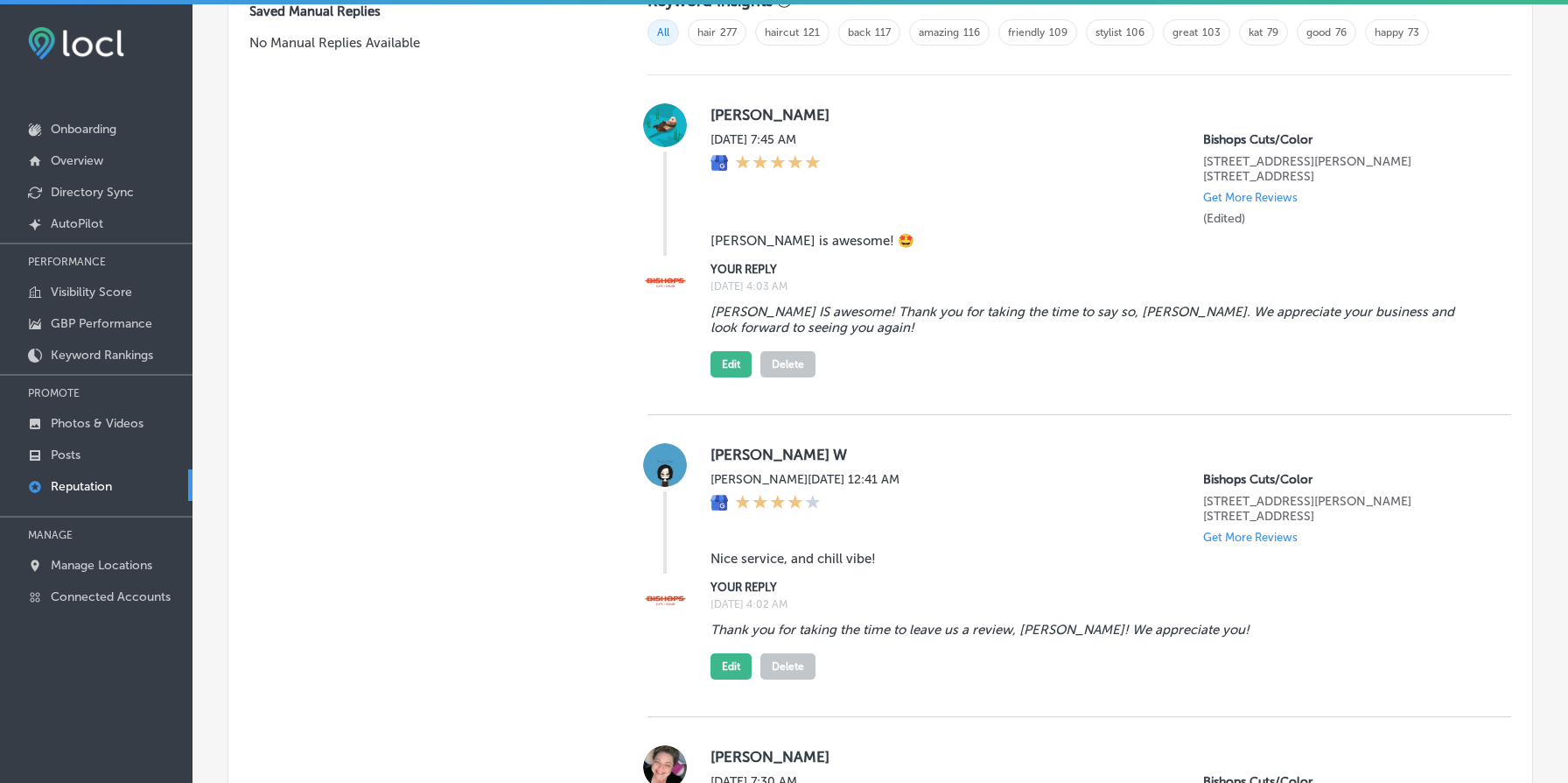
click at [925, 132] on div "Mon, Jun 30, 2025 7:45 AM Bishops Cuts/Color 3000 NE ANDRESEN RD. #104B Vancouv…" at bounding box center [1097, 178] width 773 height 94
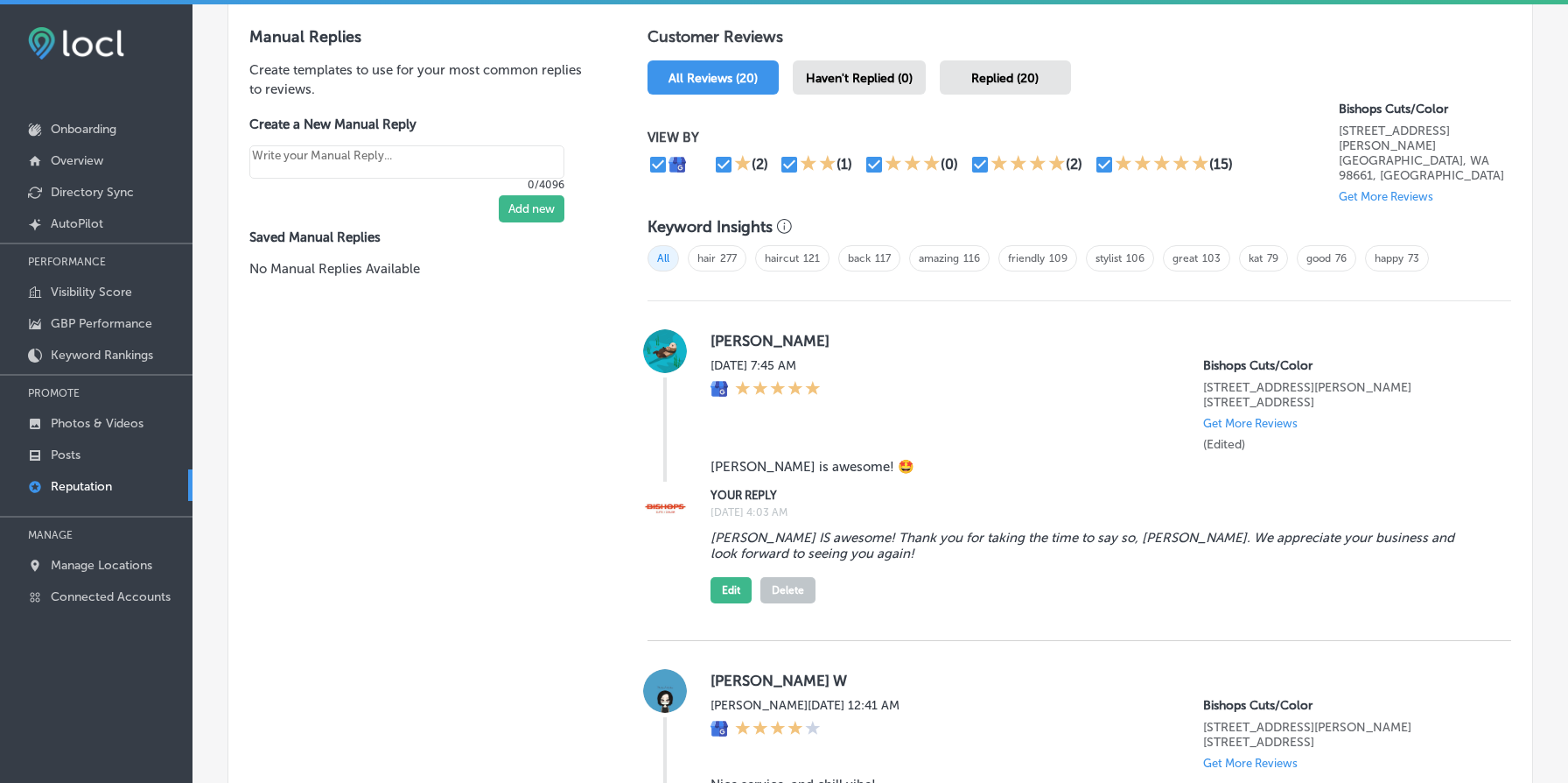
scroll to position [1129, 0]
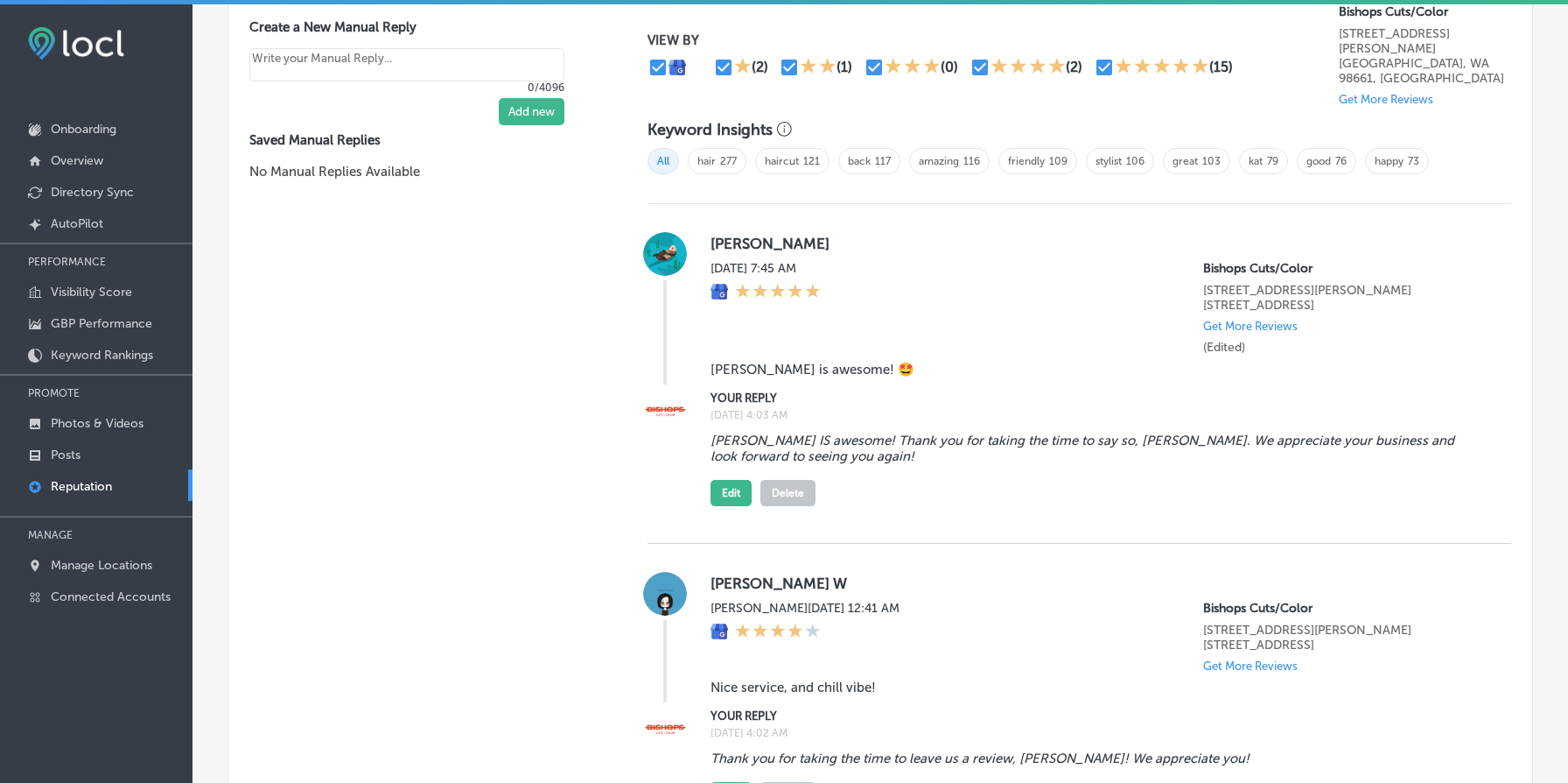
click at [1211, 340] on label "(Edited)" at bounding box center [1224, 347] width 42 height 15
click at [715, 261] on label "Mon, Jun 30, 2025 7:45 AM" at bounding box center [766, 269] width 110 height 15
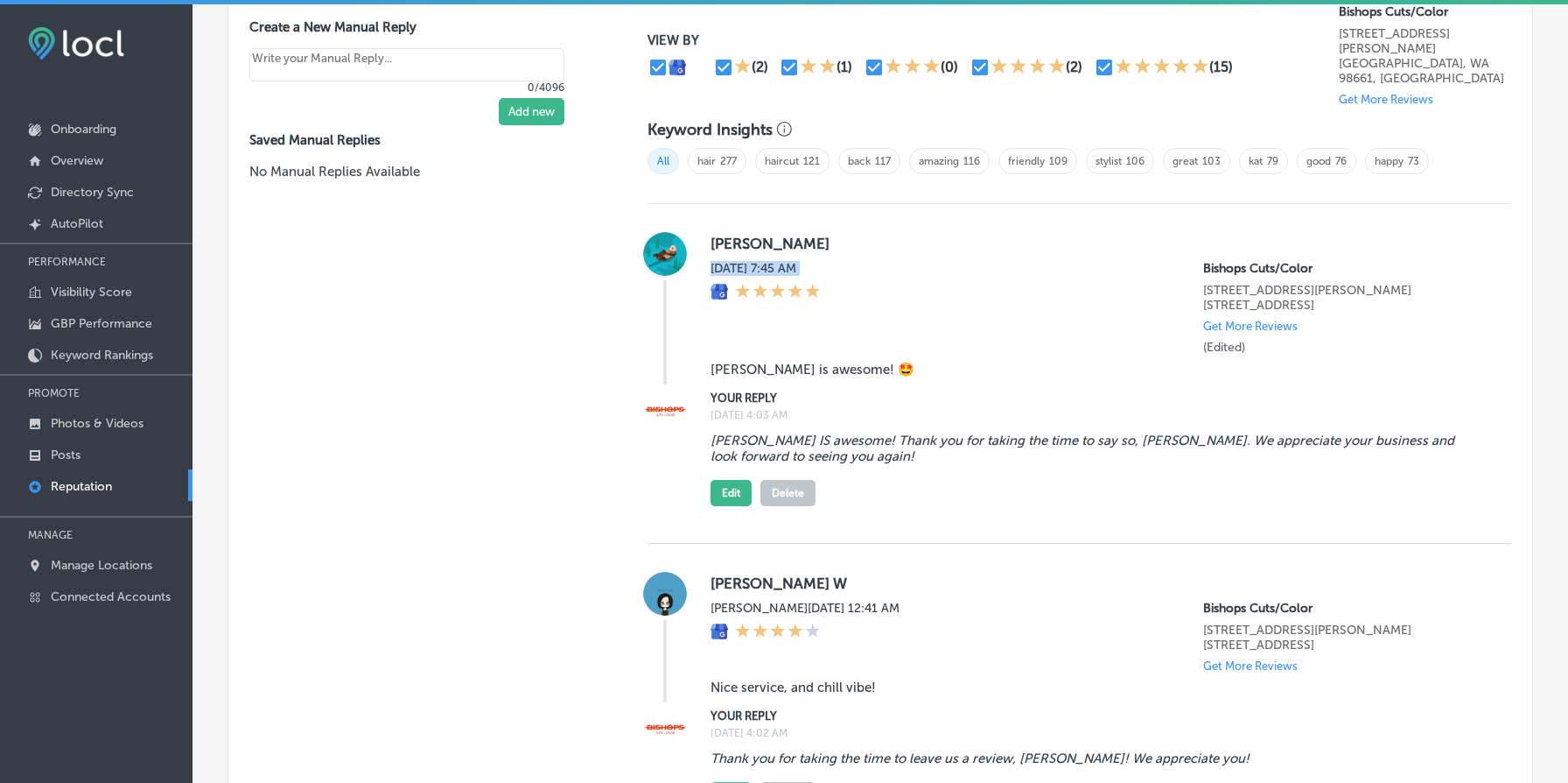
click at [715, 261] on label "Mon, Jun 30, 2025 7:45 AM" at bounding box center [766, 269] width 110 height 15
click at [729, 261] on label "Mon, Jun 30, 2025 7:45 AM" at bounding box center [766, 269] width 110 height 15
click at [740, 261] on label "Mon, Jun 30, 2025 7:45 AM" at bounding box center [766, 269] width 110 height 15
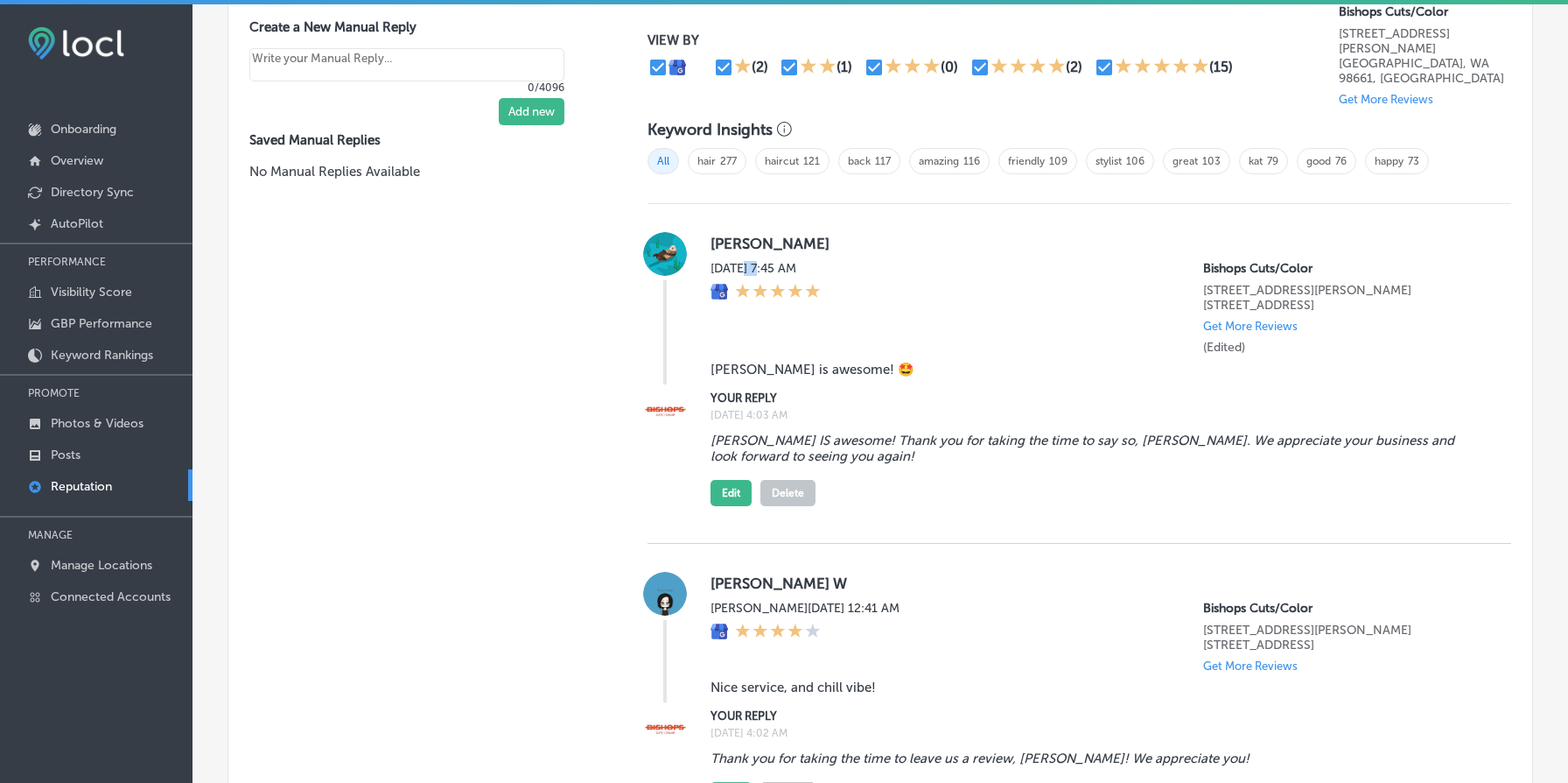
click at [740, 261] on label "Mon, Jun 30, 2025 7:45 AM" at bounding box center [766, 269] width 110 height 15
click at [821, 261] on label "Mon, Jun 30, 2025 7:45 AM" at bounding box center [766, 269] width 110 height 15
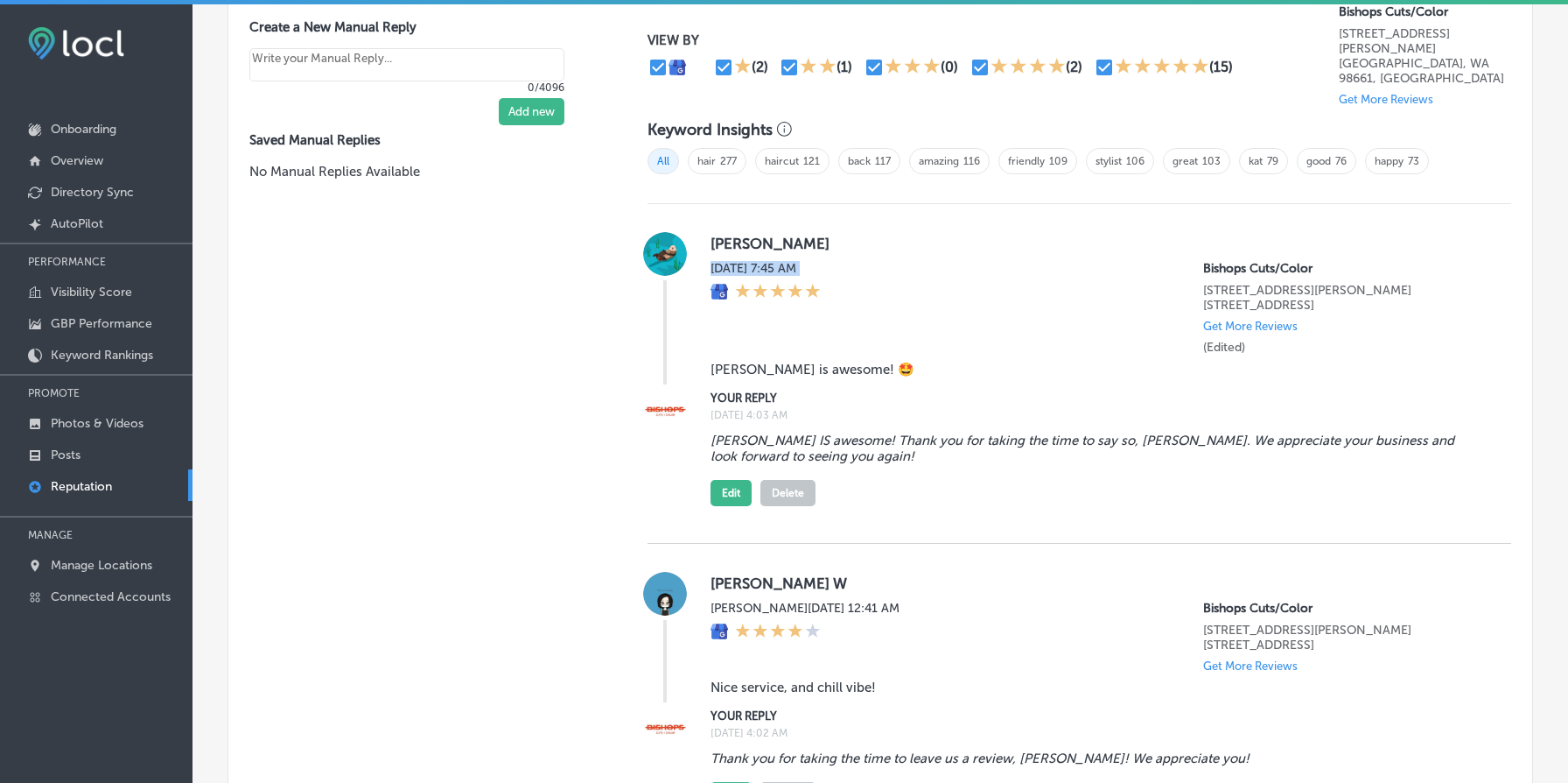
click at [821, 261] on label "Mon, Jun 30, 2025 7:45 AM" at bounding box center [766, 269] width 110 height 15
click at [893, 312] on div "Mon, Jun 30, 2025 7:45 AM Bishops Cuts/Color 3000 NE ANDRESEN RD. #104B Vancouv…" at bounding box center [1097, 308] width 773 height 94
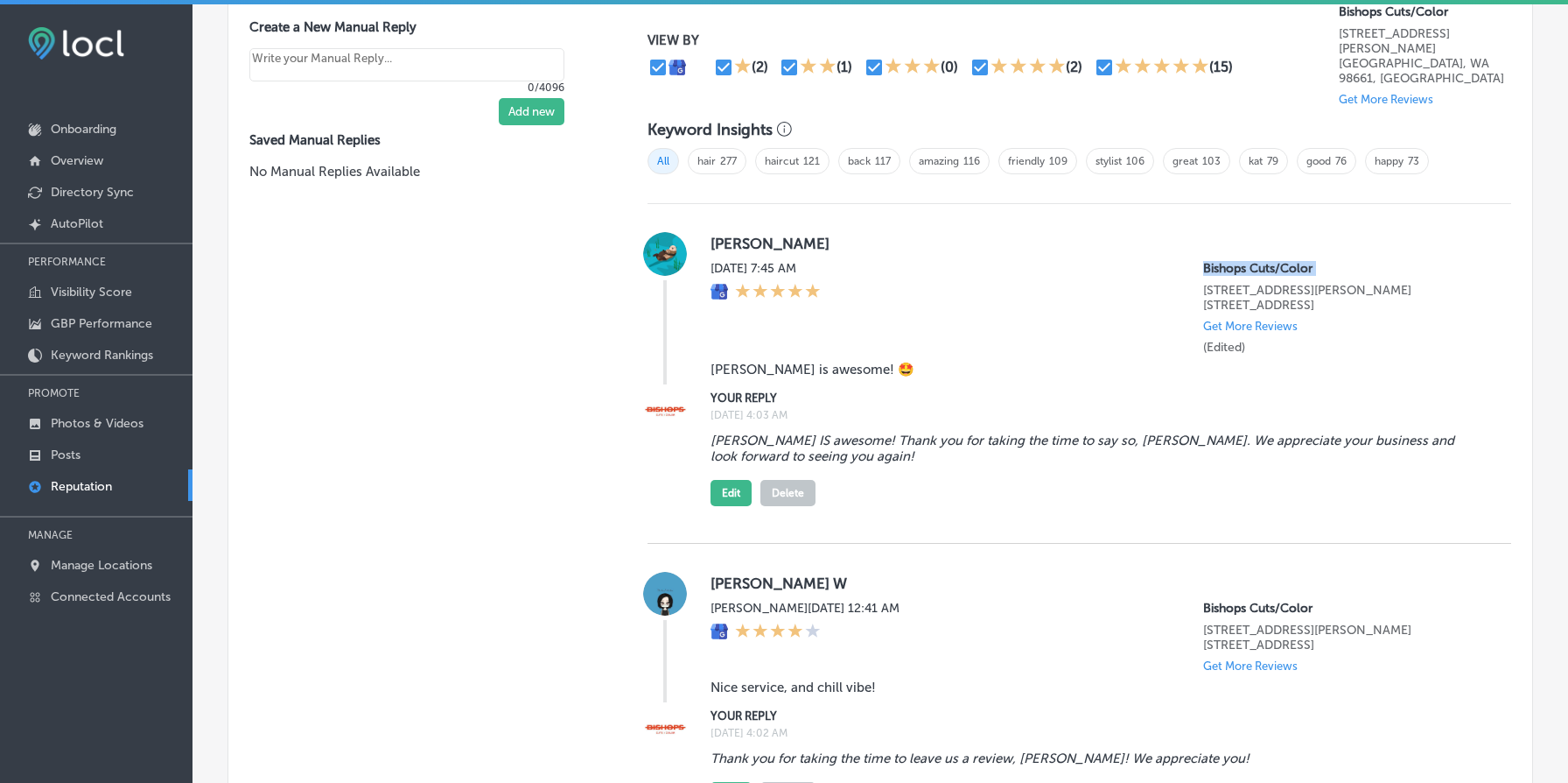
click at [893, 312] on div "Mon, Jun 30, 2025 7:45 AM Bishops Cuts/Color 3000 NE ANDRESEN RD. #104B Vancouv…" at bounding box center [1097, 308] width 773 height 94
click at [814, 261] on label "Mon, Jun 30, 2025 7:45 AM" at bounding box center [766, 269] width 110 height 15
click at [796, 261] on label "Mon, Jun 30, 2025 7:45 AM" at bounding box center [766, 269] width 110 height 15
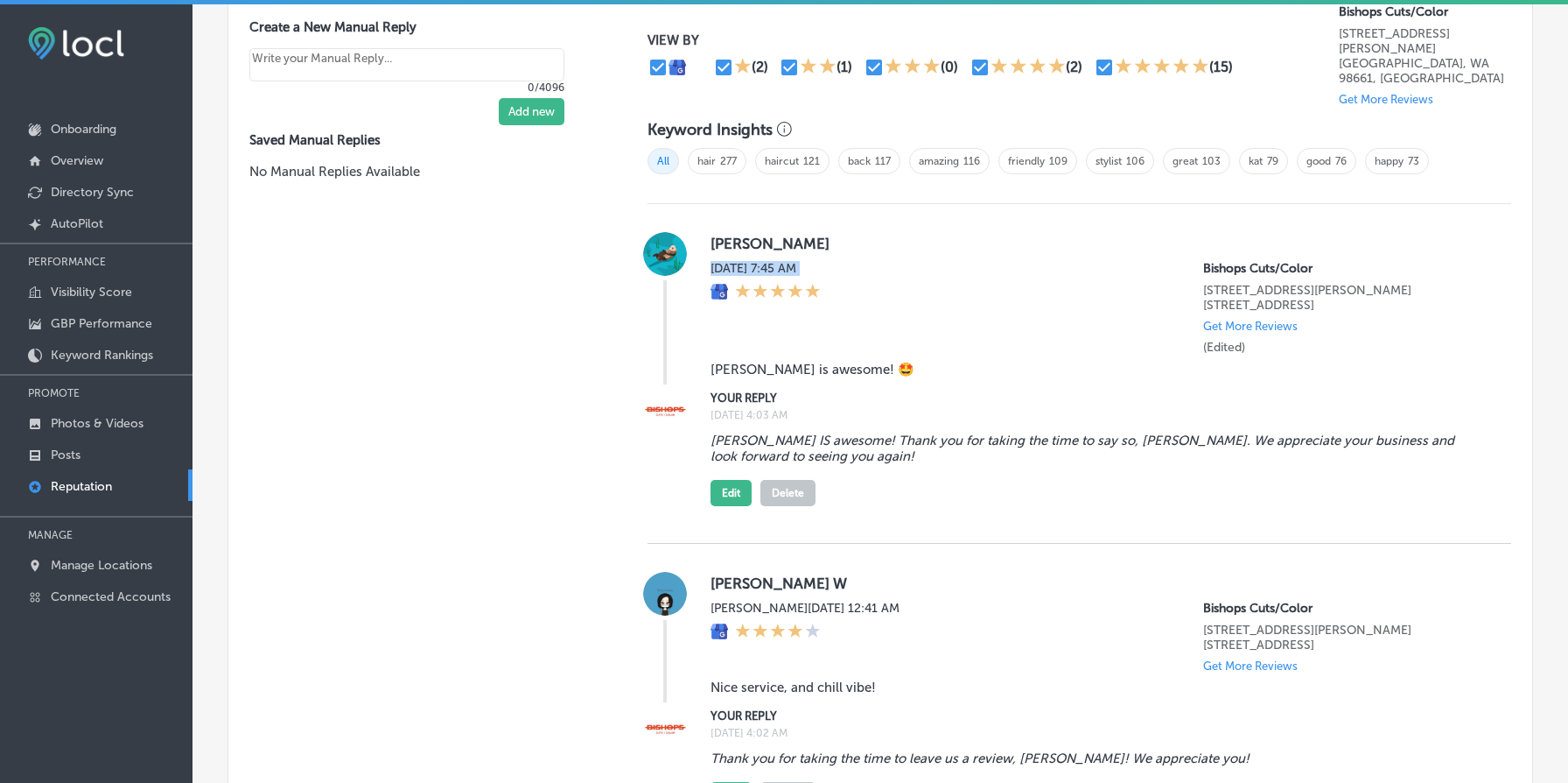
click at [796, 261] on label "Mon, Jun 30, 2025 7:45 AM" at bounding box center [766, 269] width 110 height 15
